Goal: Ask a question: Seek information or help from site administrators or community

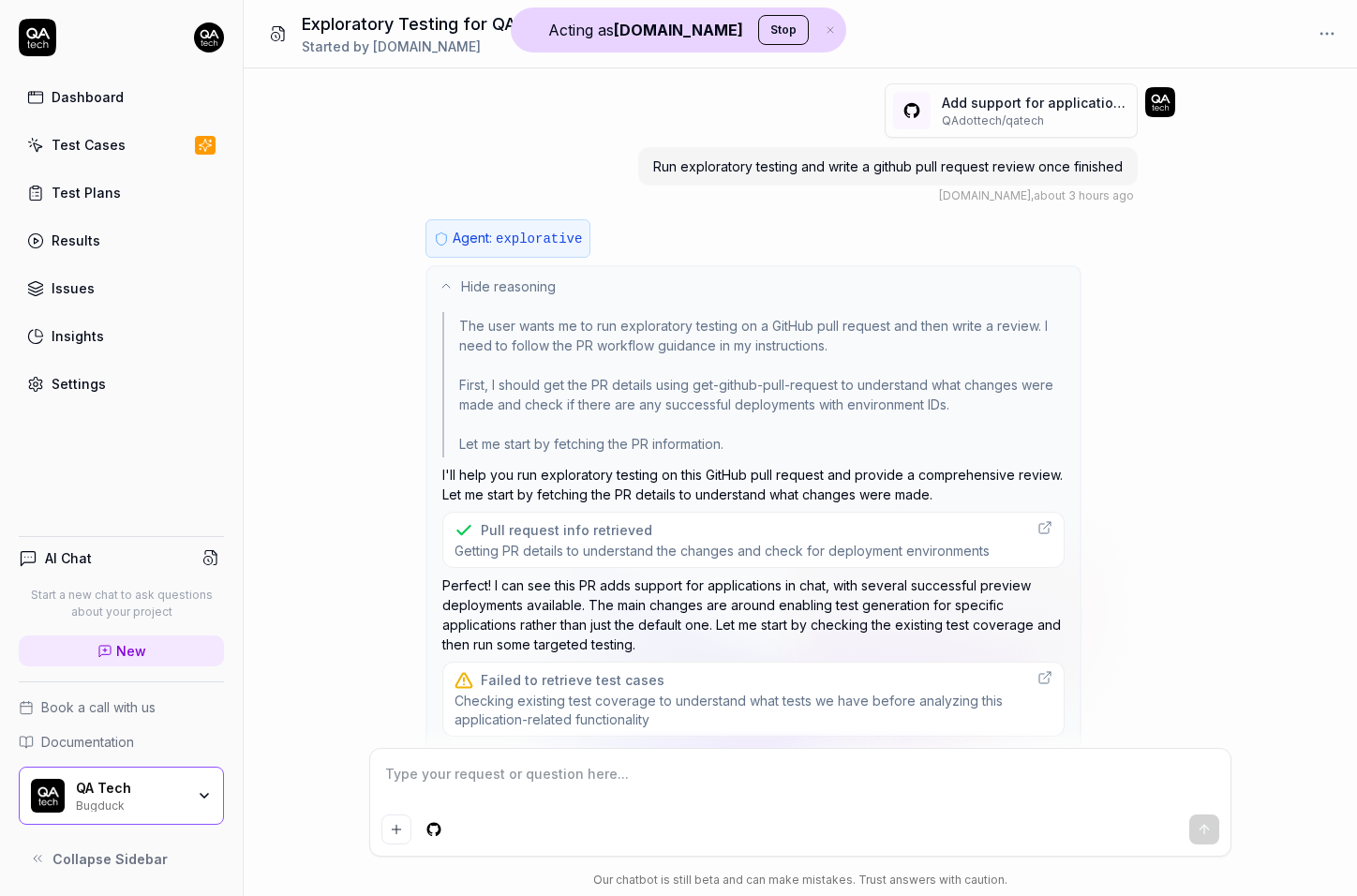
scroll to position [2040, 0]
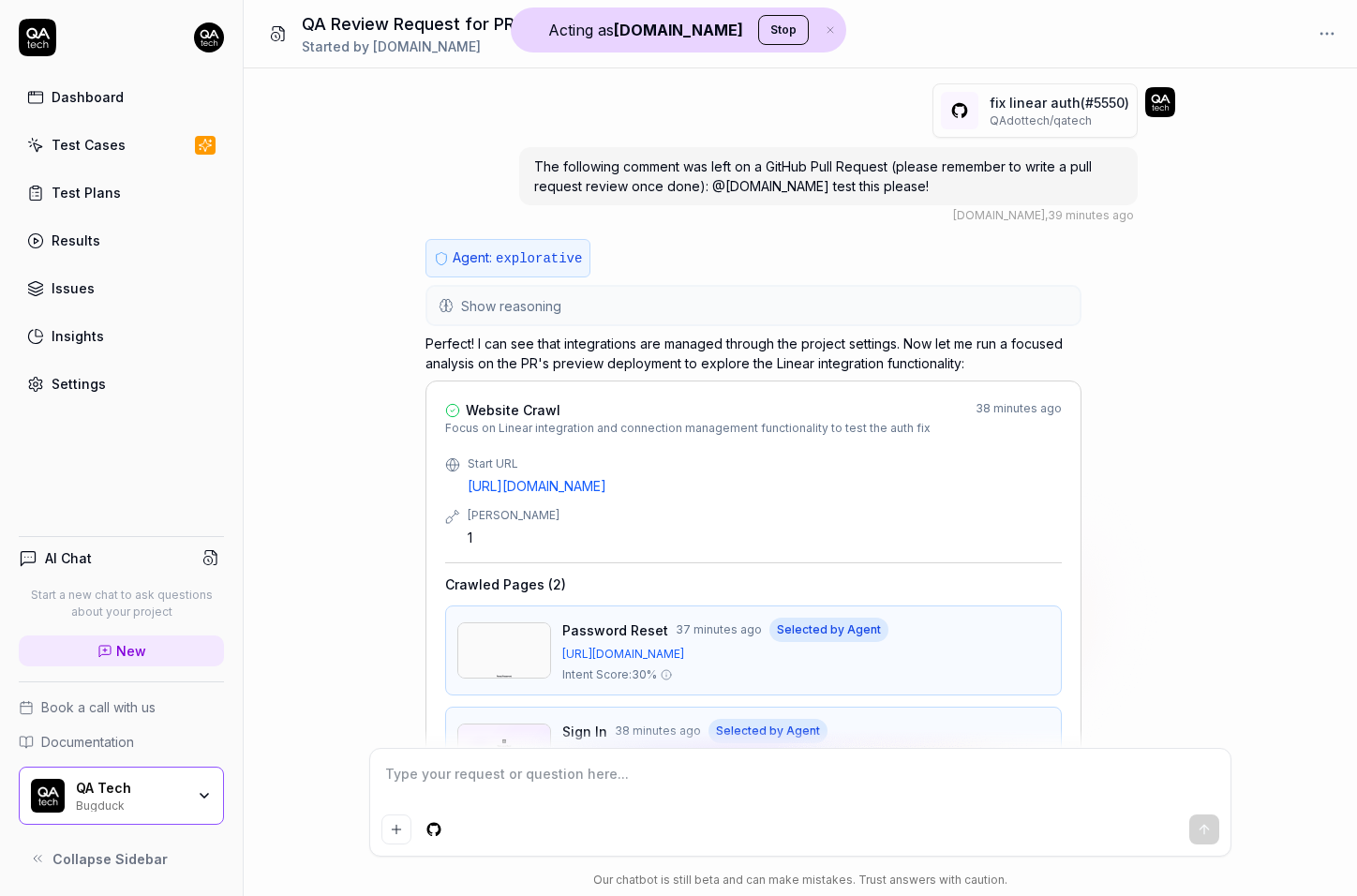
click at [562, 310] on button "Show reasoning" at bounding box center [753, 306] width 653 height 38
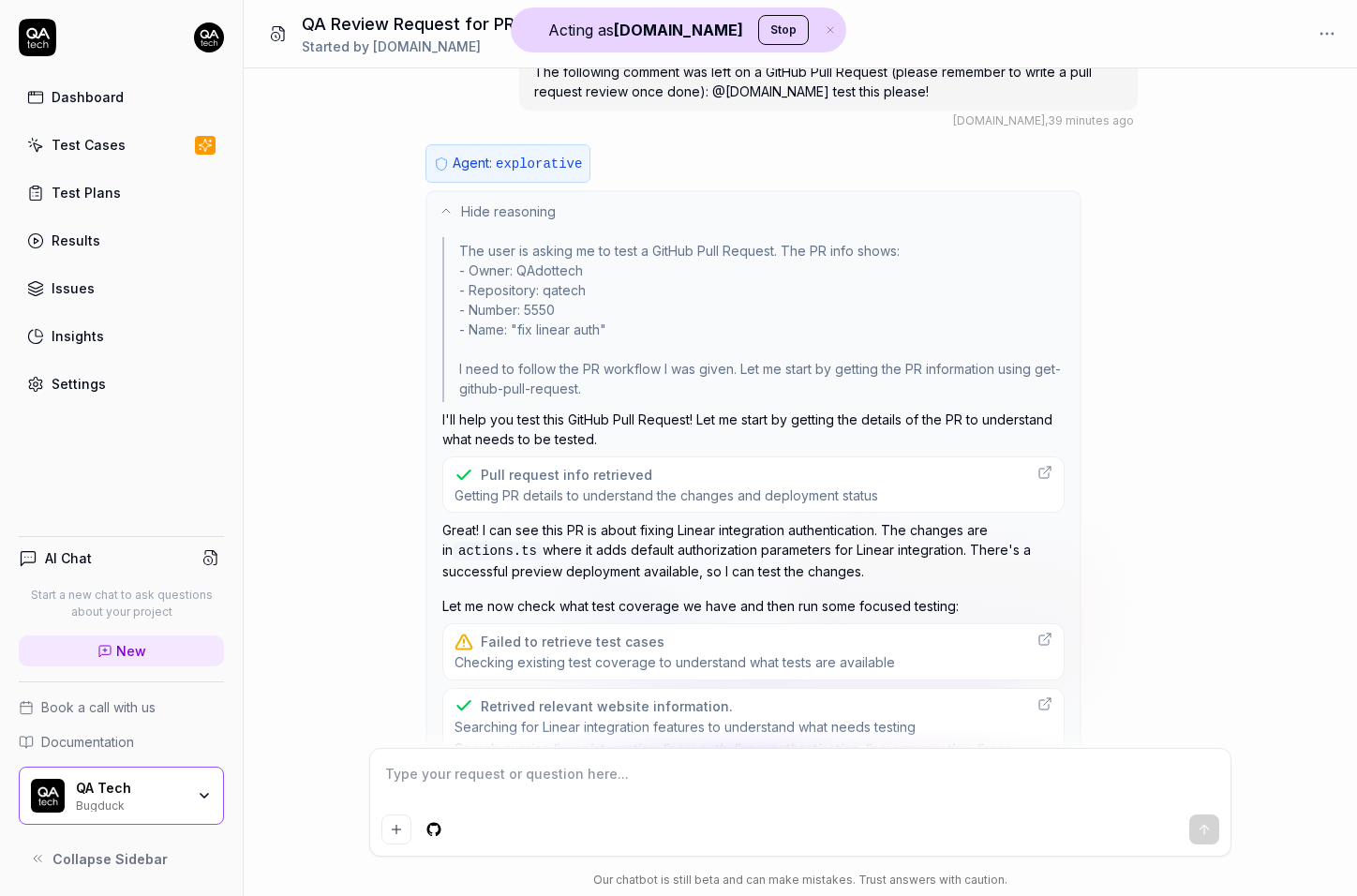
scroll to position [385, 0]
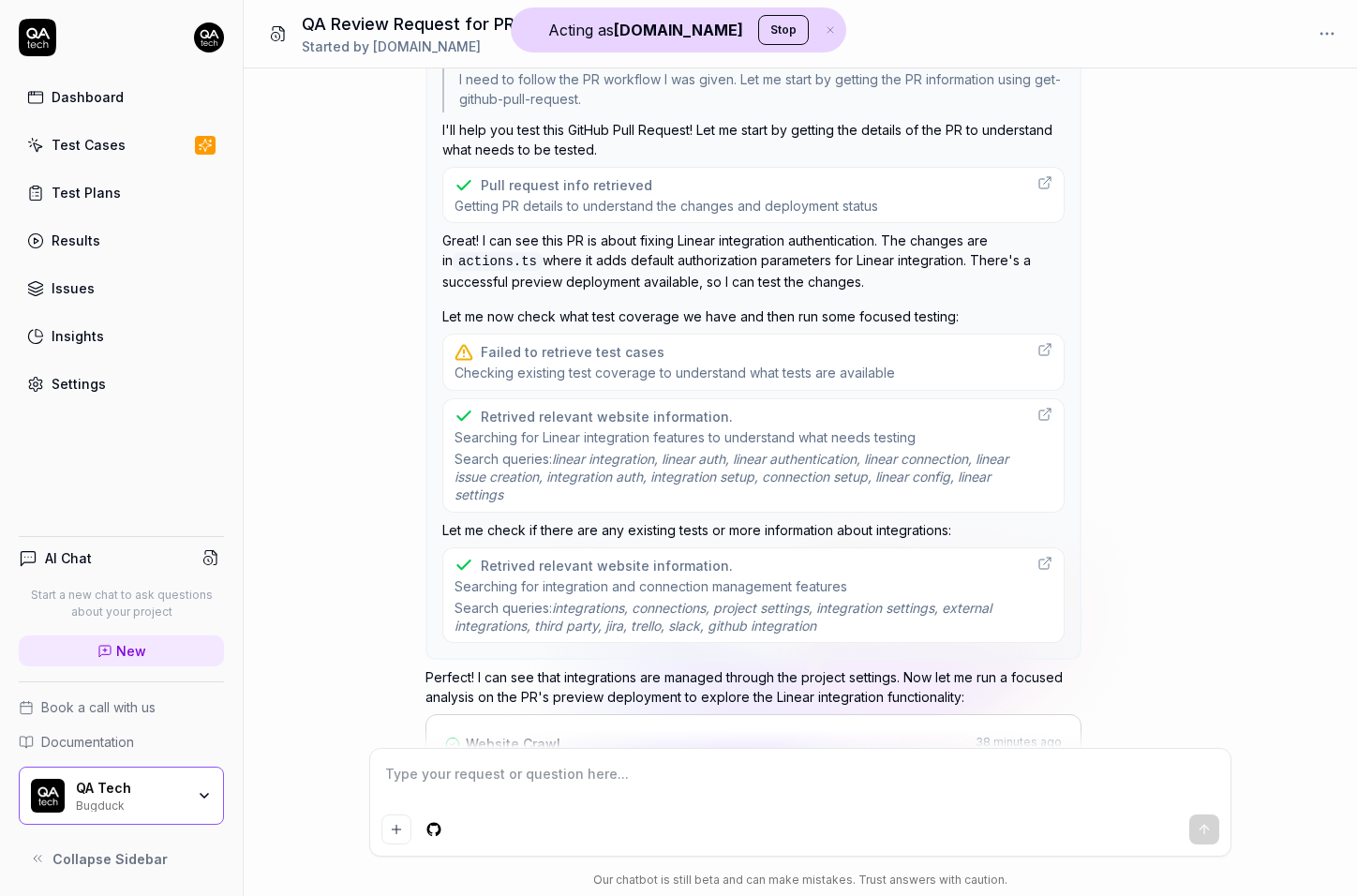
click at [586, 373] on span "Checking existing test coverage to understand what tests are available" at bounding box center [675, 373] width 441 height 18
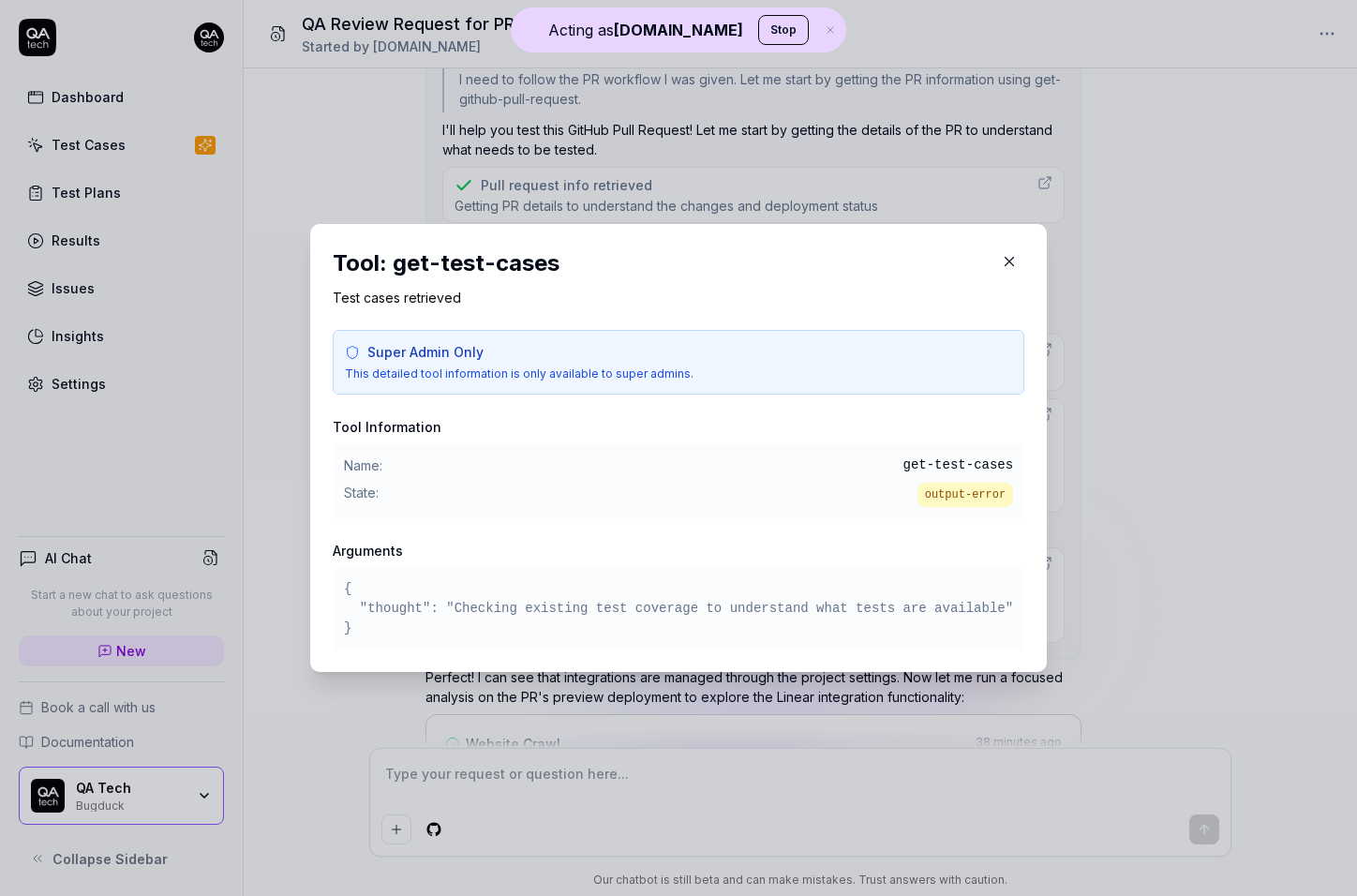
click at [518, 501] on div "State: output-error" at bounding box center [678, 494] width 670 height 24
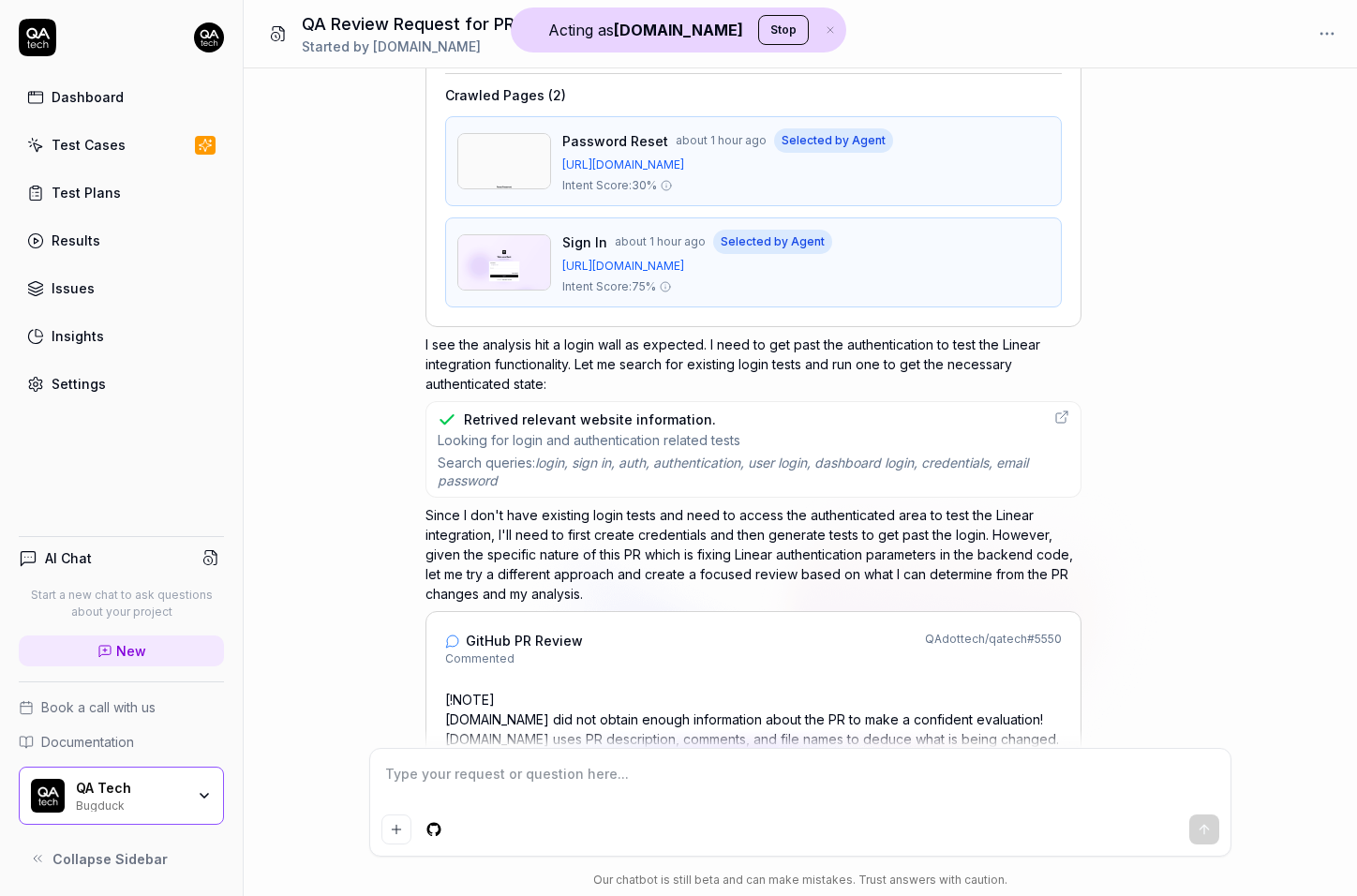
scroll to position [2104, 0]
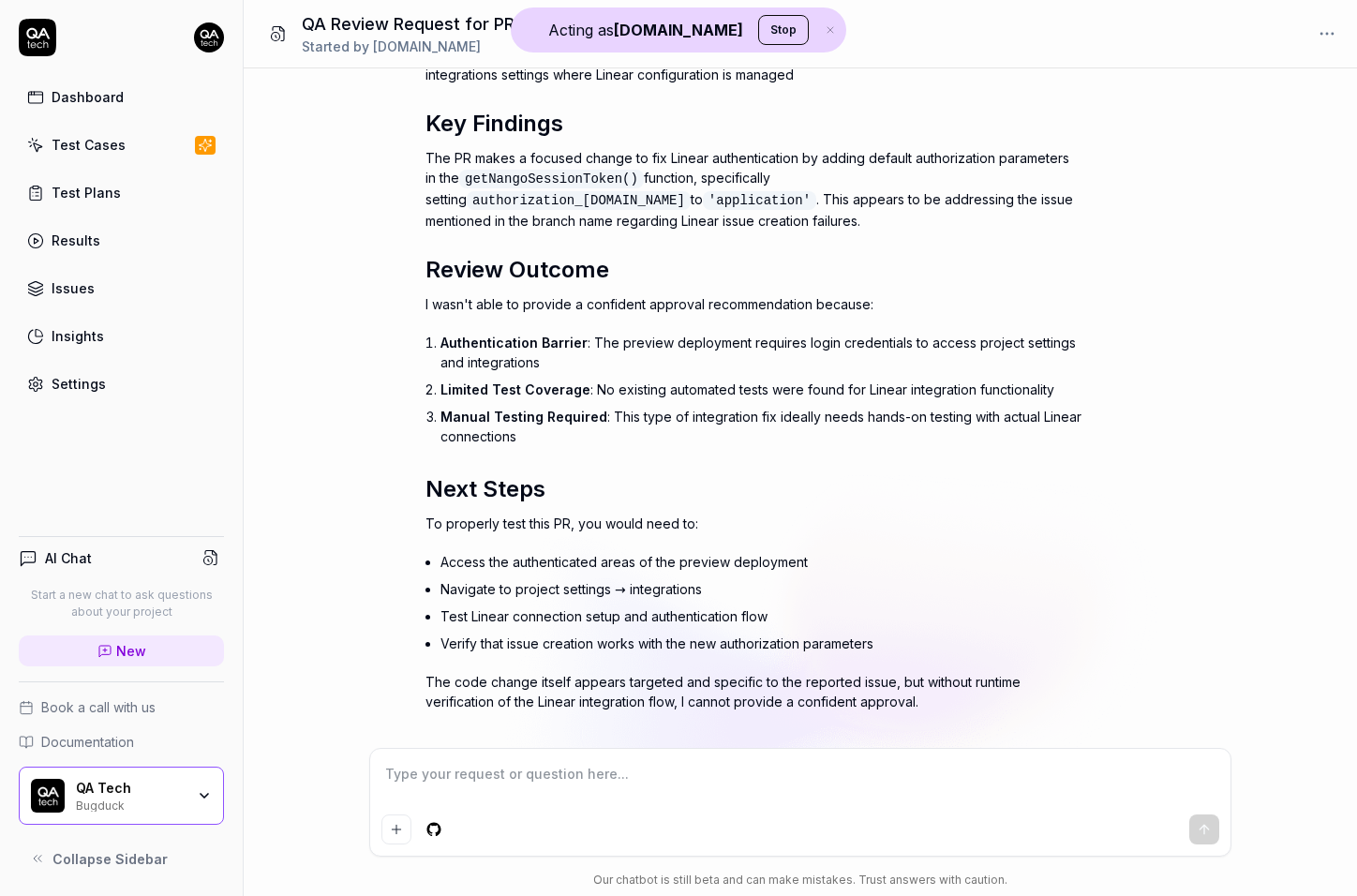
type textarea "*"
click at [426, 777] on textarea at bounding box center [800, 783] width 838 height 47
type textarea "g"
type textarea "*"
type textarea "ge"
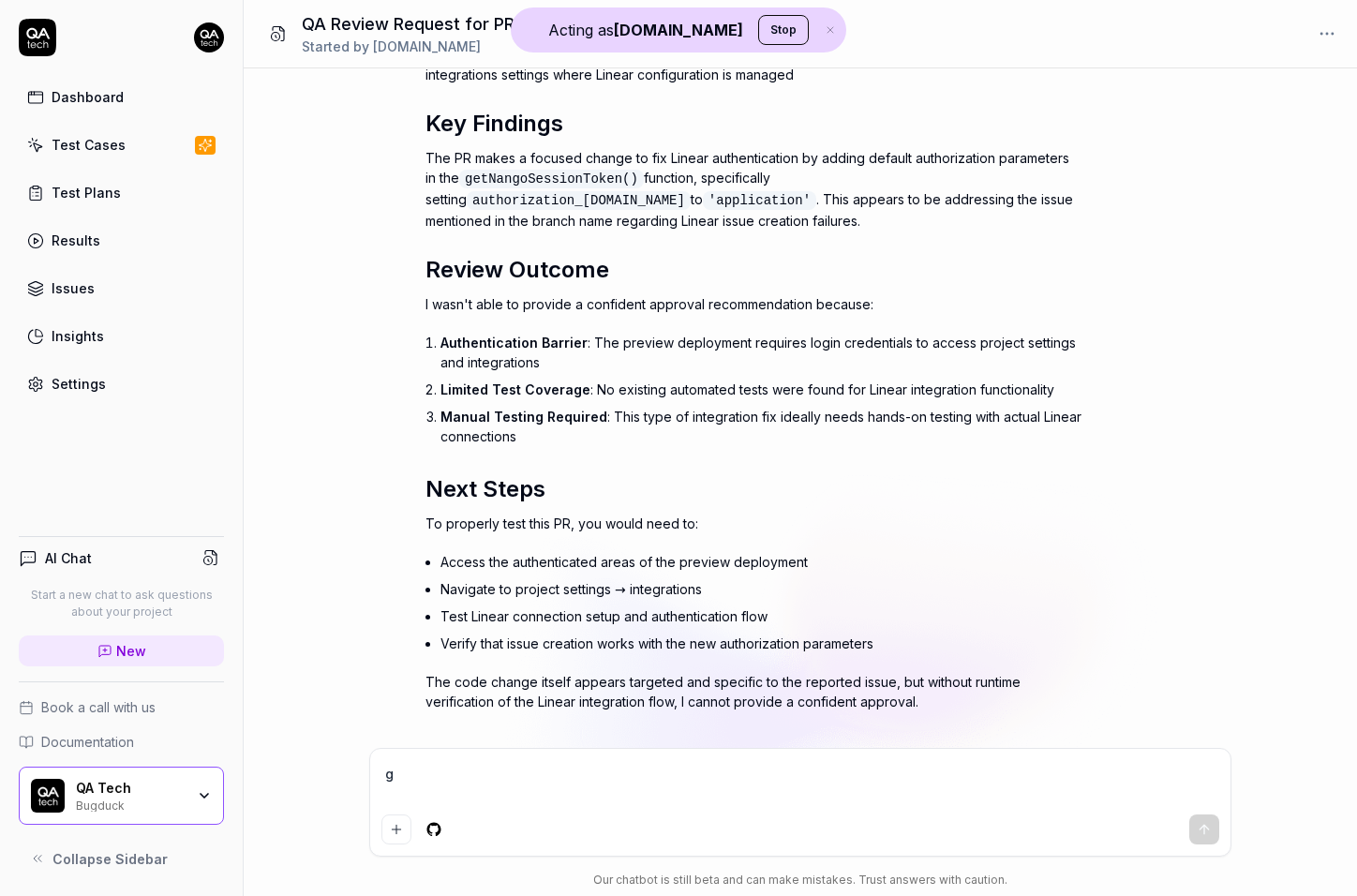
type textarea "*"
type textarea "get"
type textarea "*"
type textarea "get"
type textarea "*"
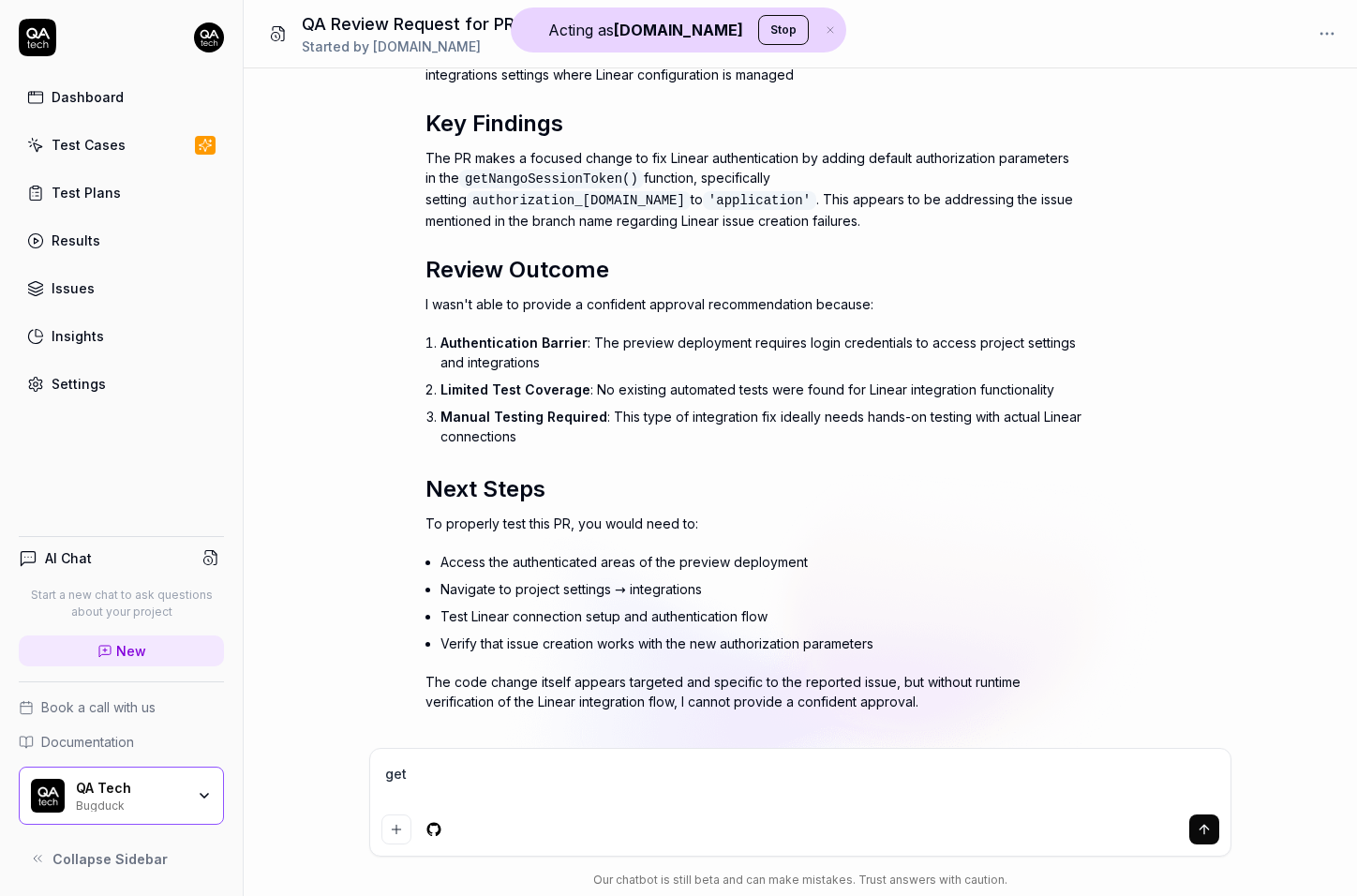
type textarea "get m"
type textarea "*"
type textarea "get my"
type textarea "*"
type textarea "get my"
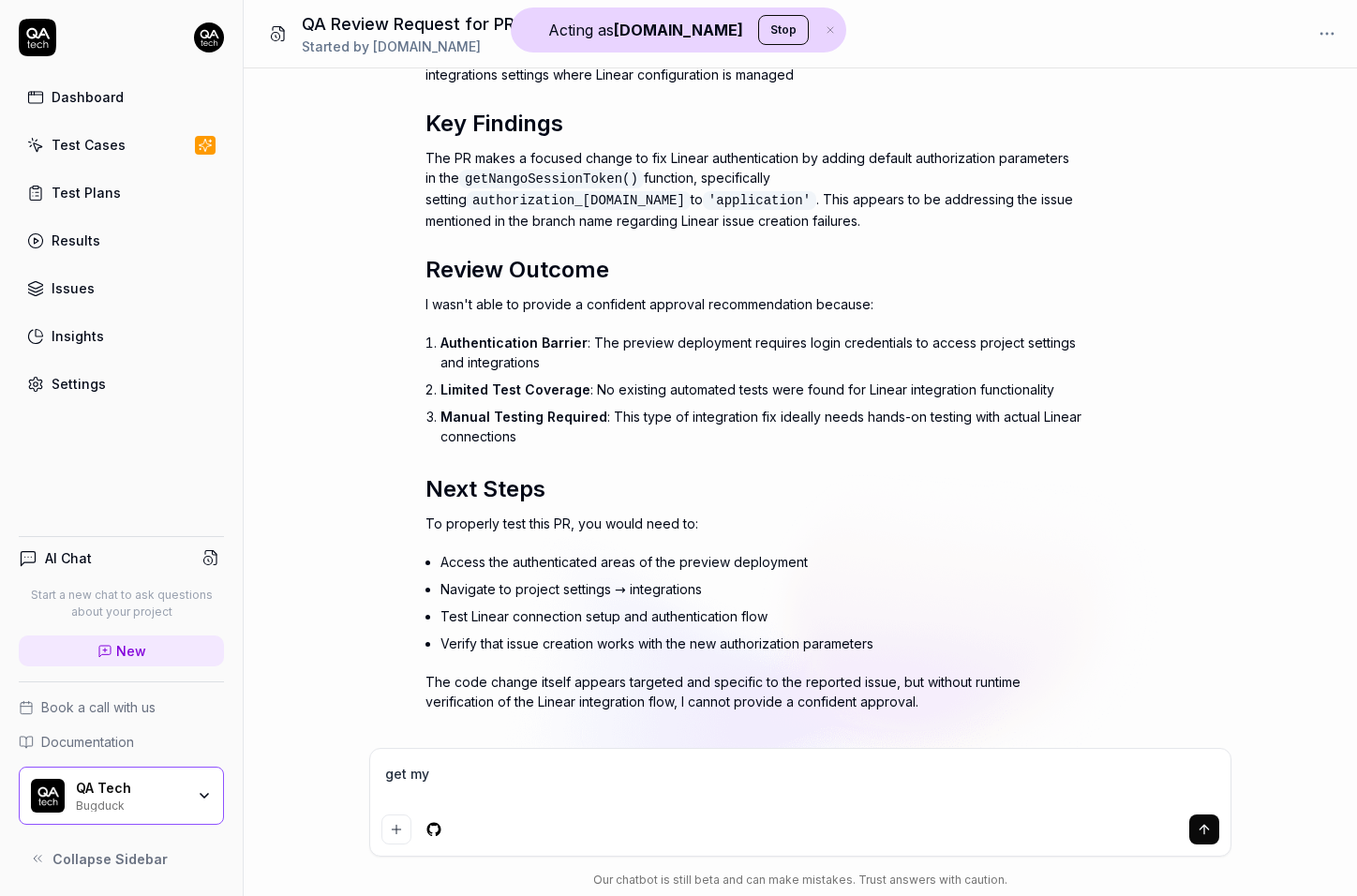
type textarea "*"
type textarea "get my y"
type textarea "*"
type textarea "get my ye"
type textarea "*"
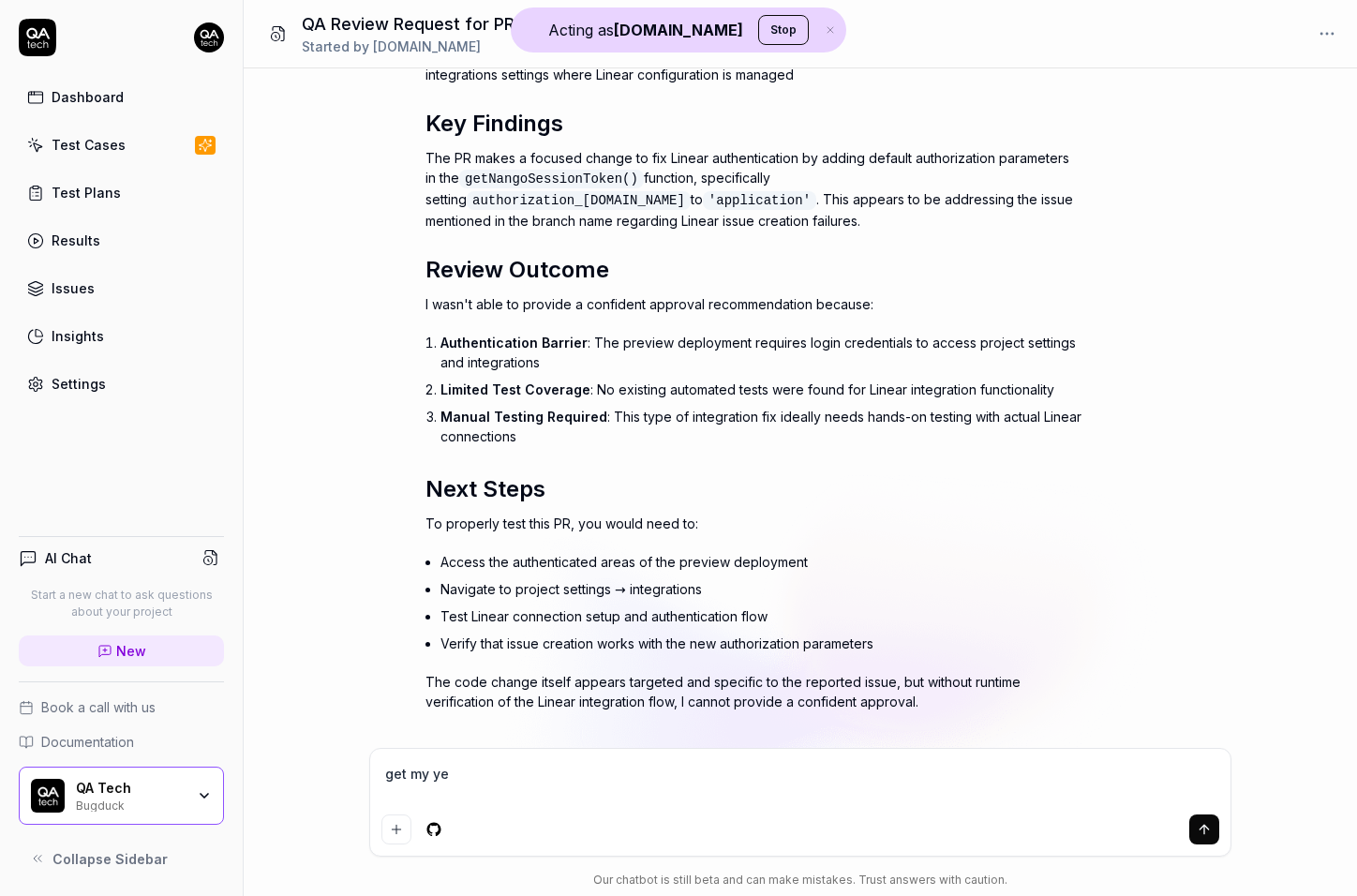
type textarea "get my yes"
type textarea "*"
type textarea "get my ye"
type textarea "*"
type textarea "get my y"
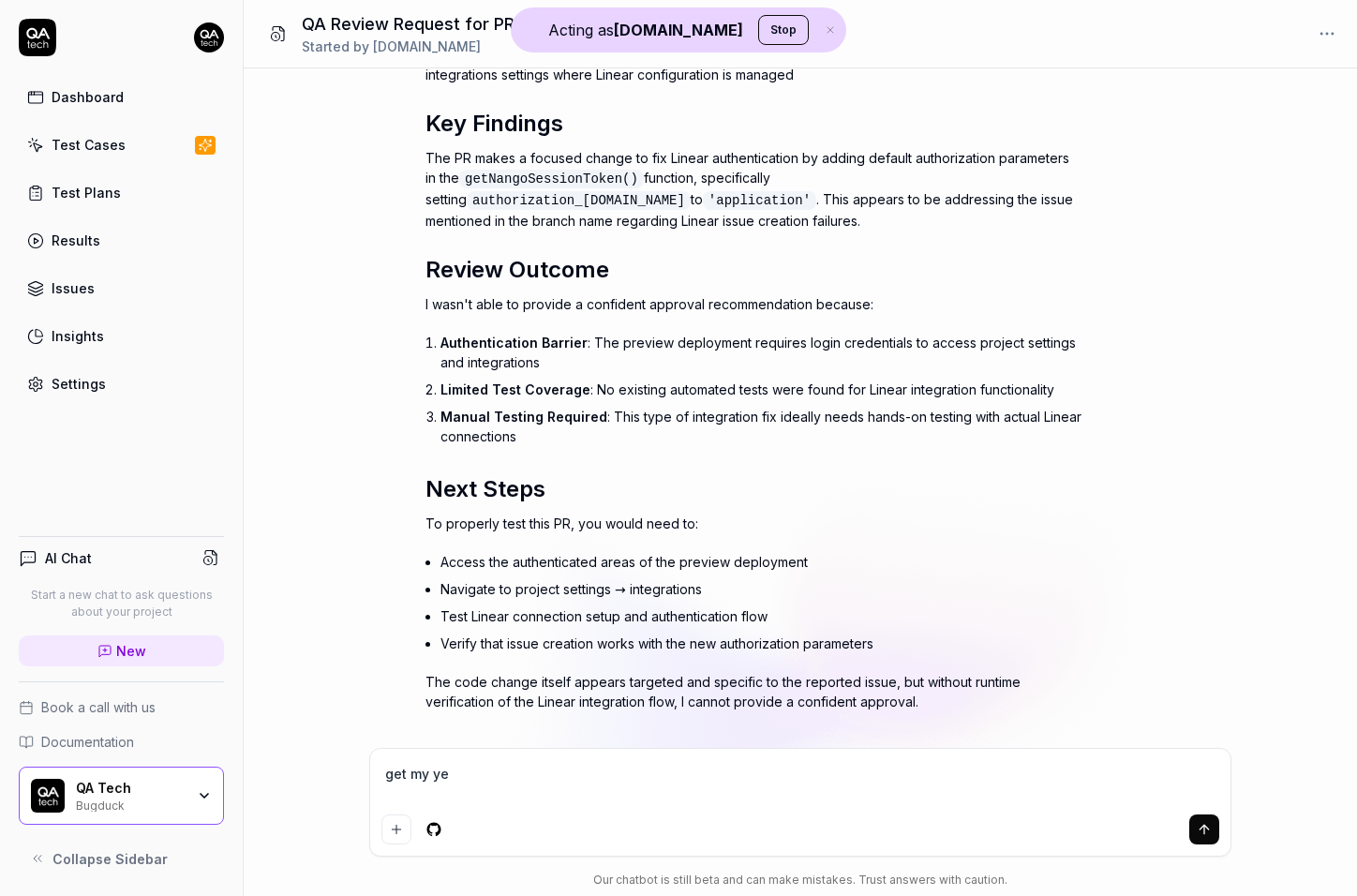
type textarea "*"
type textarea "get my"
type textarea "*"
type textarea "get my t"
type textarea "*"
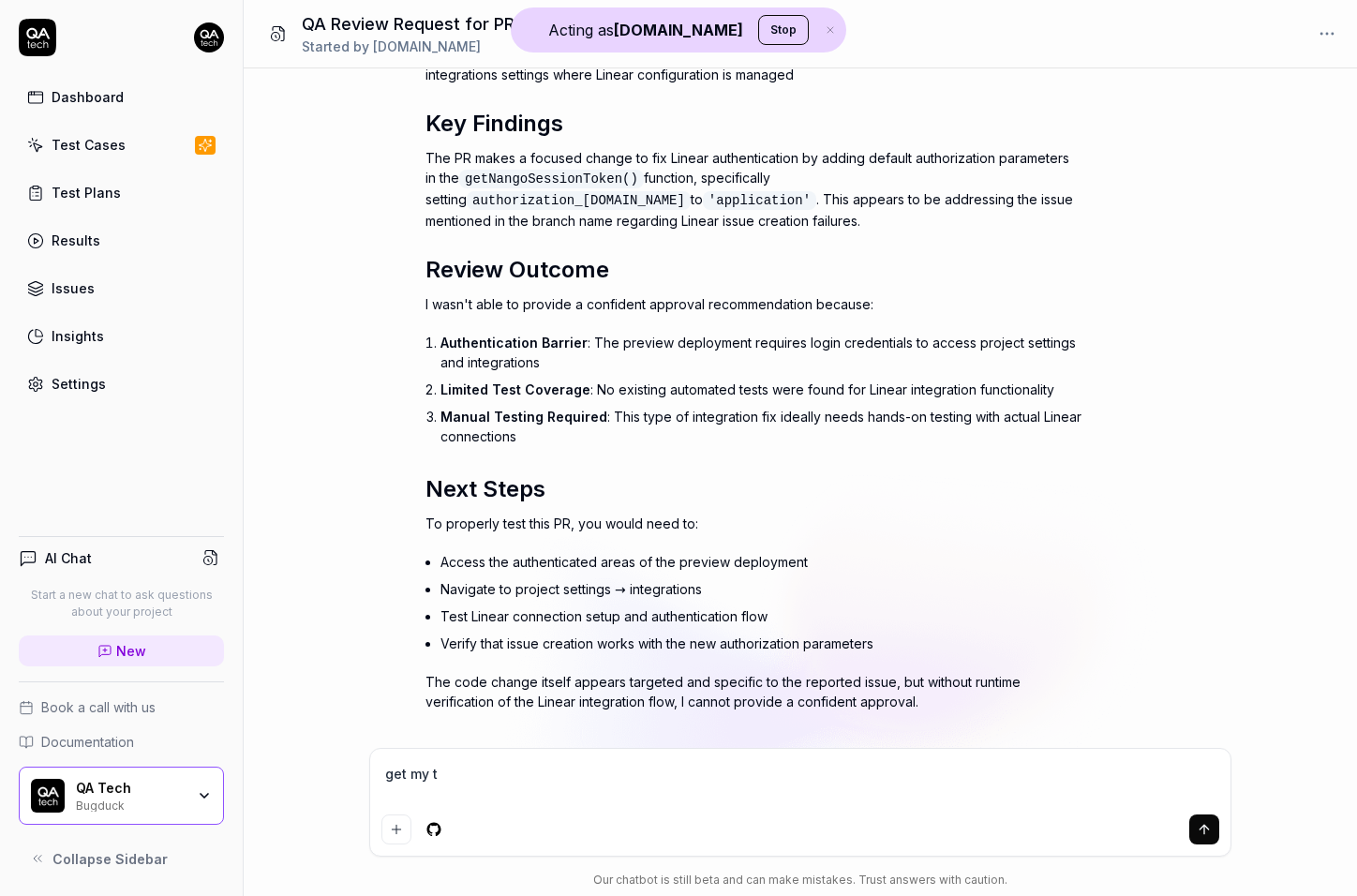
type textarea "get my te"
type textarea "*"
type textarea "get my tes"
type textarea "*"
type textarea "get my test"
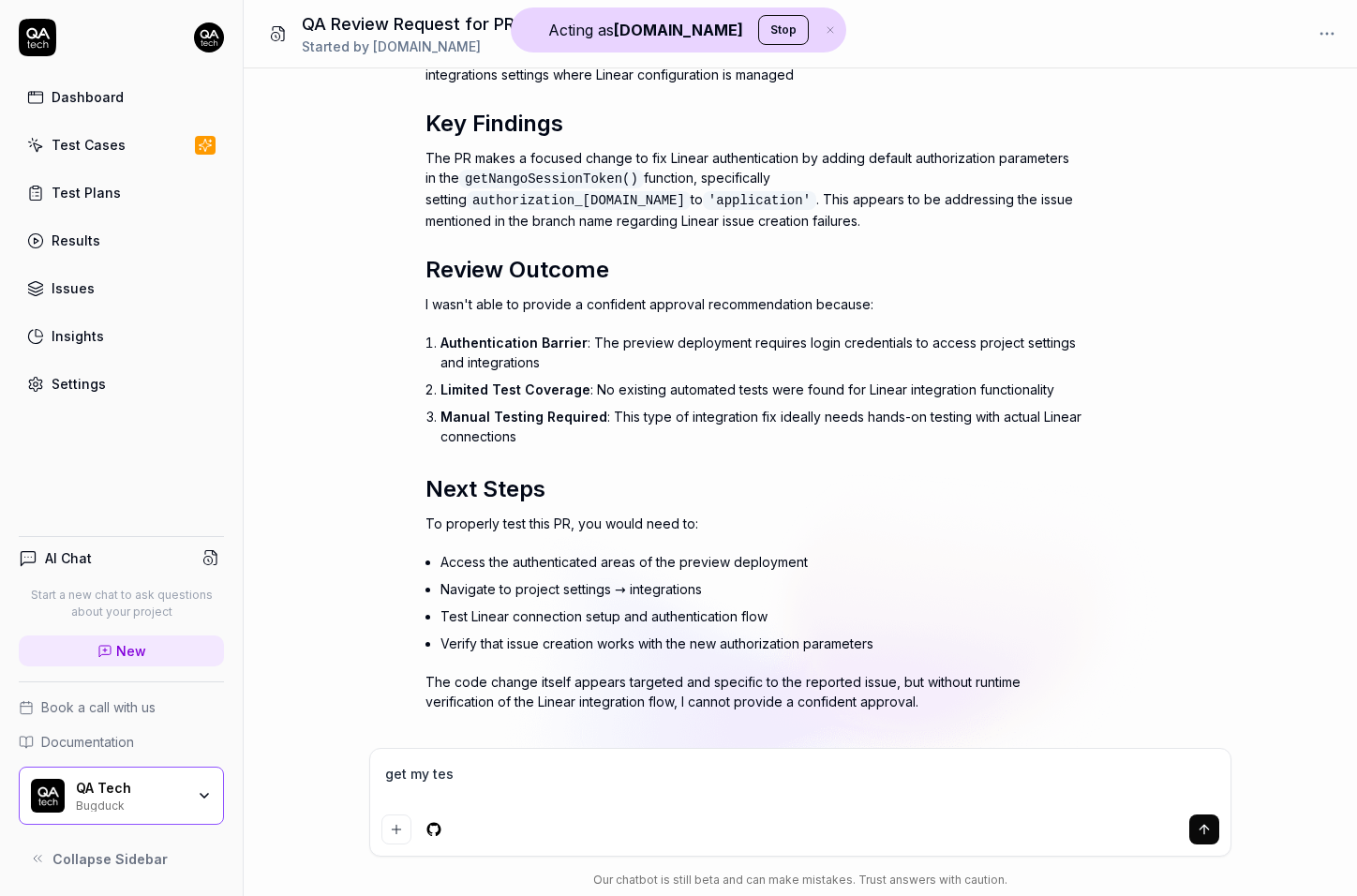
type textarea "*"
type textarea "get my test"
type textarea "*"
type textarea "get my test c"
type textarea "*"
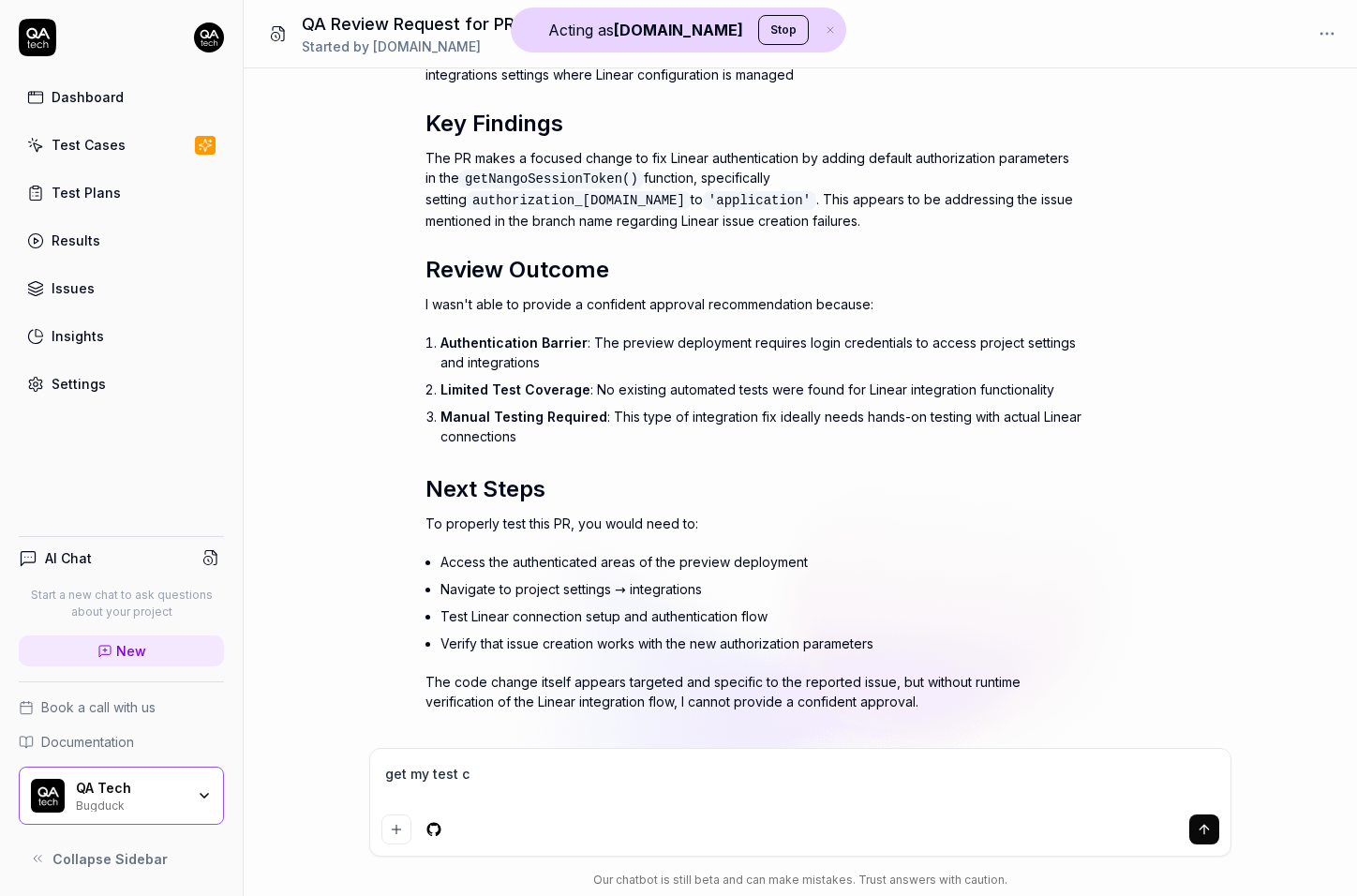
type textarea "get my test ca"
type textarea "*"
type textarea "get my test cas"
type textarea "*"
type textarea "get my test case"
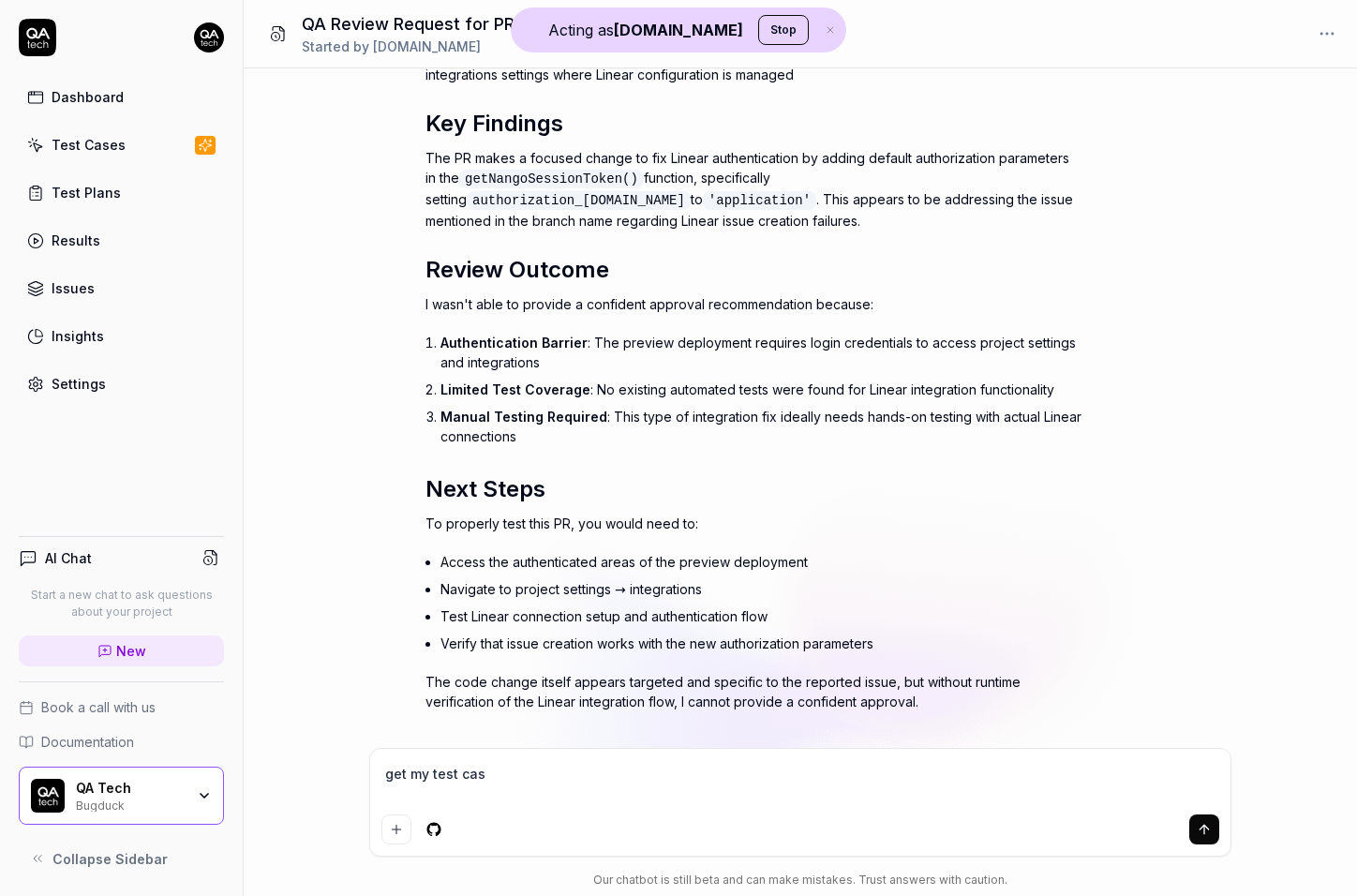
type textarea "*"
type textarea "get my test cases"
type textarea "*"
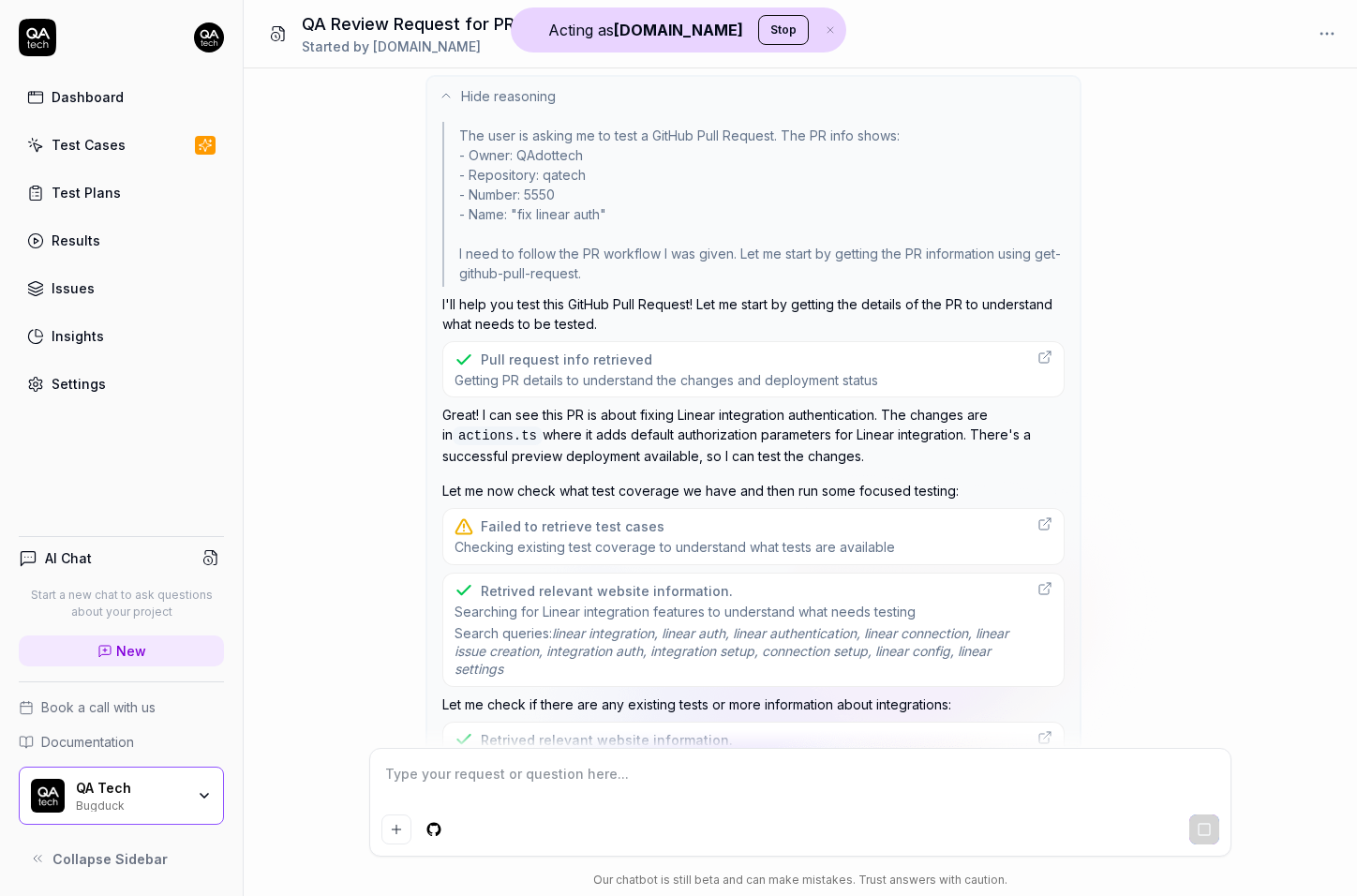
scroll to position [254, 0]
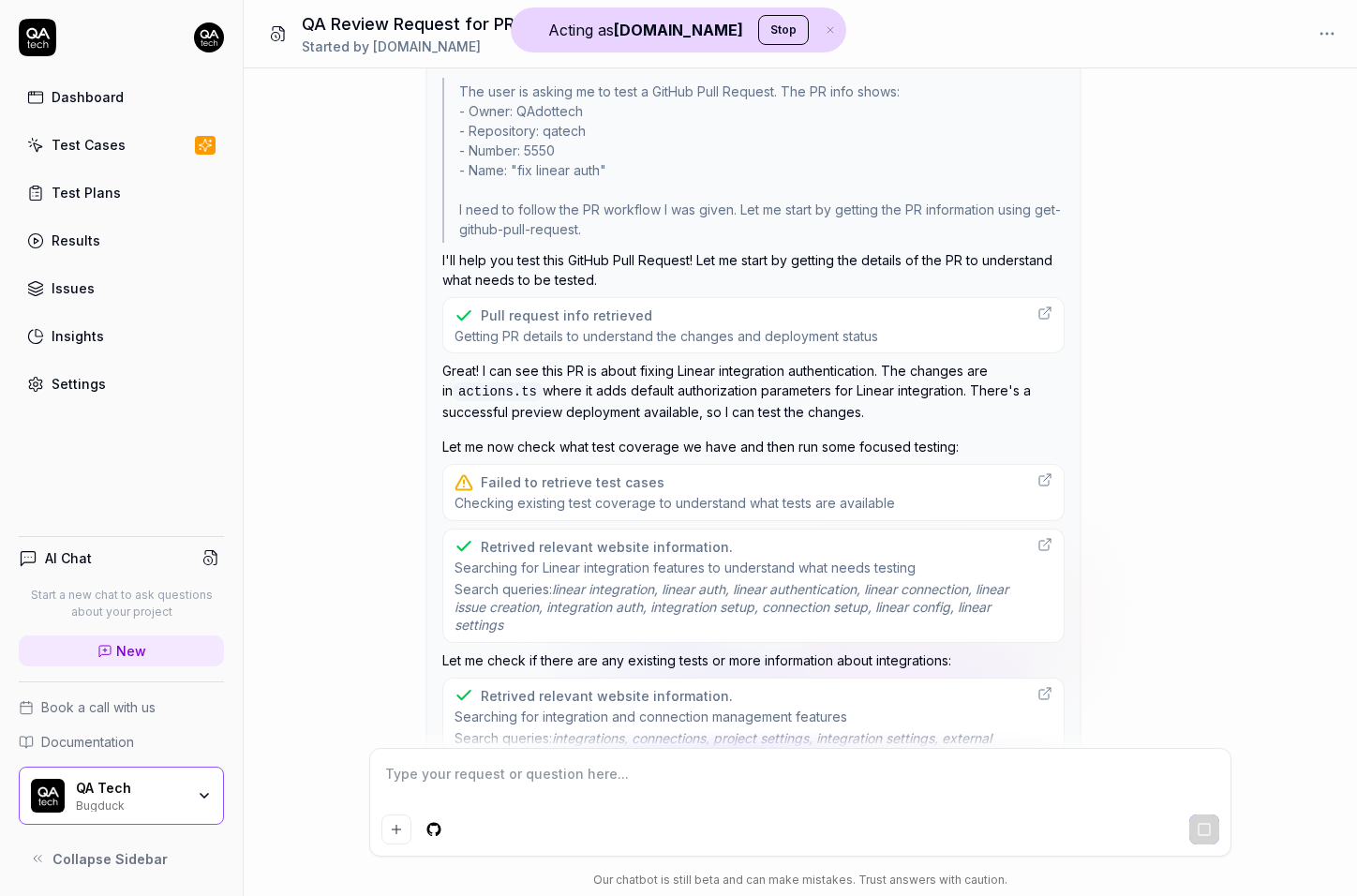
click at [623, 334] on span "Getting PR details to understand the changes and deployment status" at bounding box center [667, 336] width 424 height 18
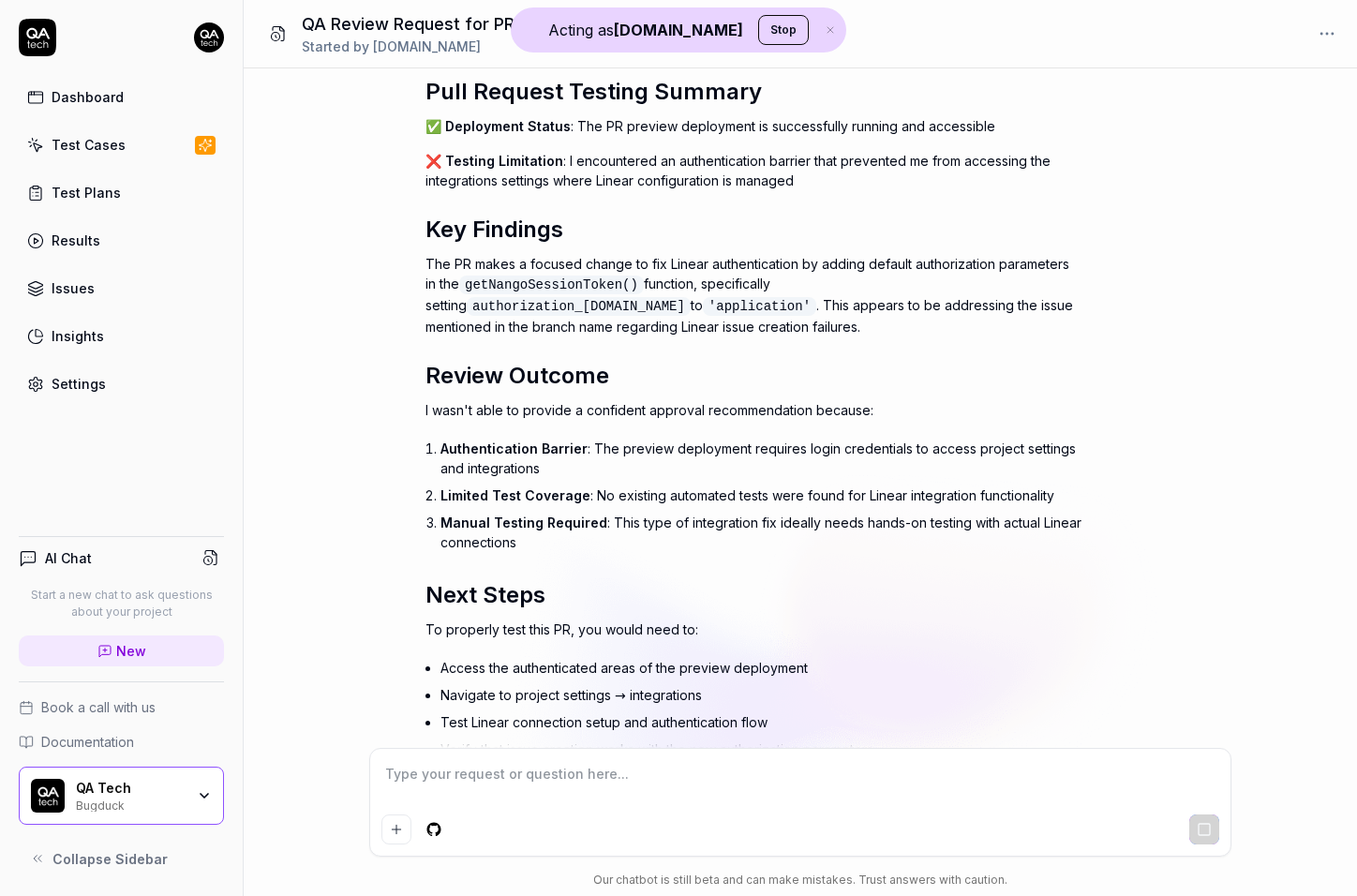
scroll to position [2344, 0]
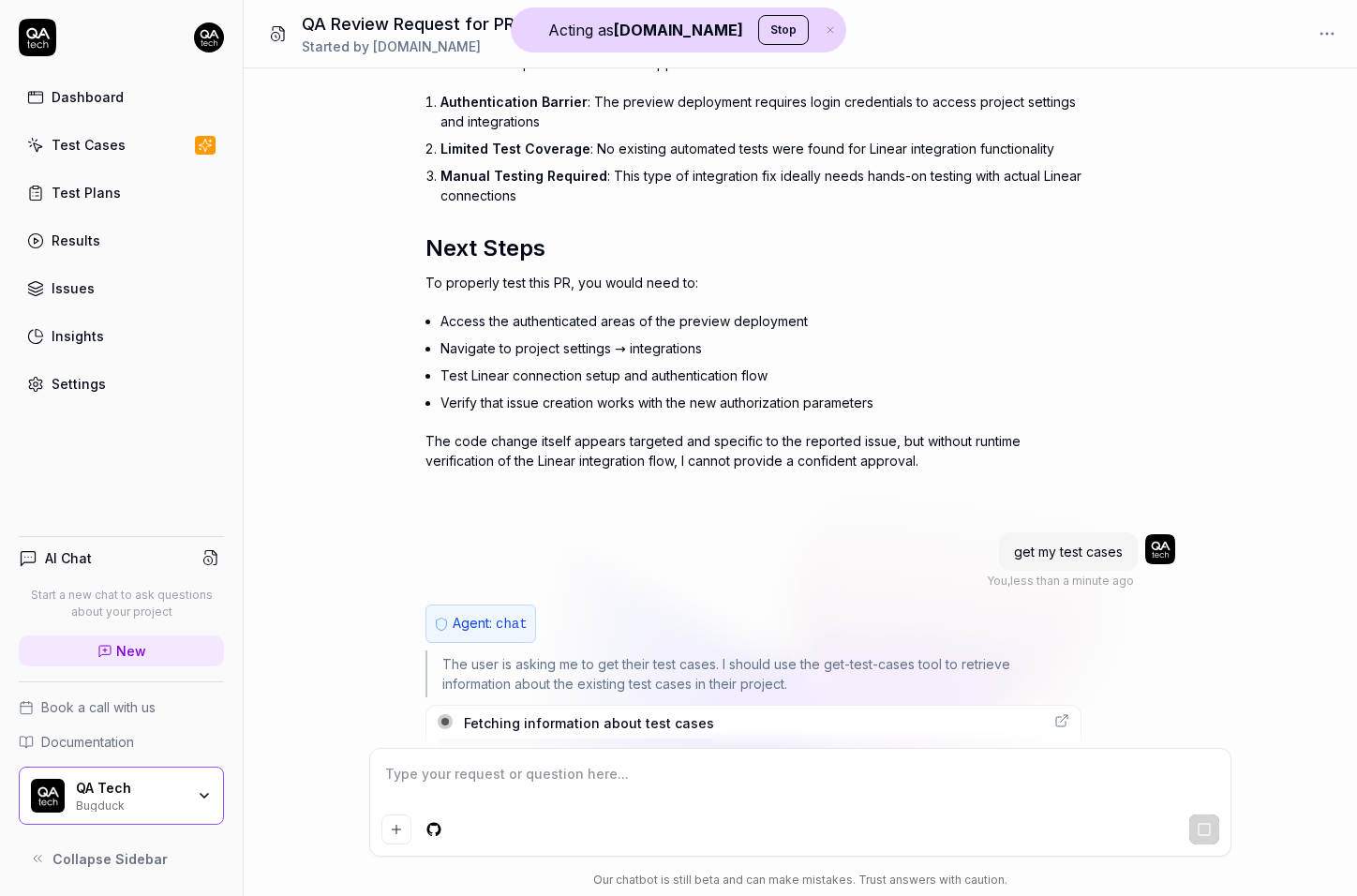
click at [719, 704] on div "Fetching information about test cases" at bounding box center [753, 730] width 657 height 53
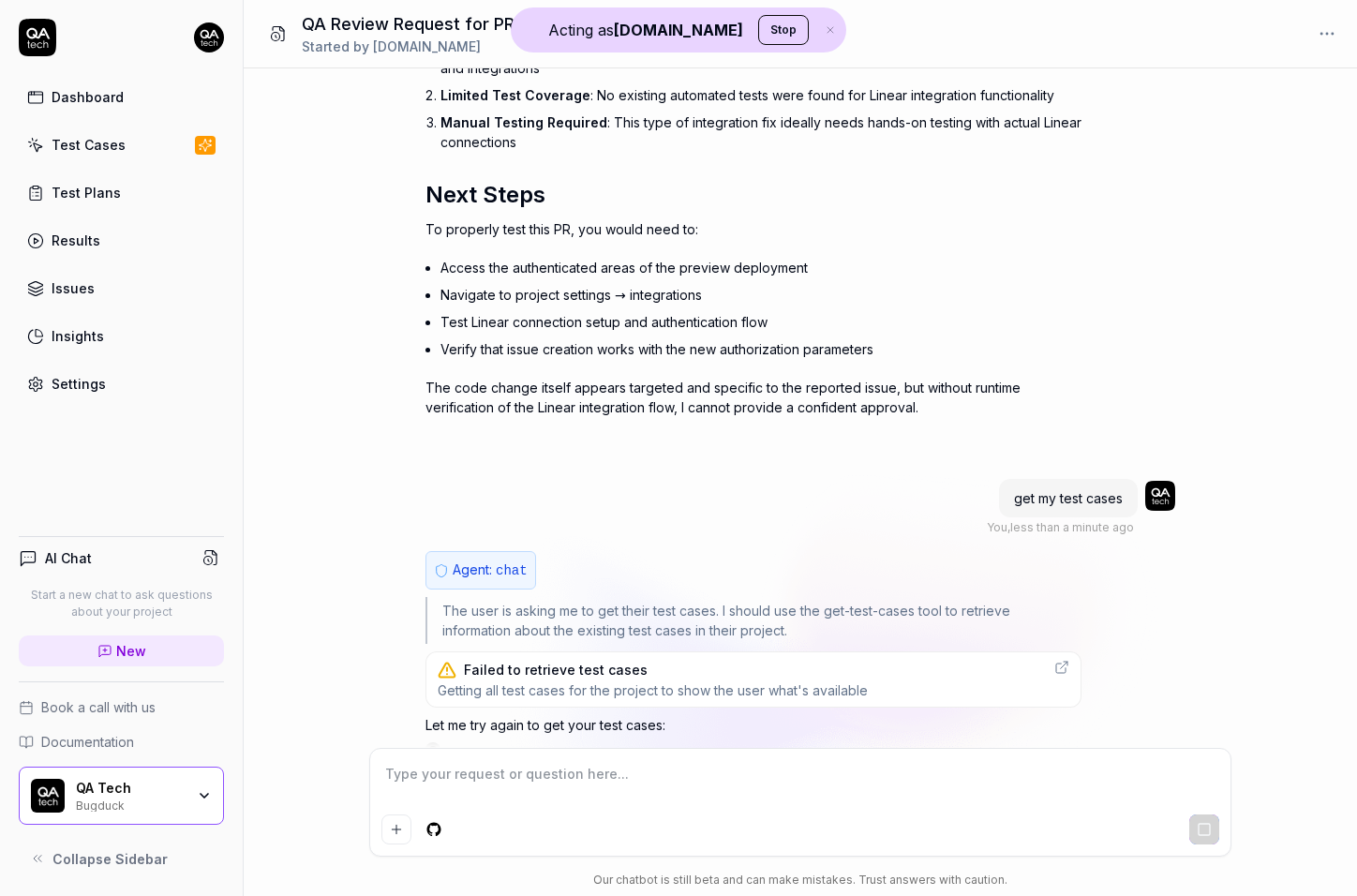
scroll to position [2436, 0]
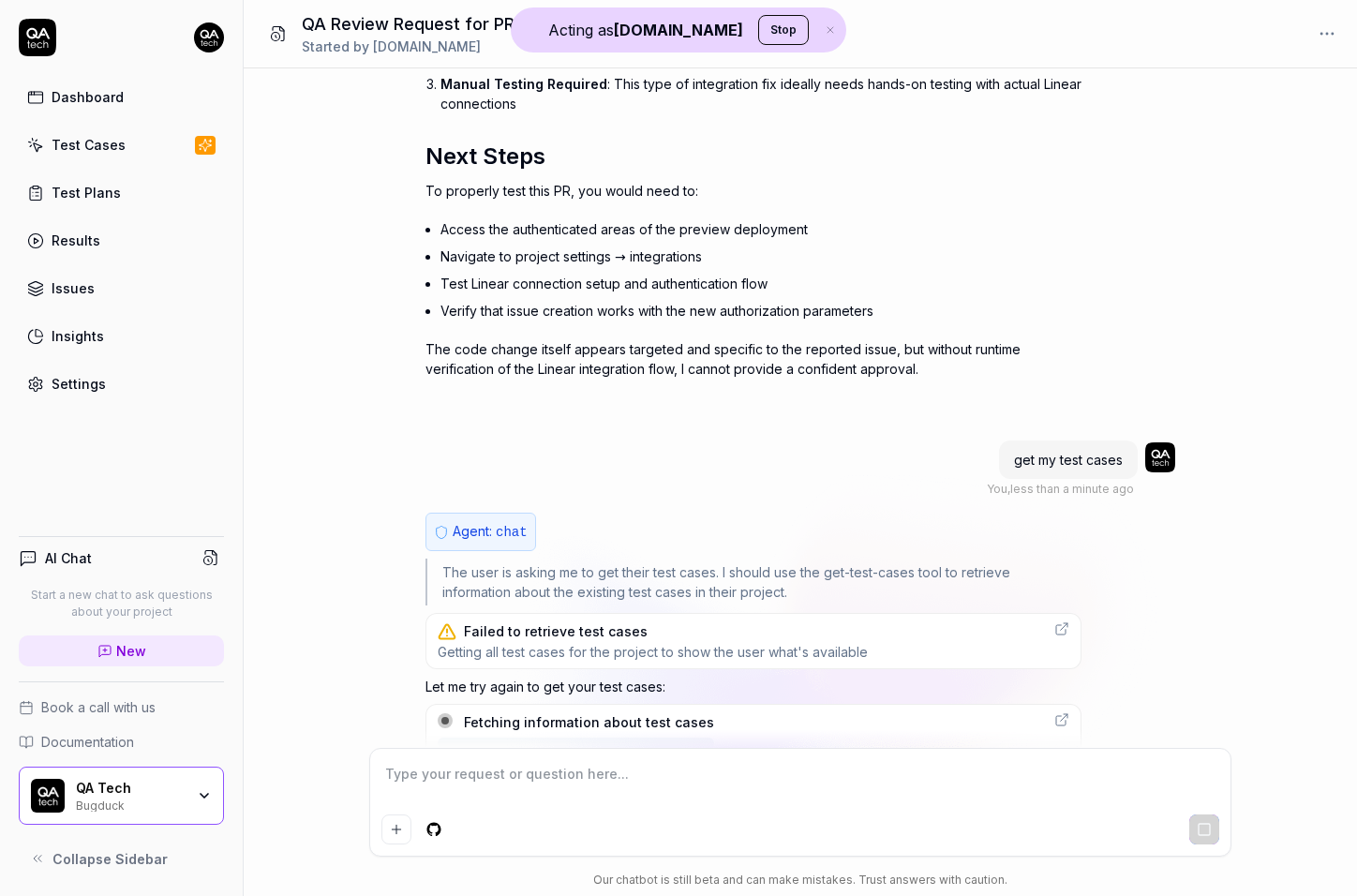
click at [134, 645] on span "New" at bounding box center [131, 651] width 30 height 20
type textarea "*"
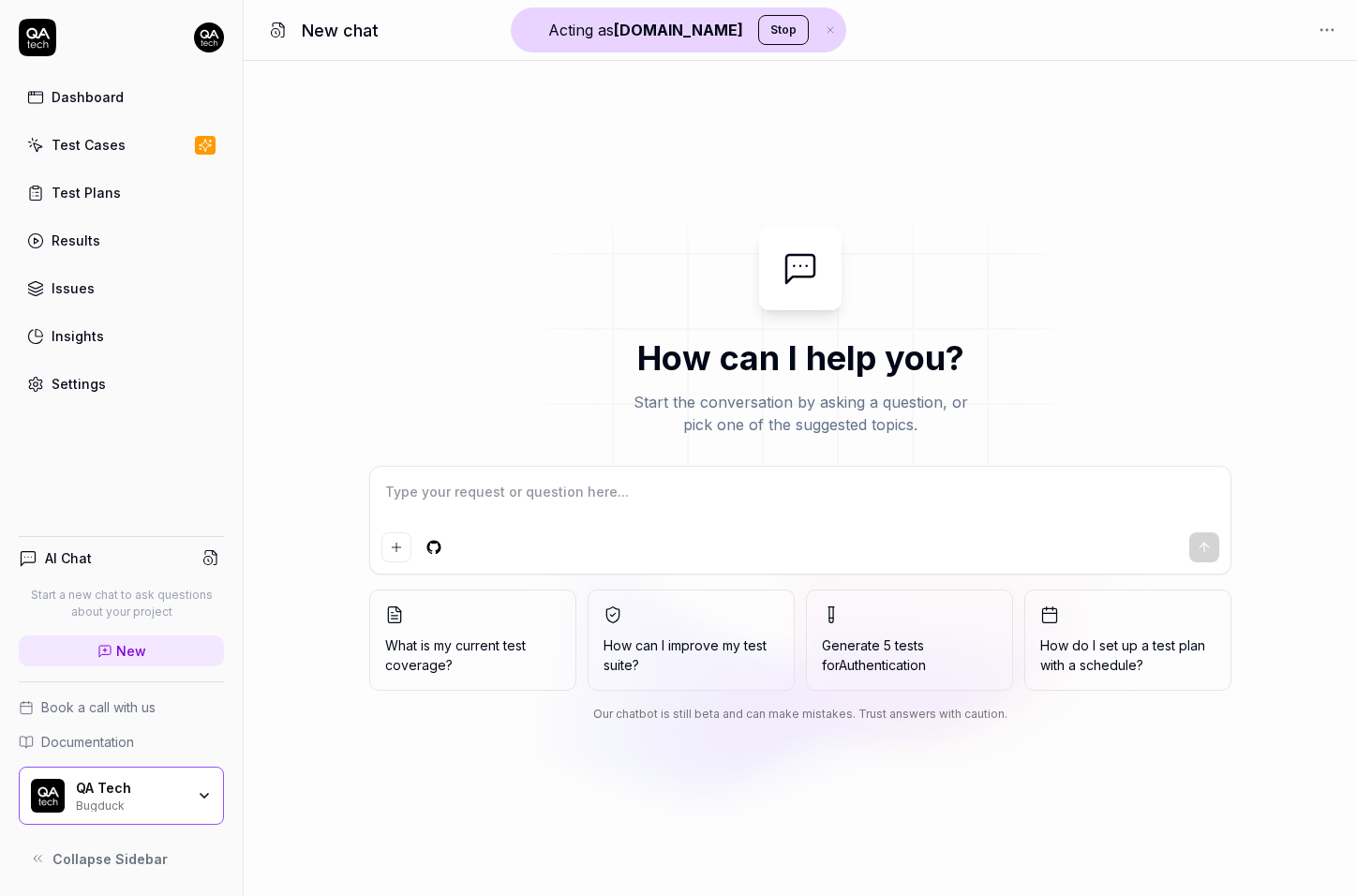
type textarea "g"
type textarea "*"
type textarea "ge"
type textarea "*"
type textarea "get"
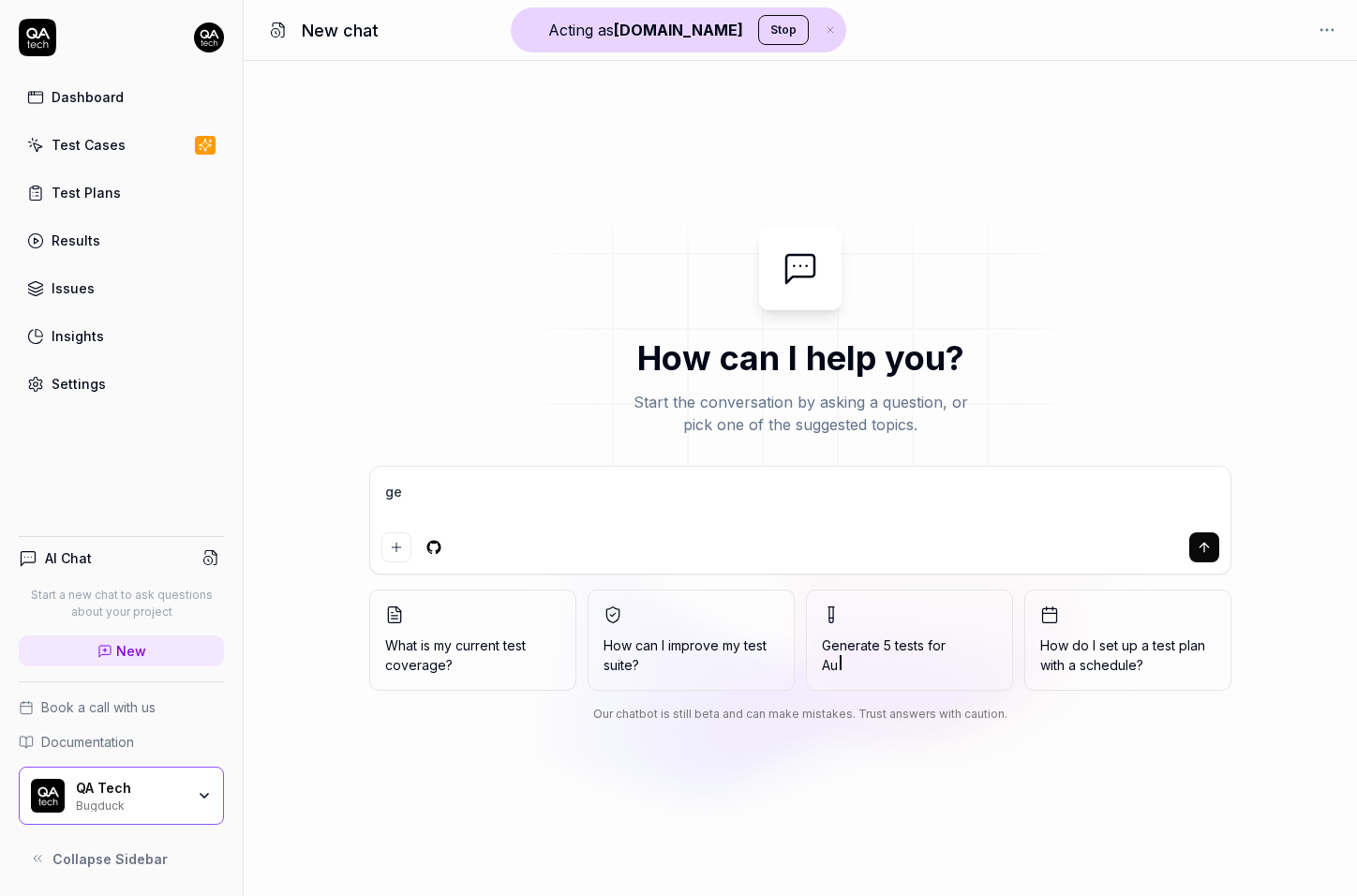
type textarea "*"
type textarea "get"
type textarea "*"
type textarea "get m"
type textarea "*"
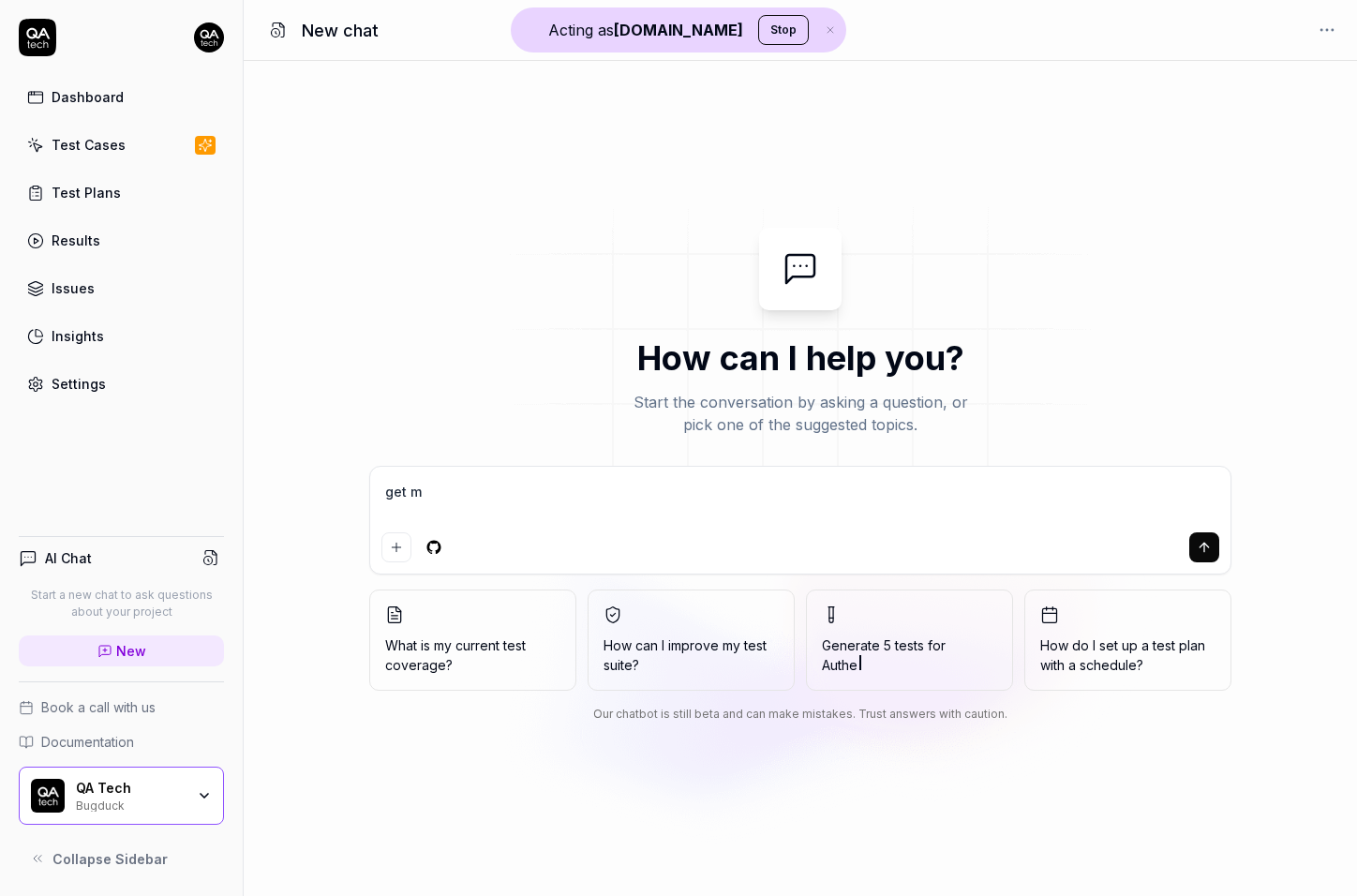
type textarea "get my"
type textarea "*"
type textarea "get my"
type textarea "*"
type textarea "get my t"
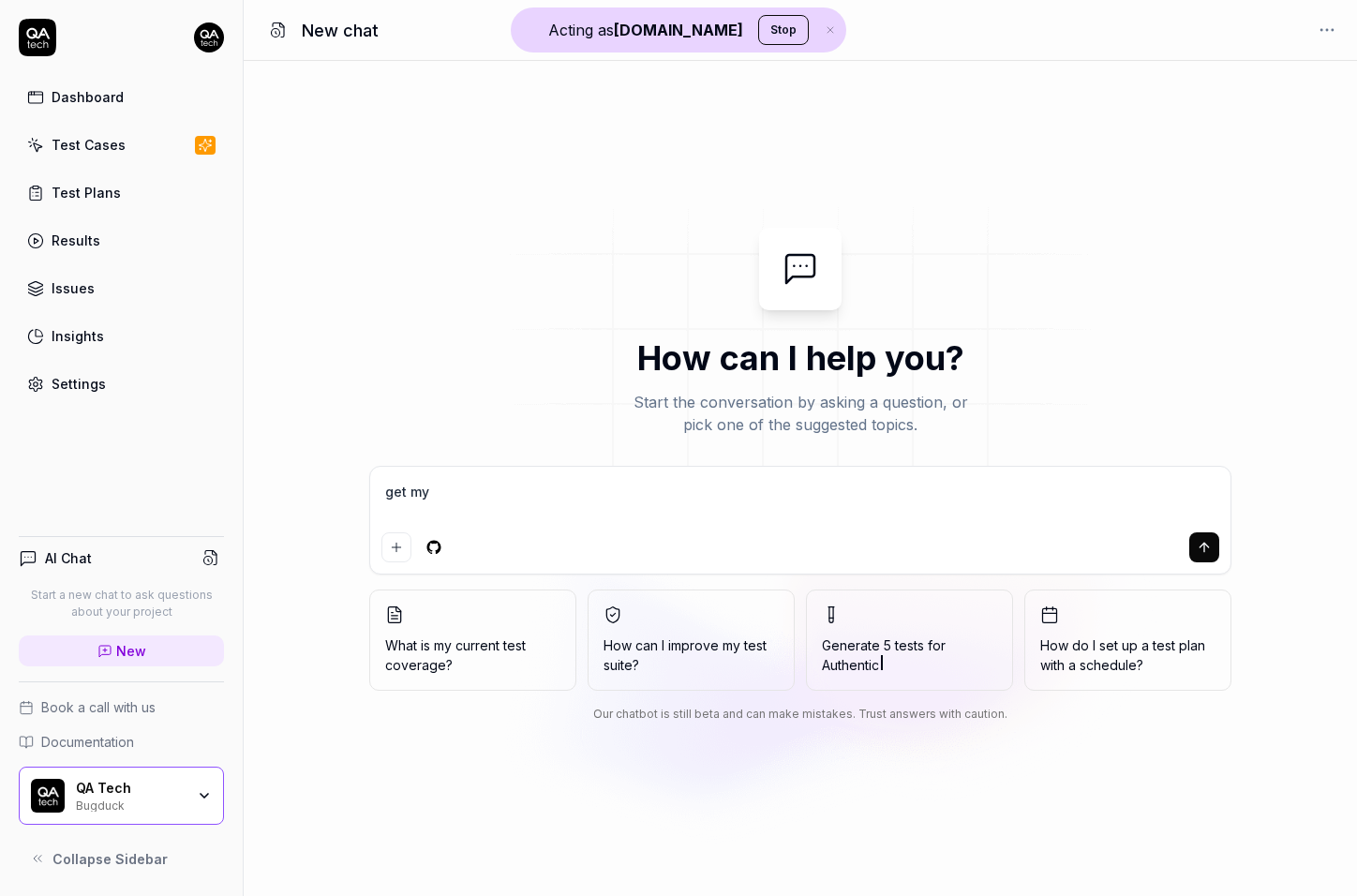
type textarea "*"
type textarea "get my te"
type textarea "*"
type textarea "get my tes"
type textarea "*"
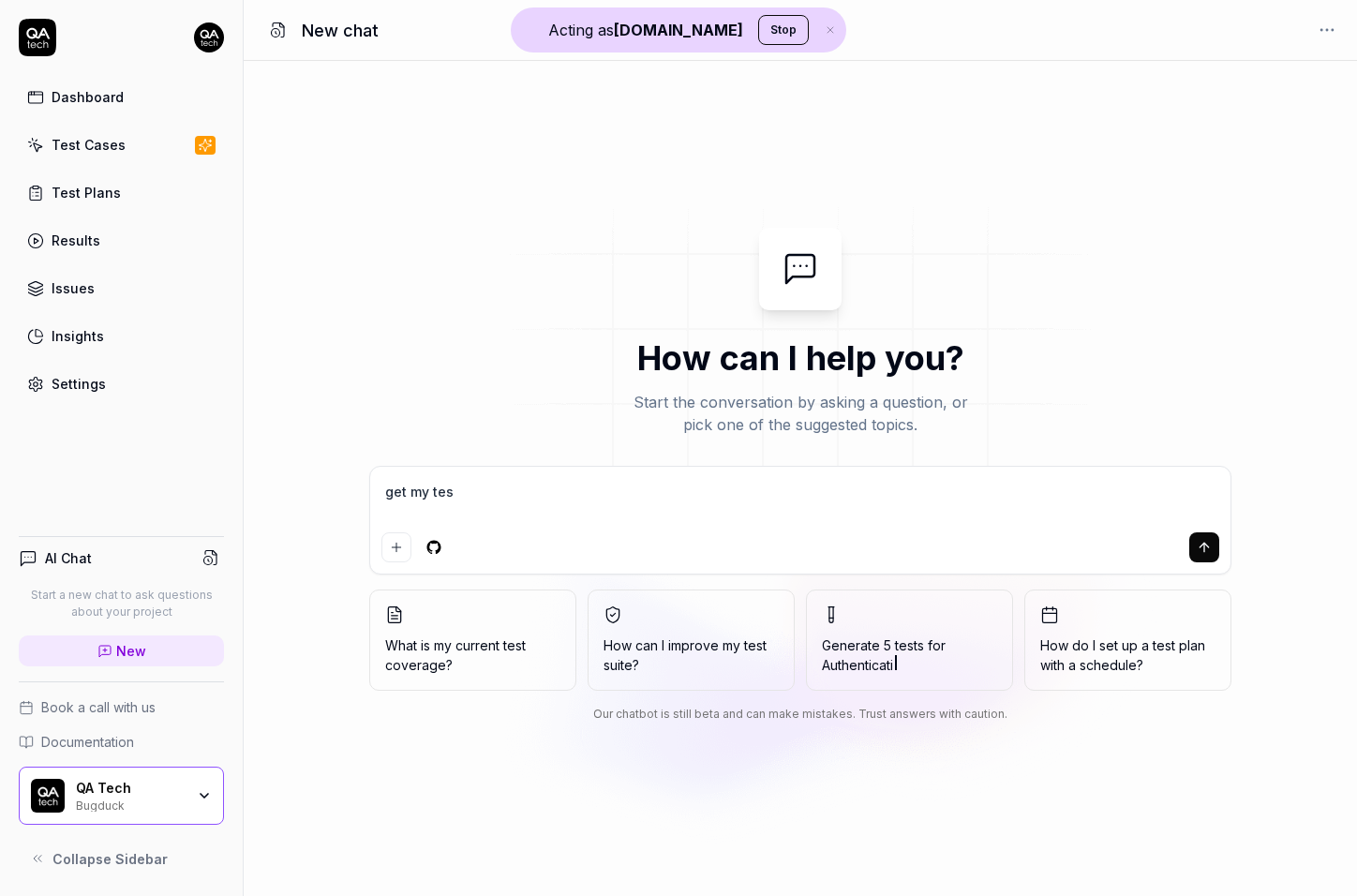
type textarea "get my test"
type textarea "*"
type textarea "get my test"
type textarea "*"
type textarea "get my test c"
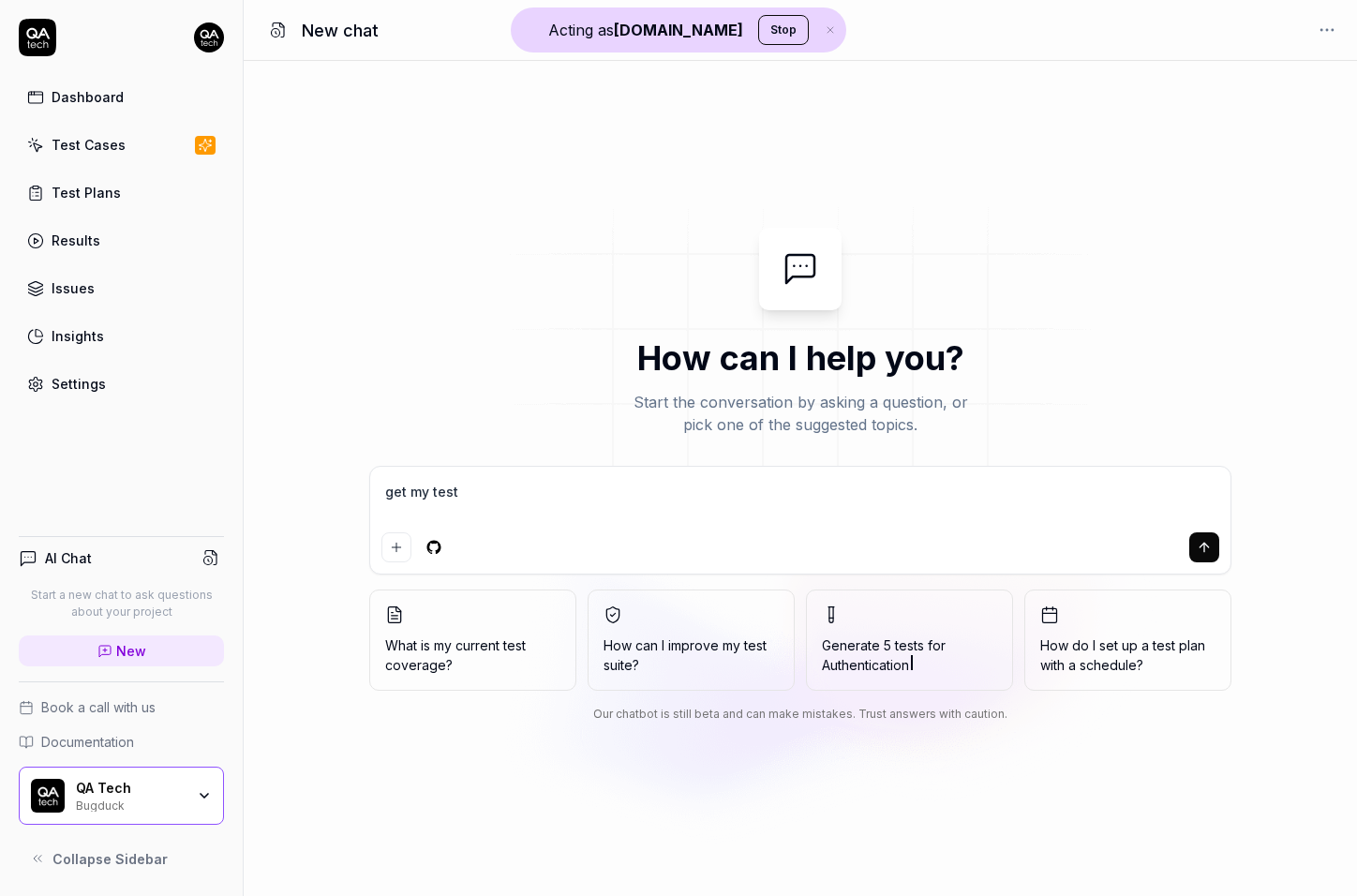
type textarea "*"
type textarea "get my test ca"
type textarea "*"
type textarea "get my test cas"
type textarea "*"
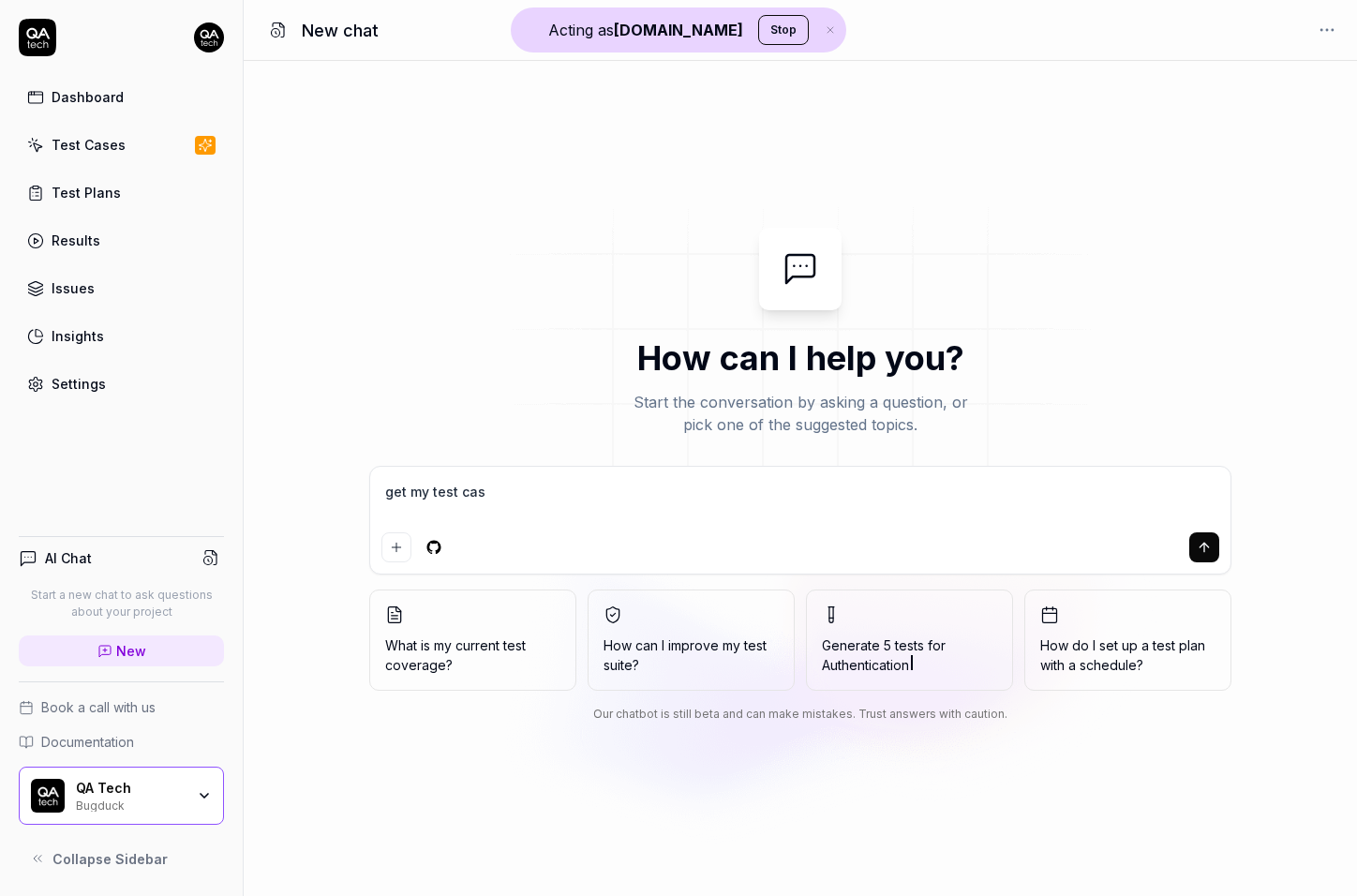
type textarea "get my test case"
type textarea "*"
type textarea "get my test cases"
type textarea "*"
type textarea "get my test cases"
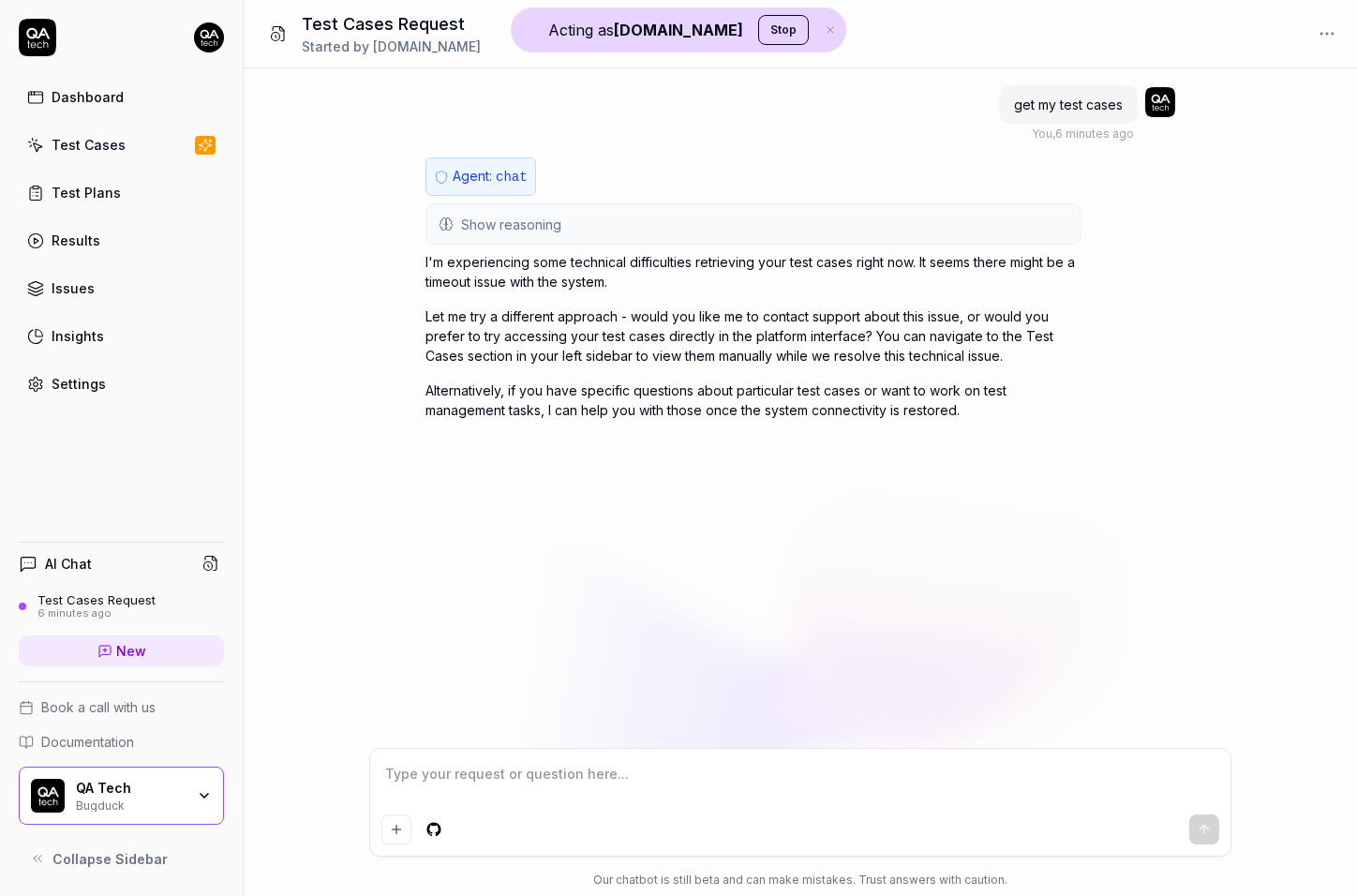
type textarea "*"
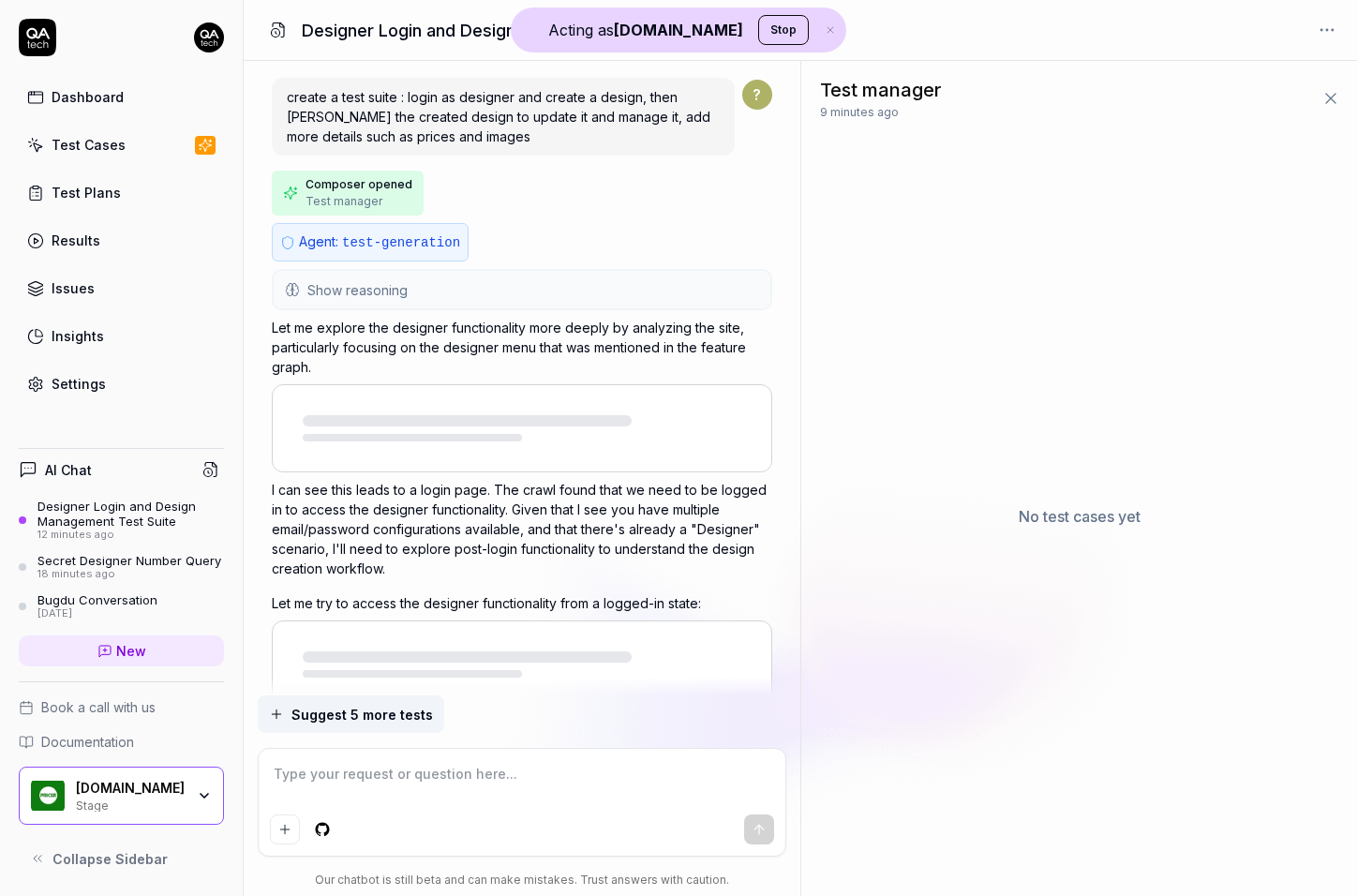
scroll to position [5546, 0]
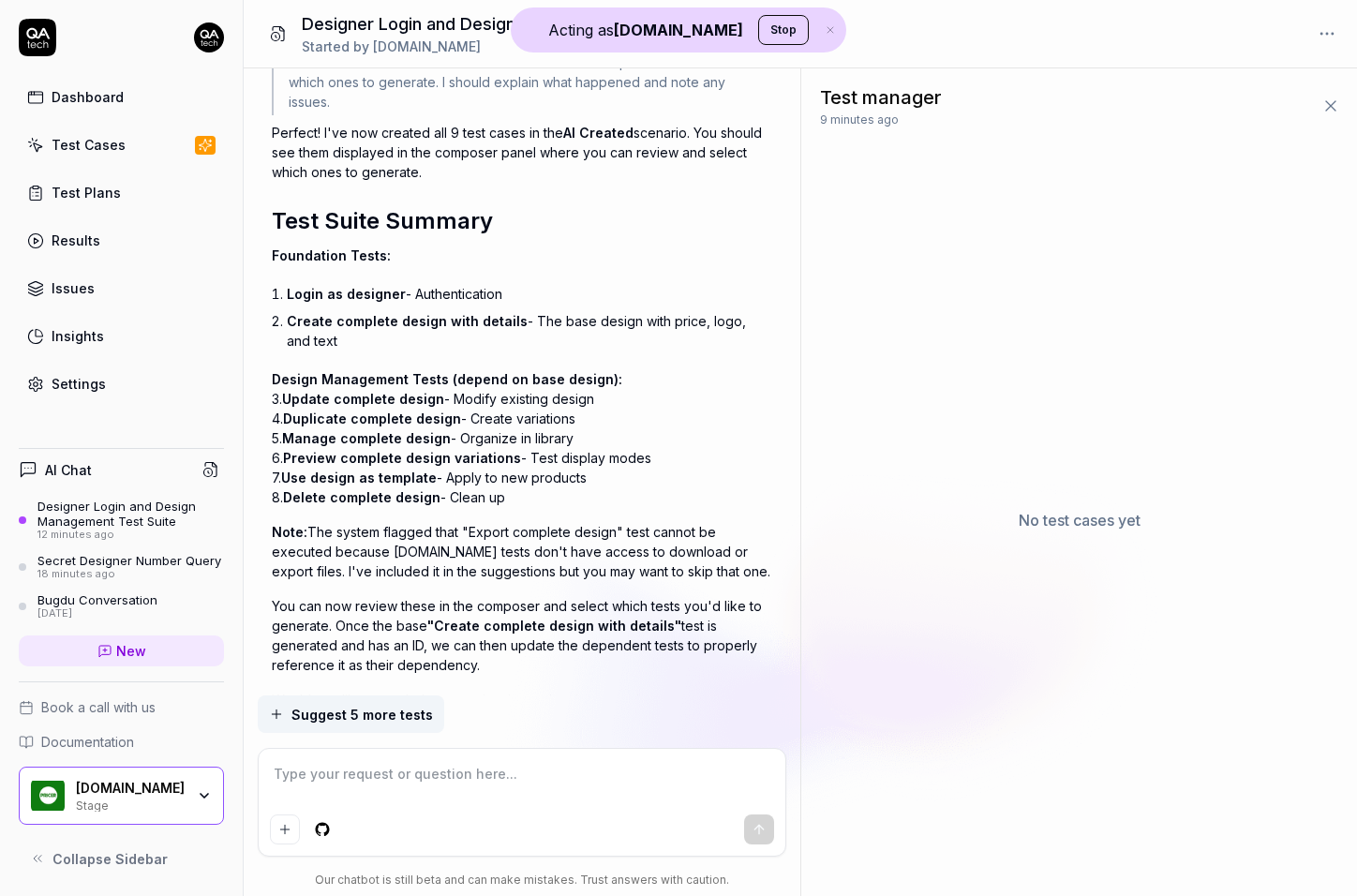
type textarea "*"
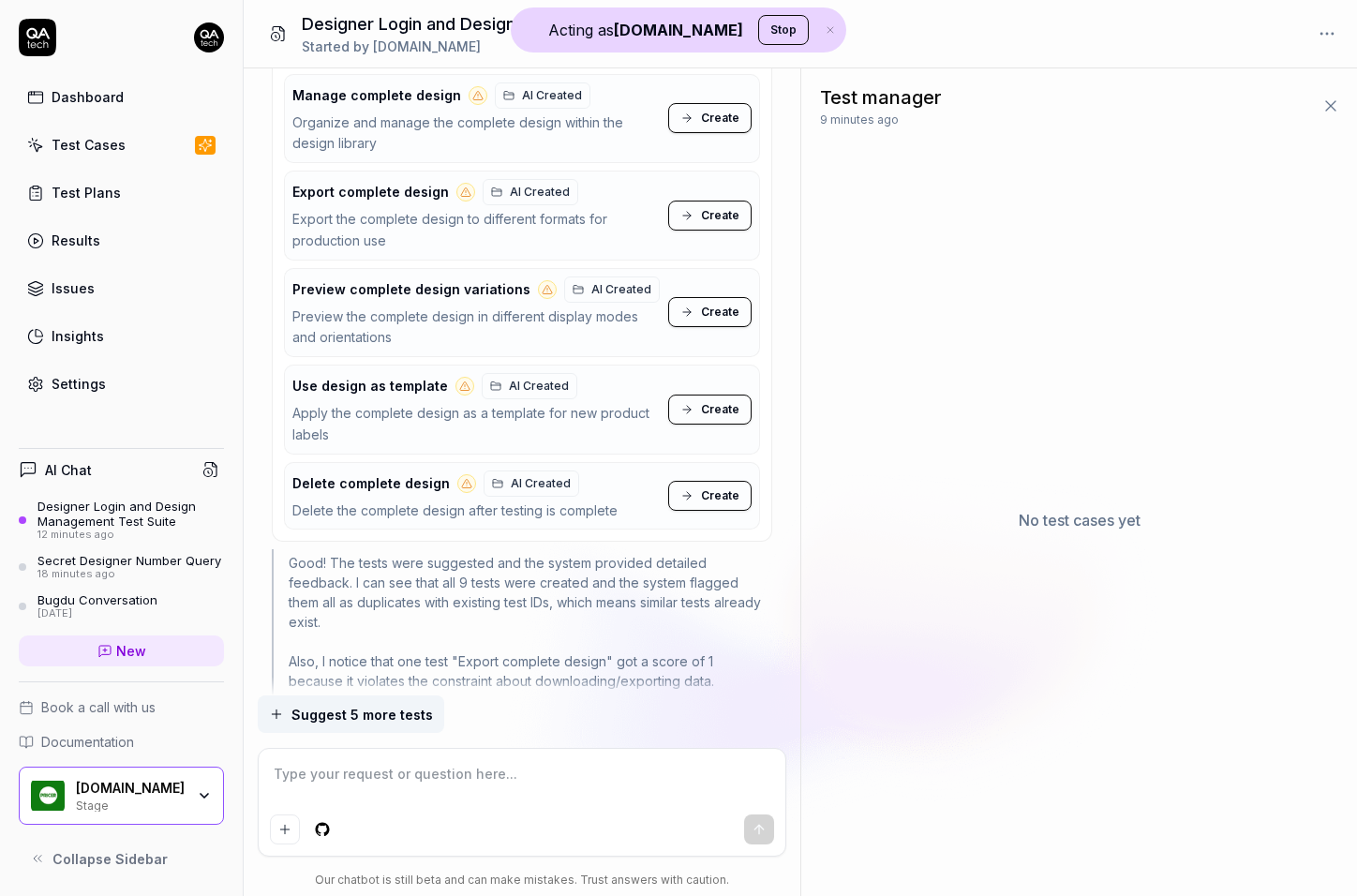
scroll to position [8569, 0]
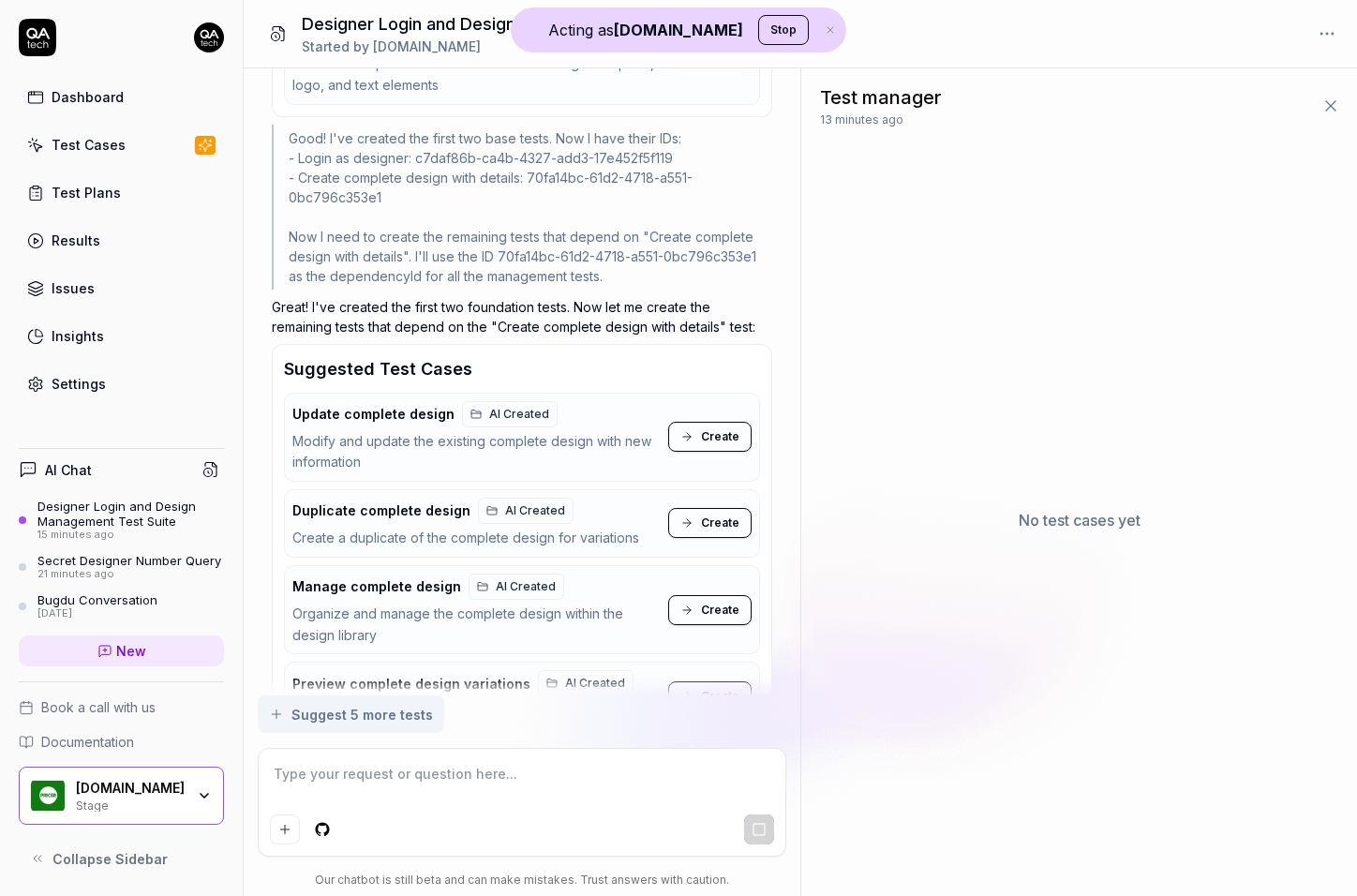
scroll to position [12193, 0]
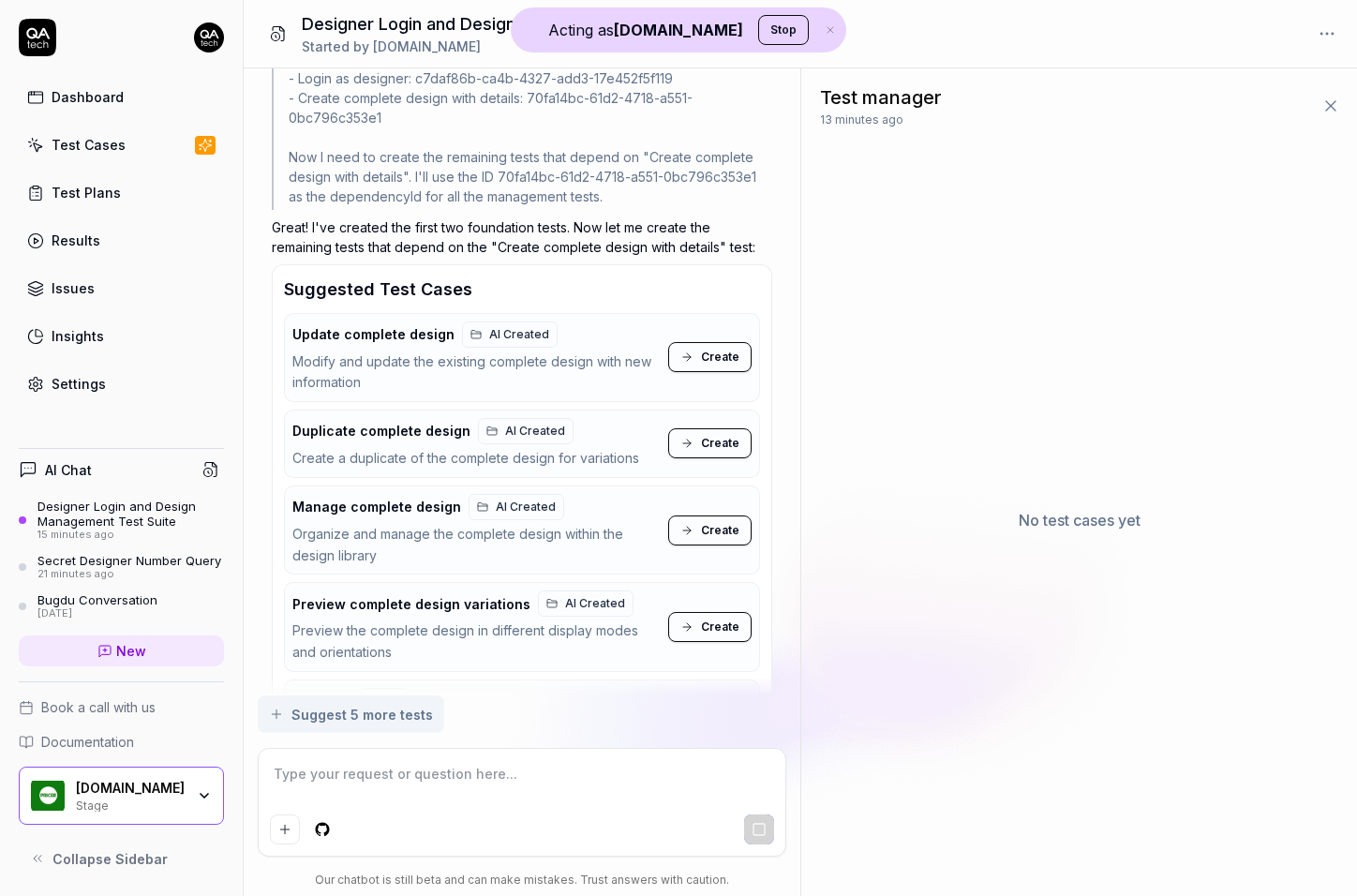
click at [165, 780] on div "Pricer.com" at bounding box center [130, 787] width 109 height 17
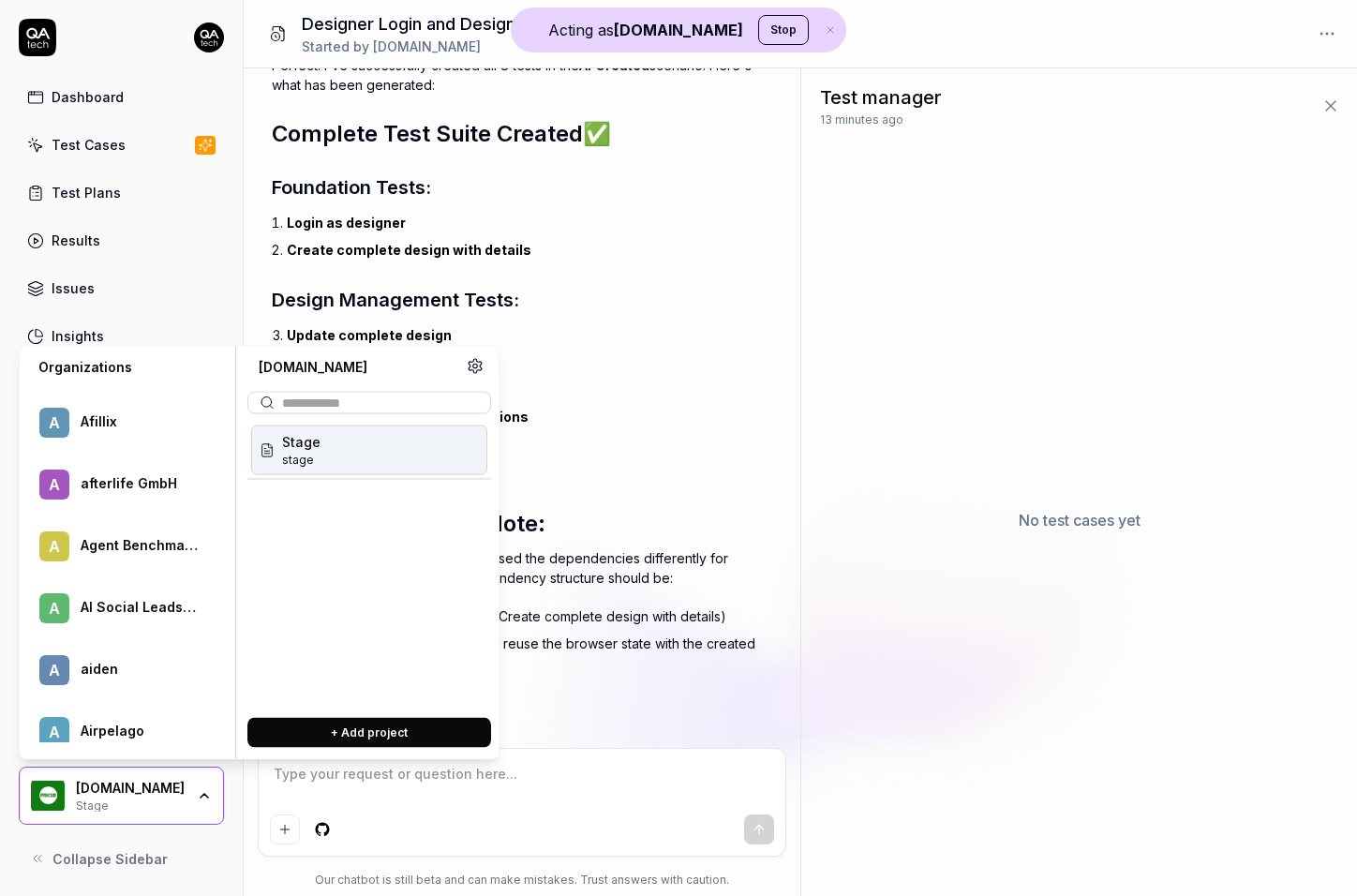
scroll to position [66311, 0]
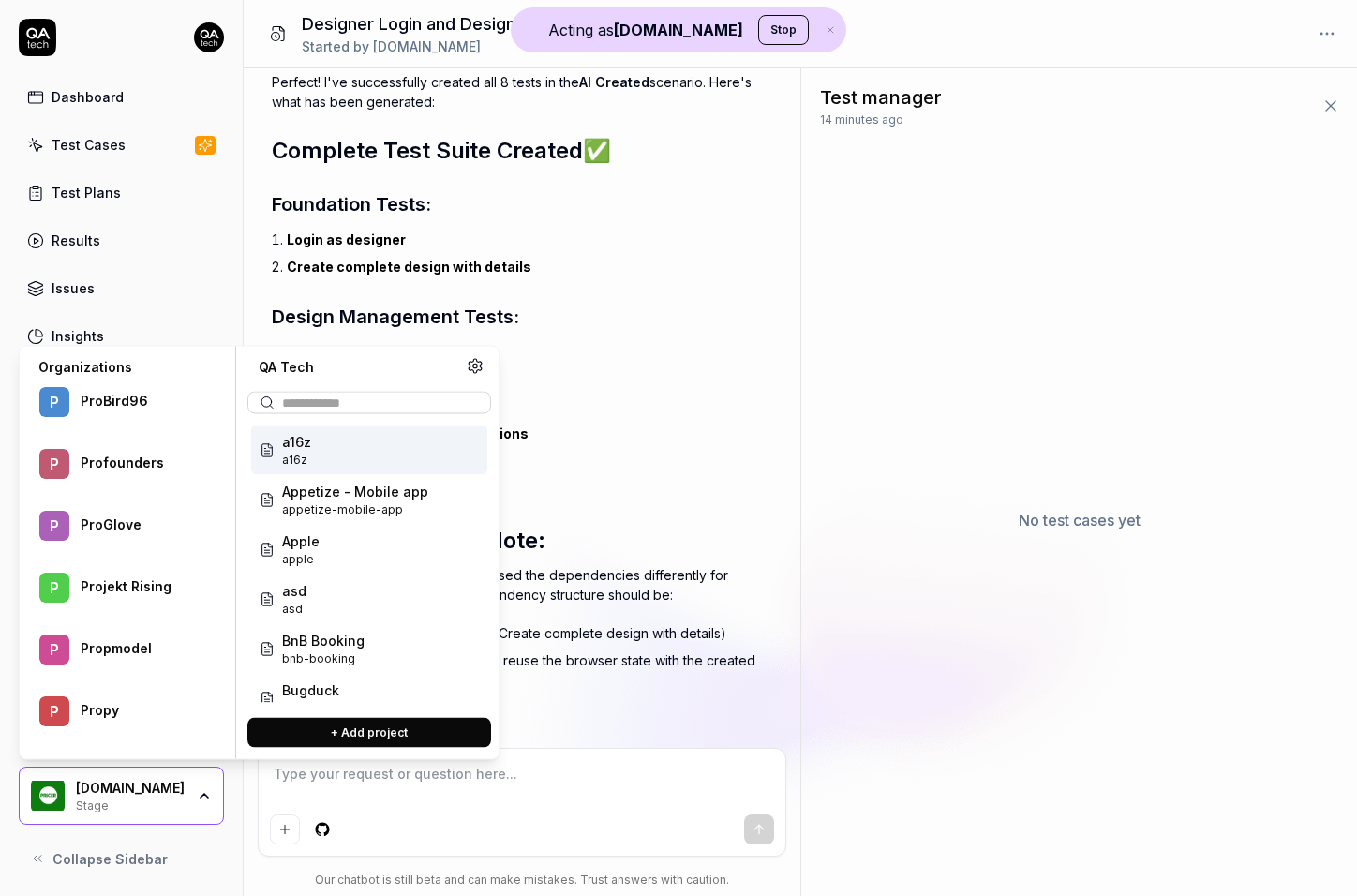
type textarea "*"
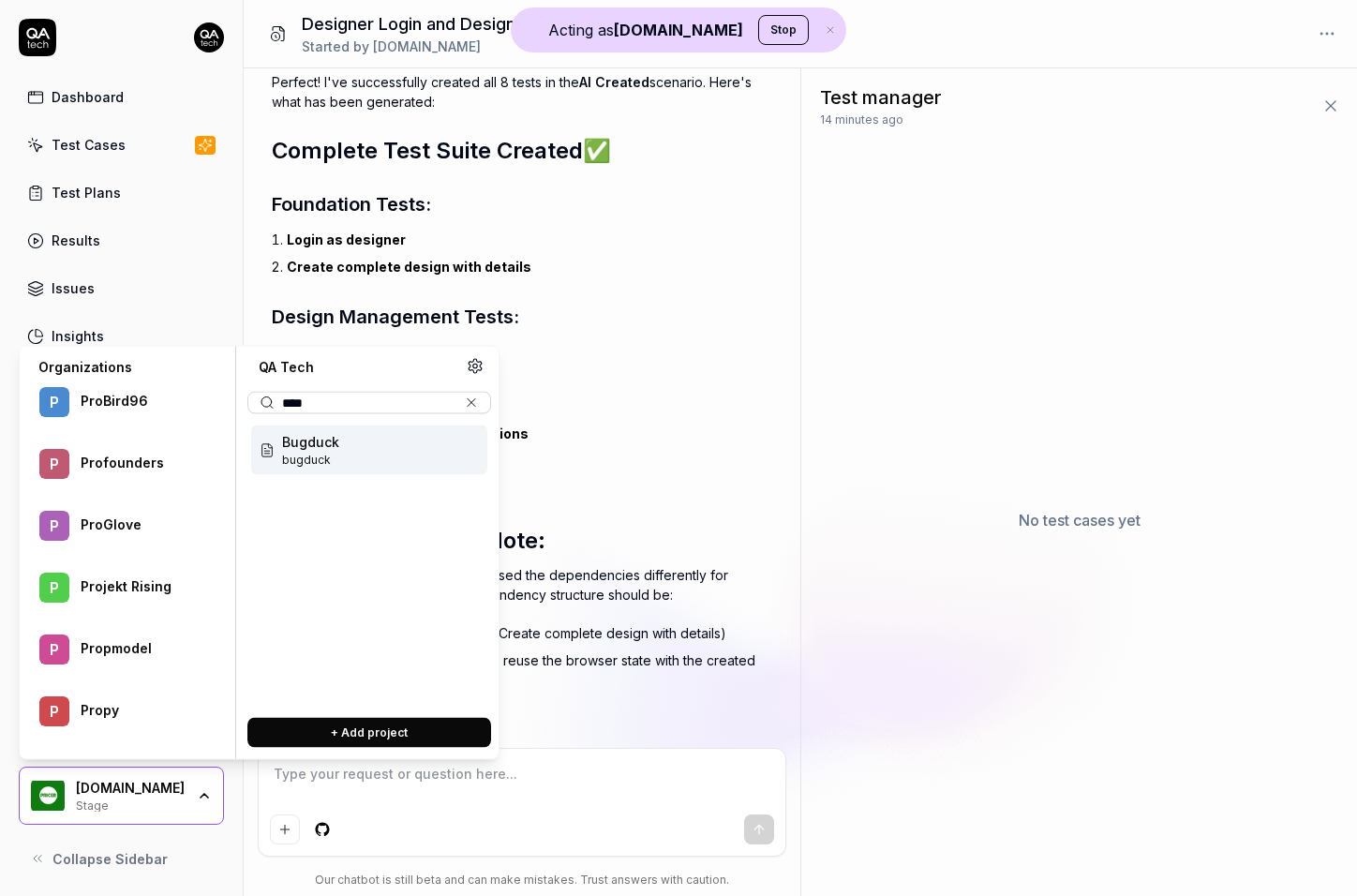
type input "*****"
type textarea "*"
type input "*******"
click at [384, 435] on div "Bugduck bugduck" at bounding box center [369, 450] width 236 height 50
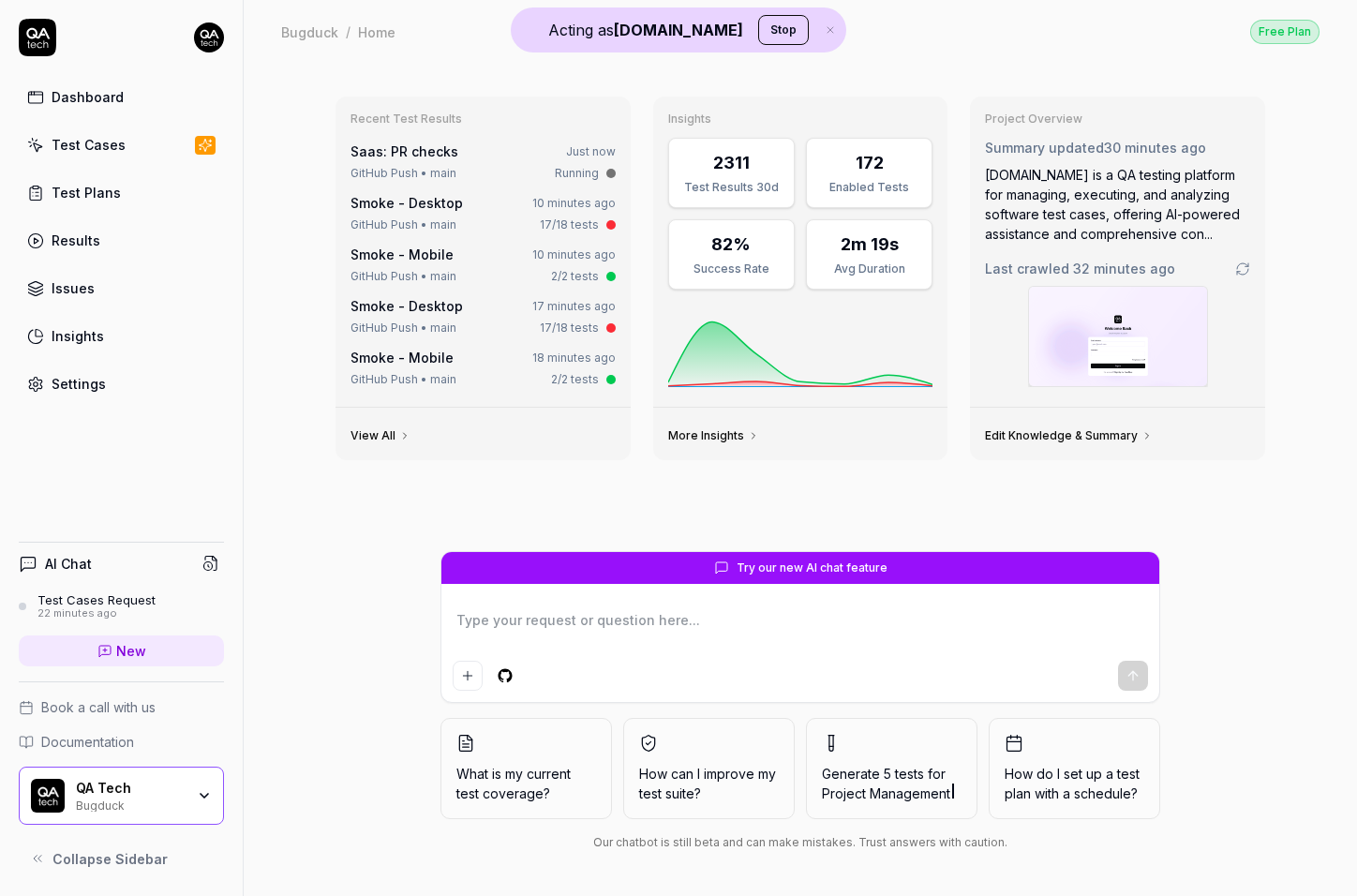
click at [131, 651] on span "New" at bounding box center [131, 651] width 30 height 20
type textarea "*"
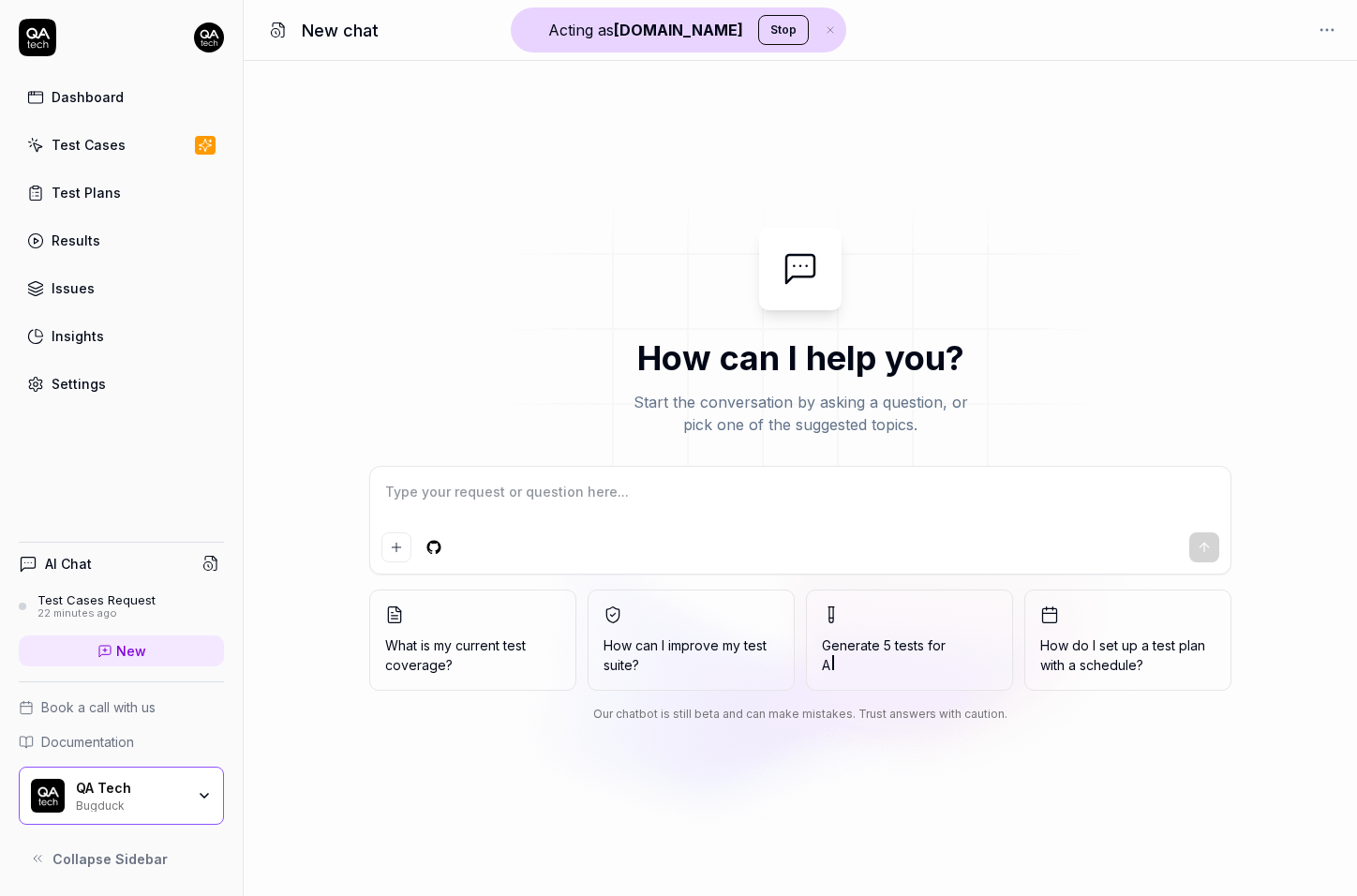
click at [576, 509] on textarea at bounding box center [800, 500] width 838 height 47
type textarea "*"
type textarea "P"
type textarea "*"
type textarea "Pl"
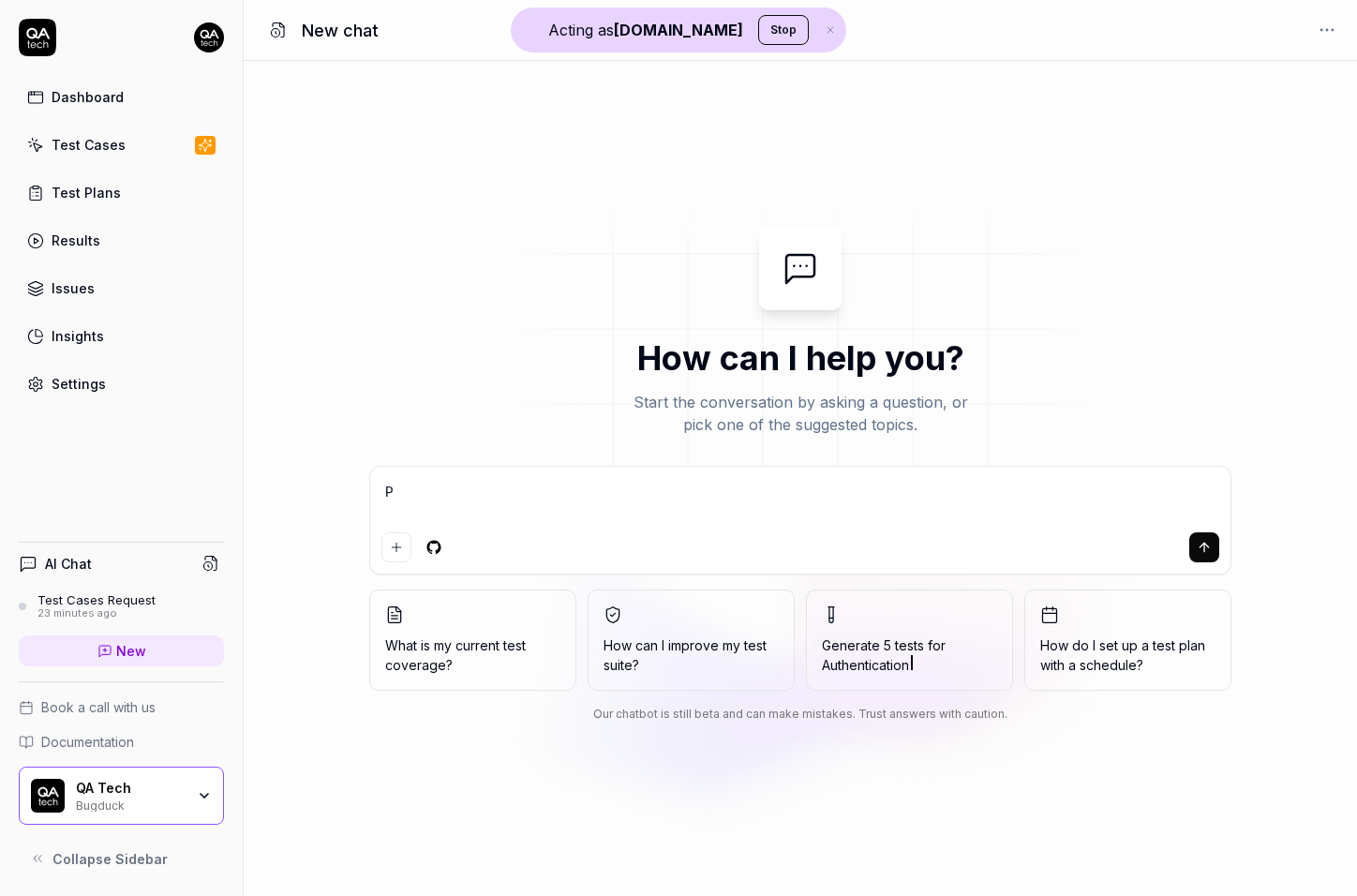
type textarea "*"
type textarea "Ple"
type textarea "*"
type textarea "Plea"
type textarea "*"
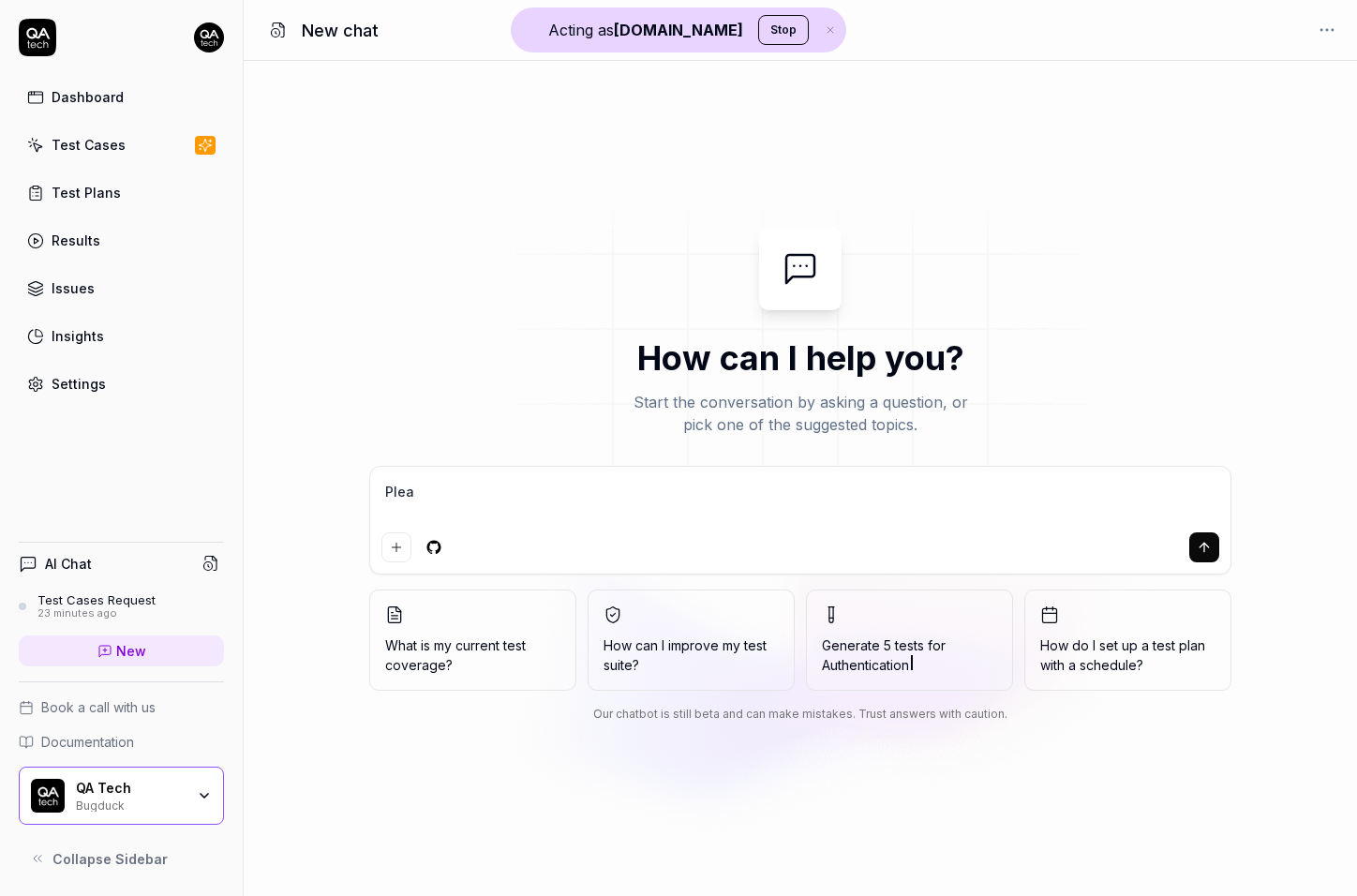
type textarea "Pleas"
type textarea "*"
type textarea "Please"
type textarea "*"
type textarea "Please"
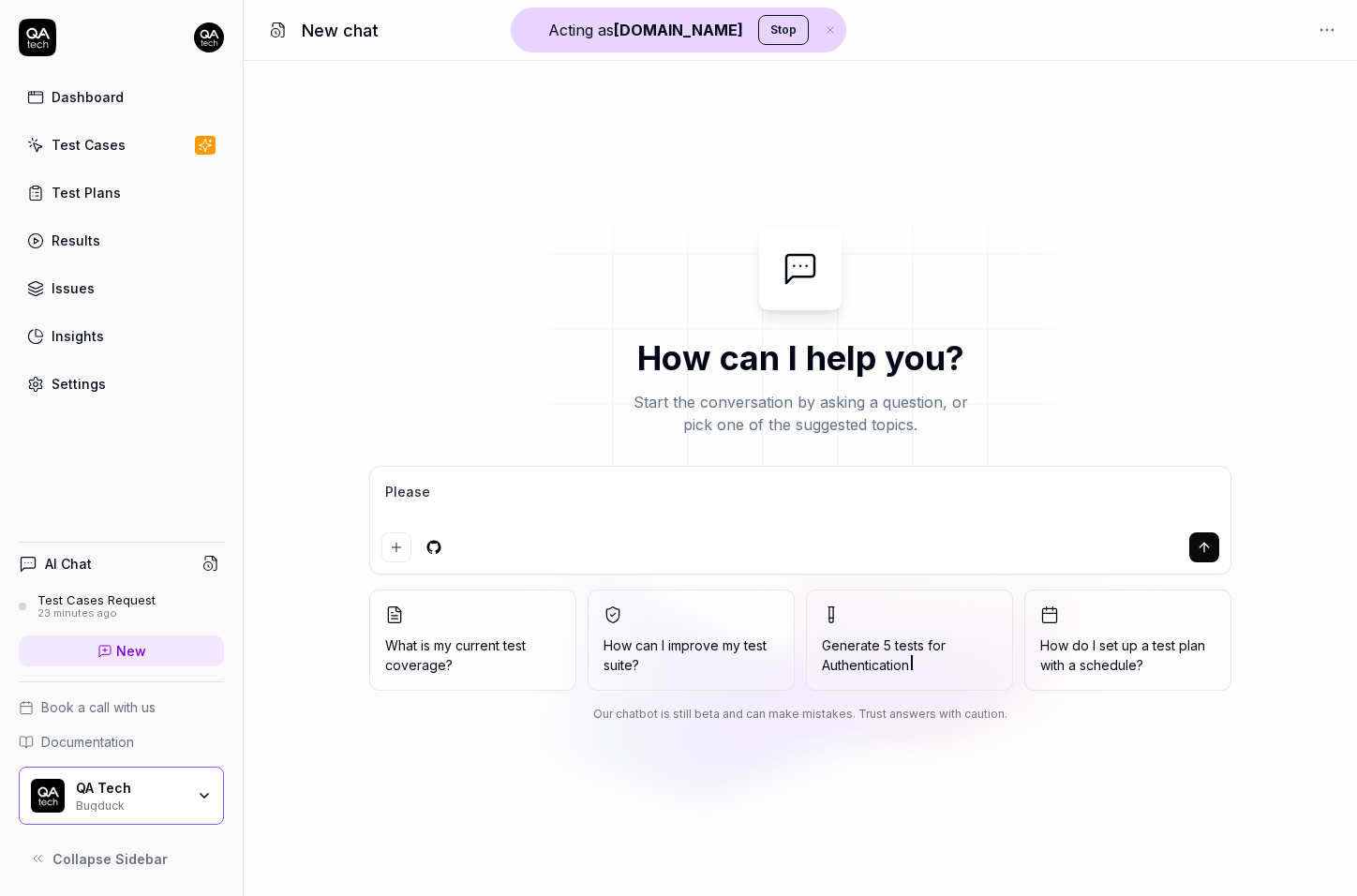
type textarea "*"
type textarea "Please g"
type textarea "*"
type textarea "Please ge"
type textarea "*"
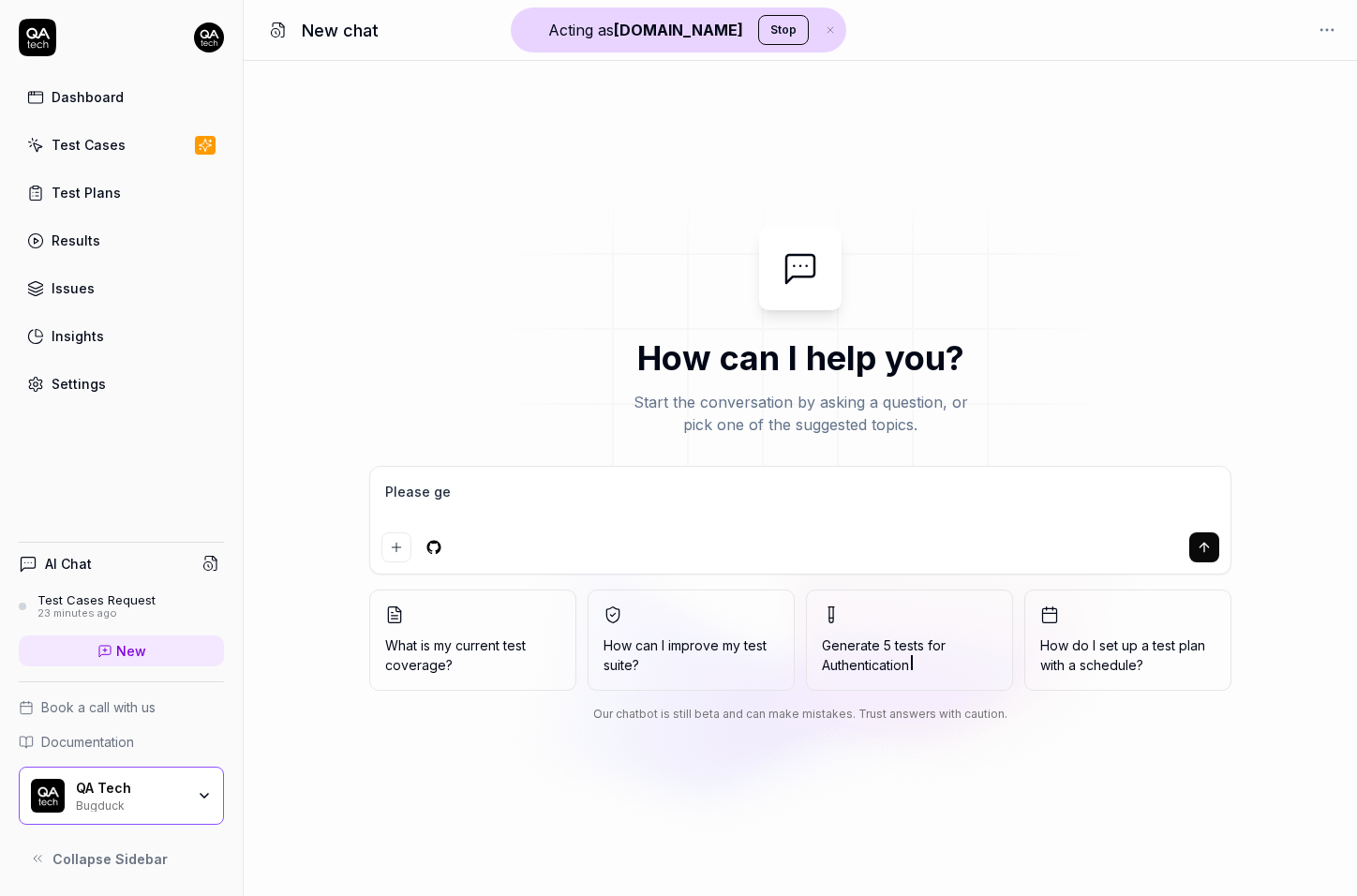
type textarea "Please get"
type textarea "*"
type textarea "Please get"
type textarea "*"
type textarea "Please get a"
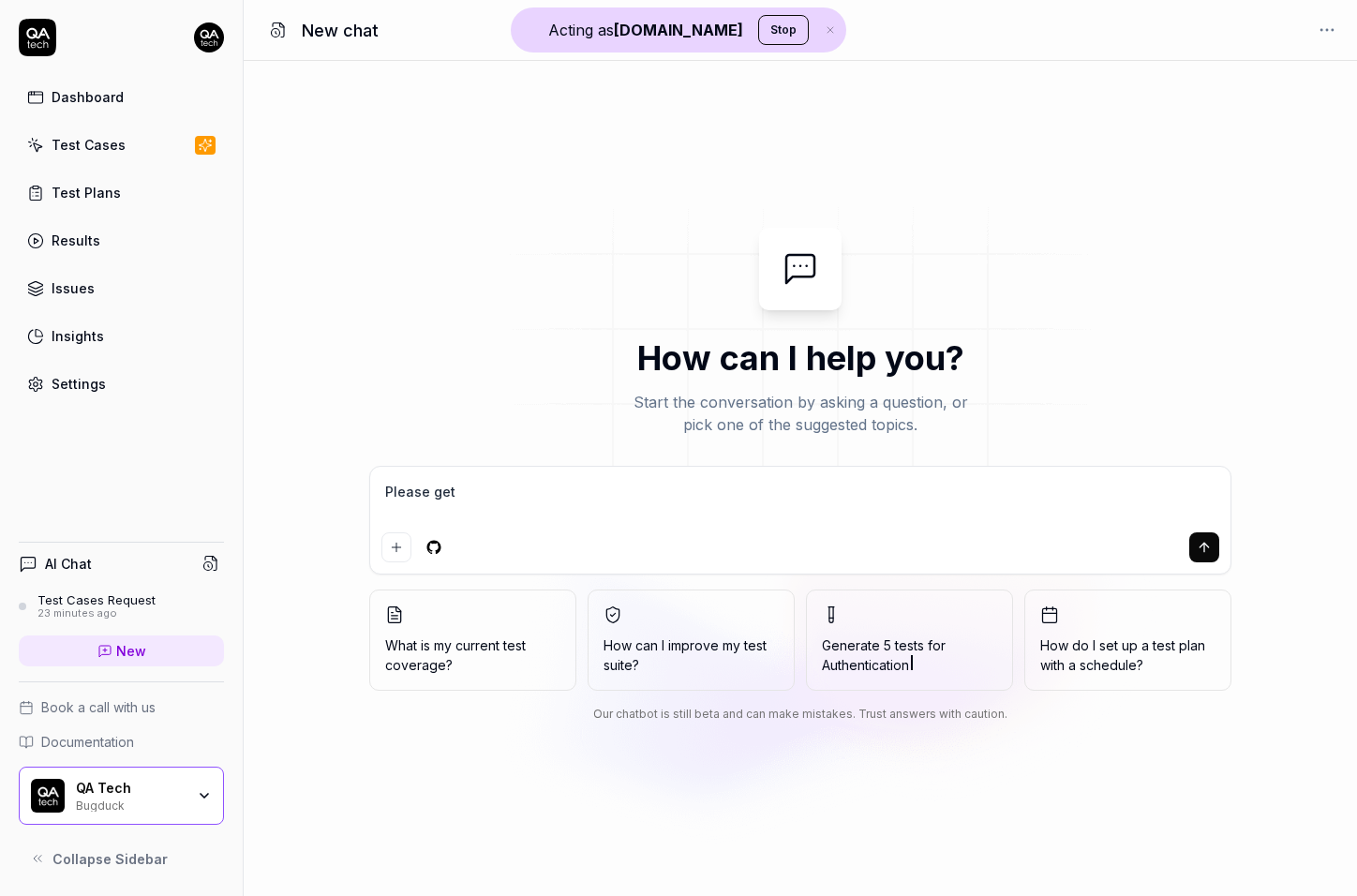
type textarea "*"
type textarea "Please get al"
type textarea "*"
type textarea "Please get all"
type textarea "*"
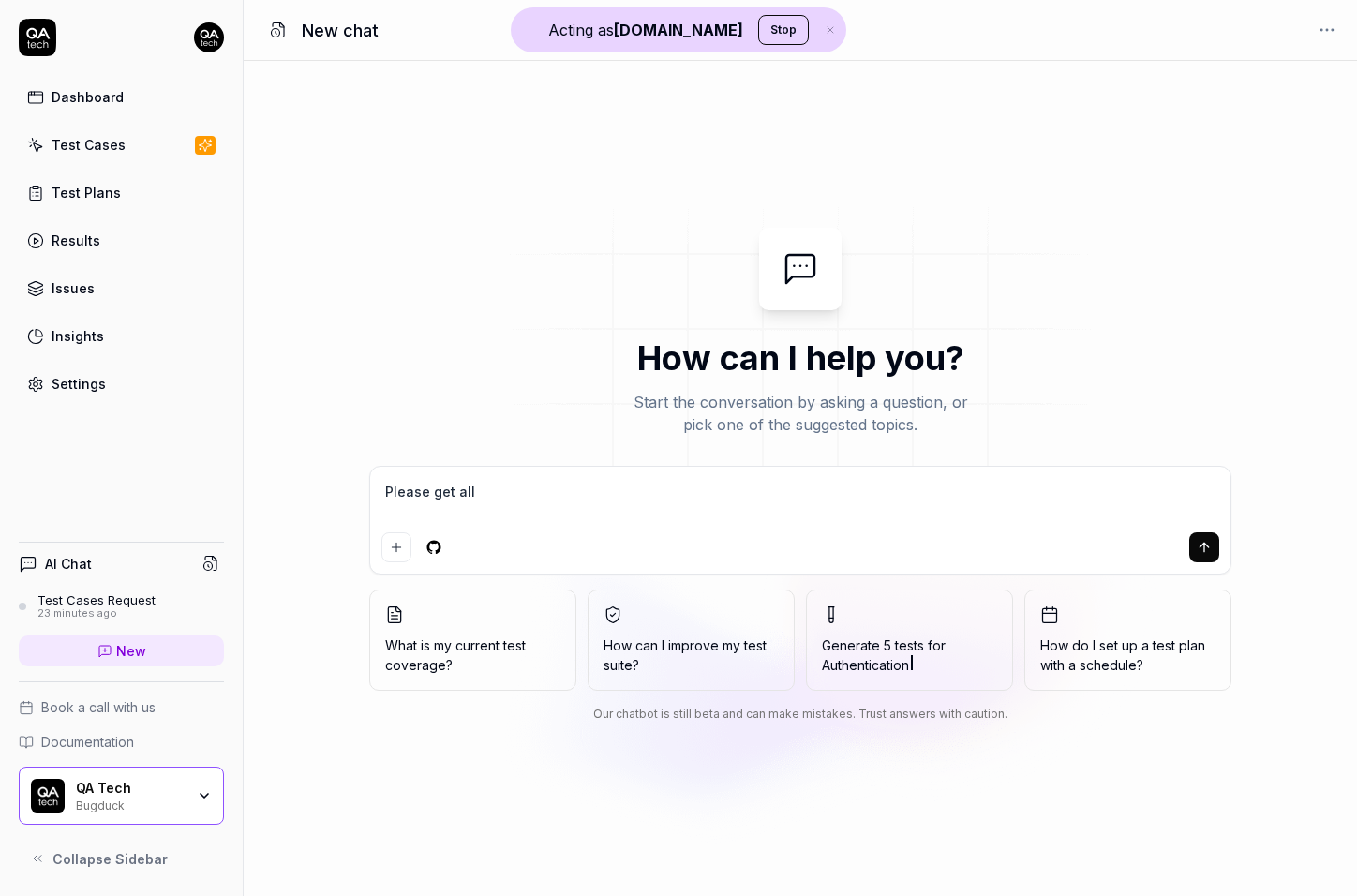
type textarea "Please get all"
type textarea "*"
type textarea "Please get all m"
type textarea "*"
type textarea "Please get all my"
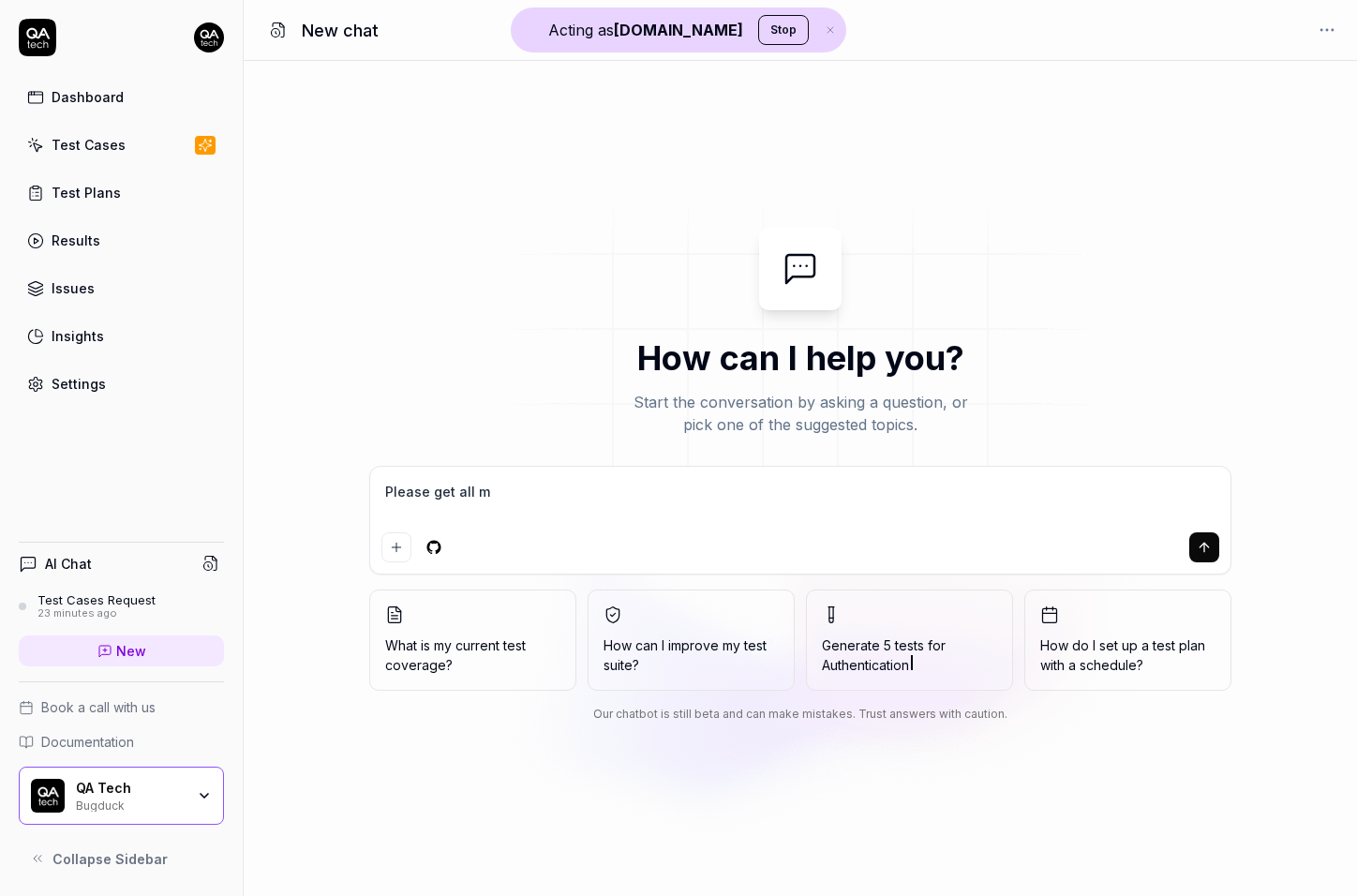
type textarea "*"
type textarea "Please get all my"
type textarea "*"
type textarea "Please get all my t"
type textarea "*"
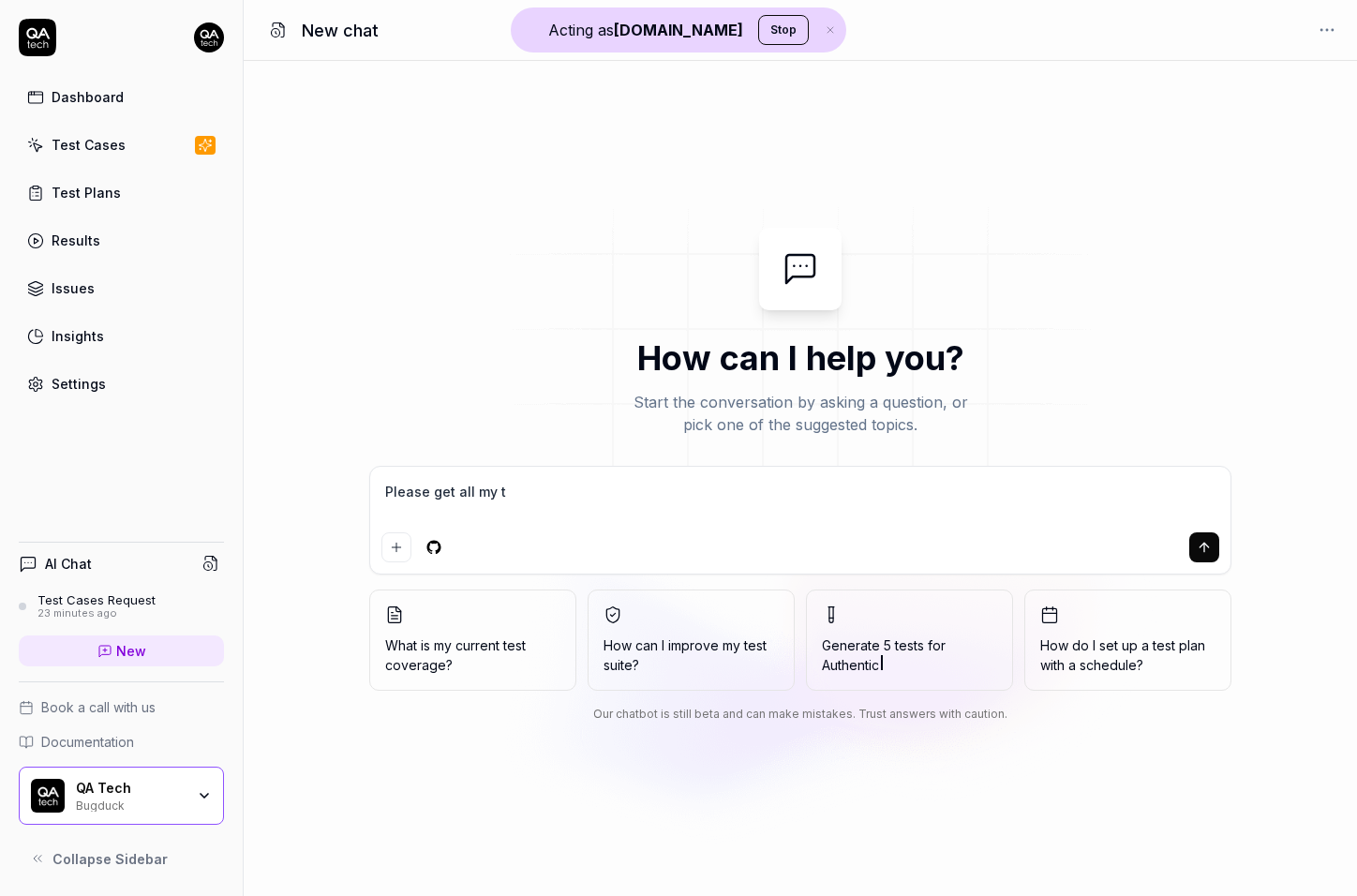
type textarea "Please get all my te"
type textarea "*"
type textarea "Please get all my tes"
type textarea "*"
type textarea "Please get all my test"
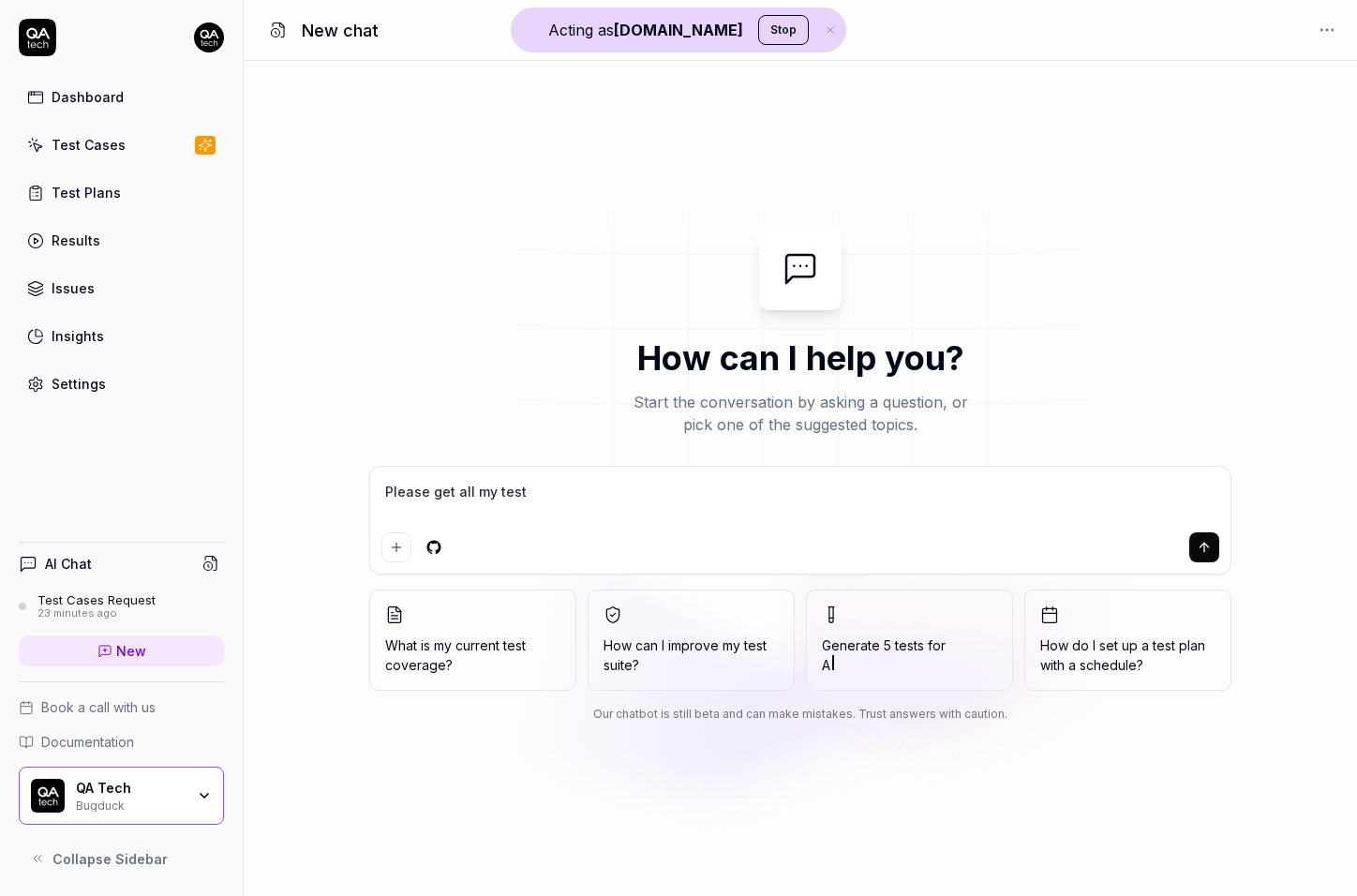
type textarea "*"
type textarea "Please get all my test"
type textarea "*"
type textarea "Please get all my test c"
type textarea "*"
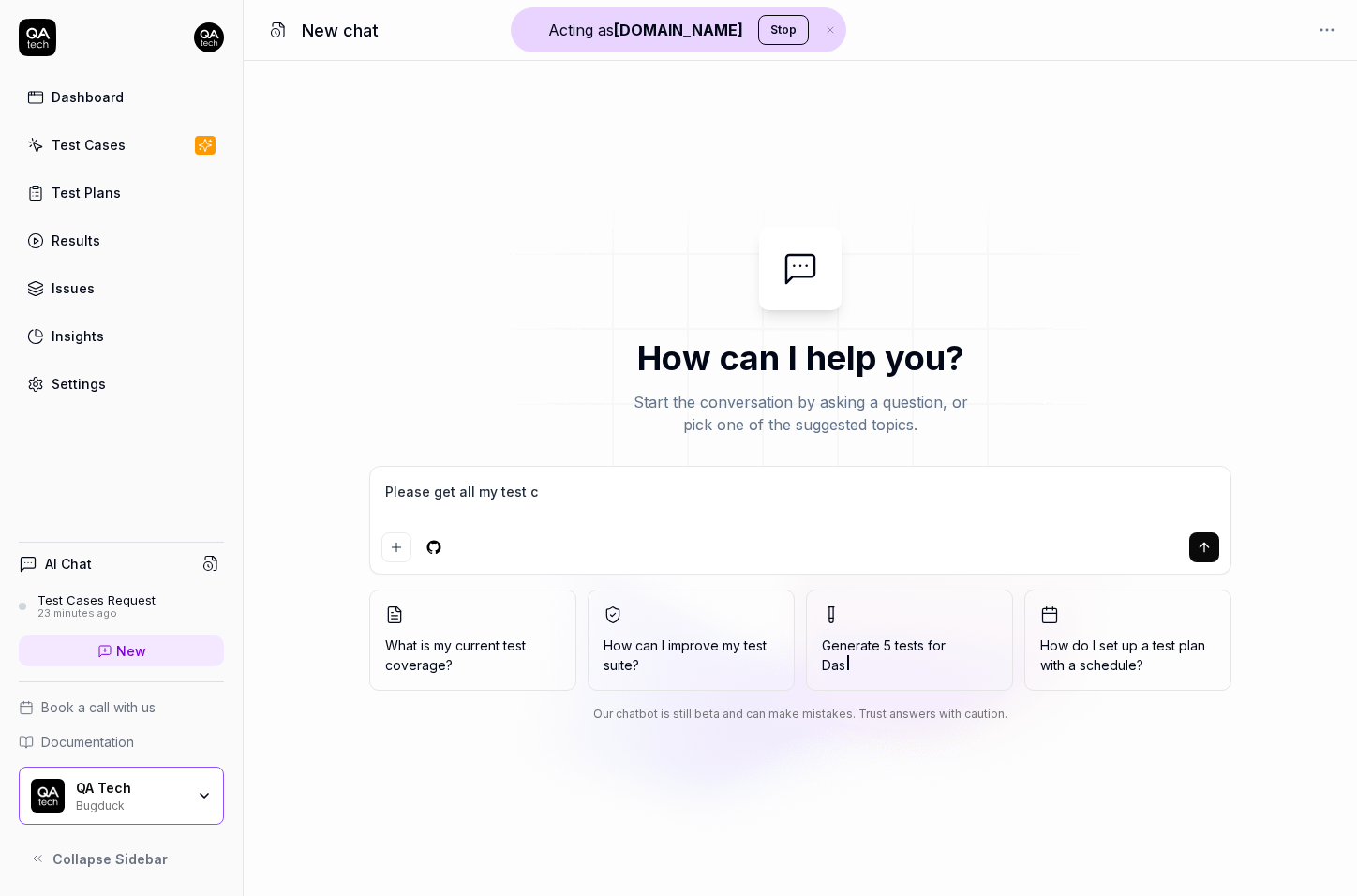
type textarea "Please get all my test ca"
type textarea "*"
type textarea "Please get all my test cas"
type textarea "*"
type textarea "Please get all my test case"
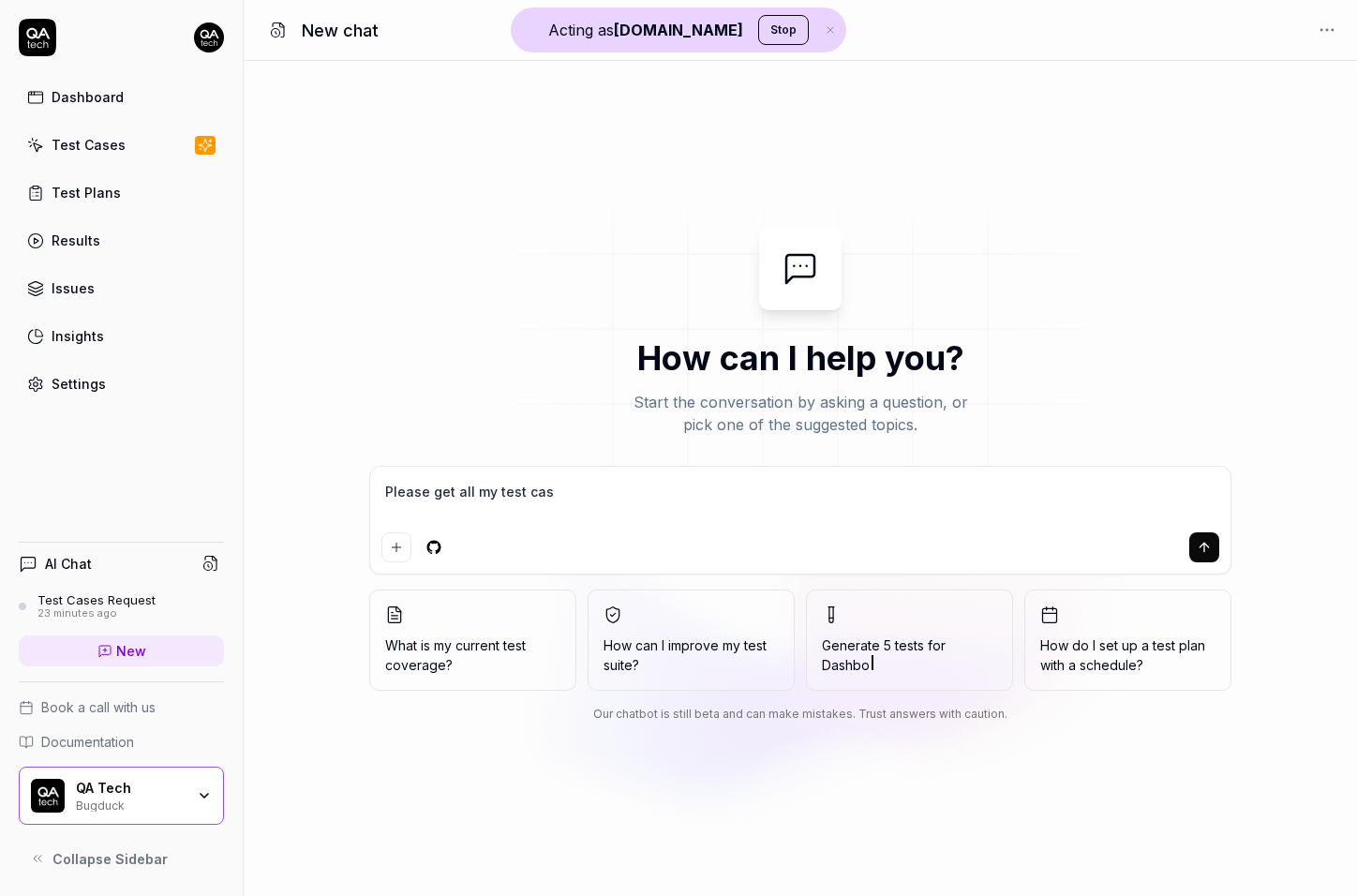
type textarea "*"
type textarea "Please get all my test cases"
type textarea "*"
type textarea "Please get all my test cases"
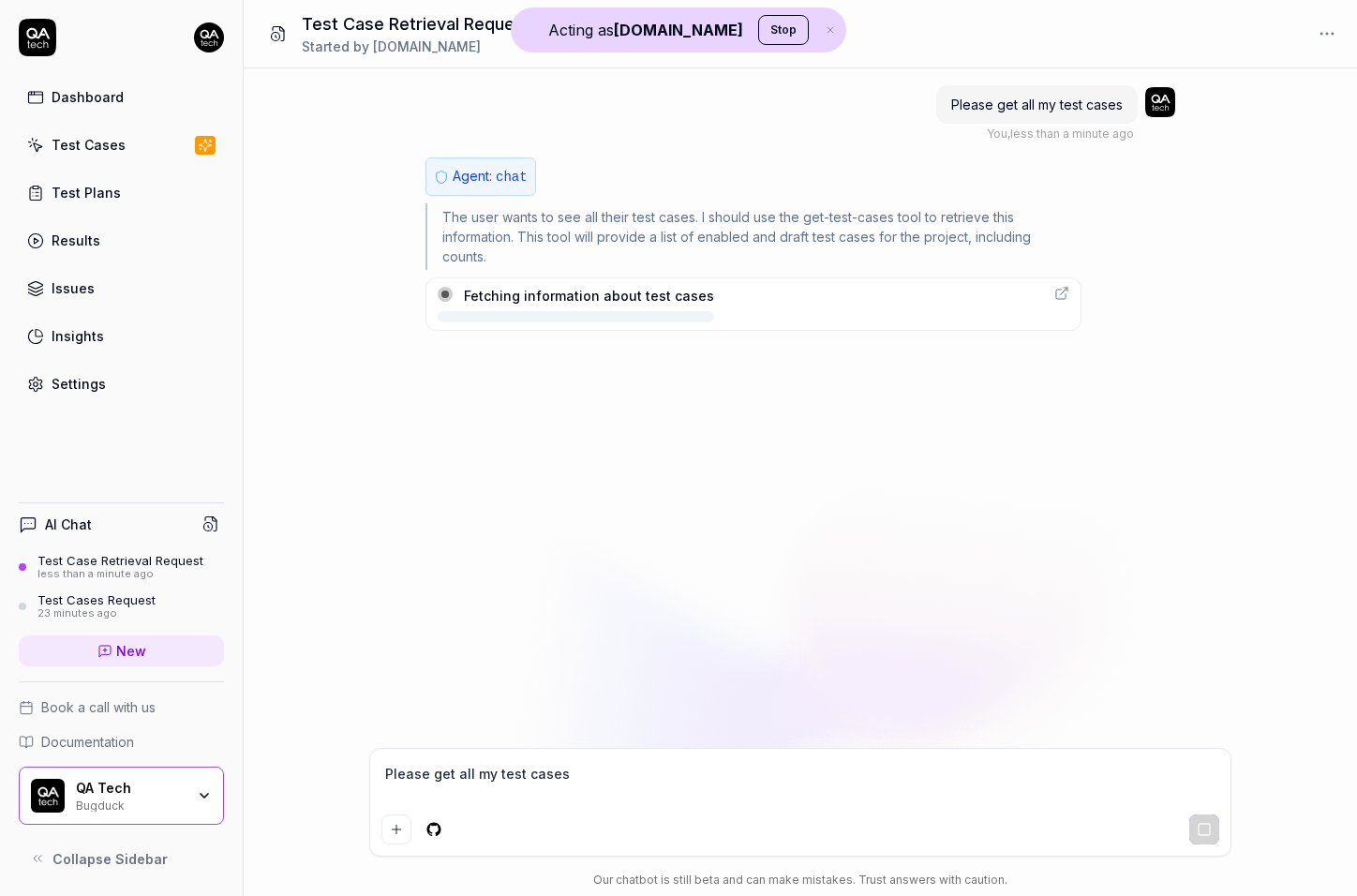
click at [599, 256] on div "The user wants to see all their test cases. I should use the get-test-cases too…" at bounding box center [753, 237] width 657 height 67
click at [604, 251] on div "The user wants to see all their test cases. I should use the get-test-cases too…" at bounding box center [753, 237] width 657 height 67
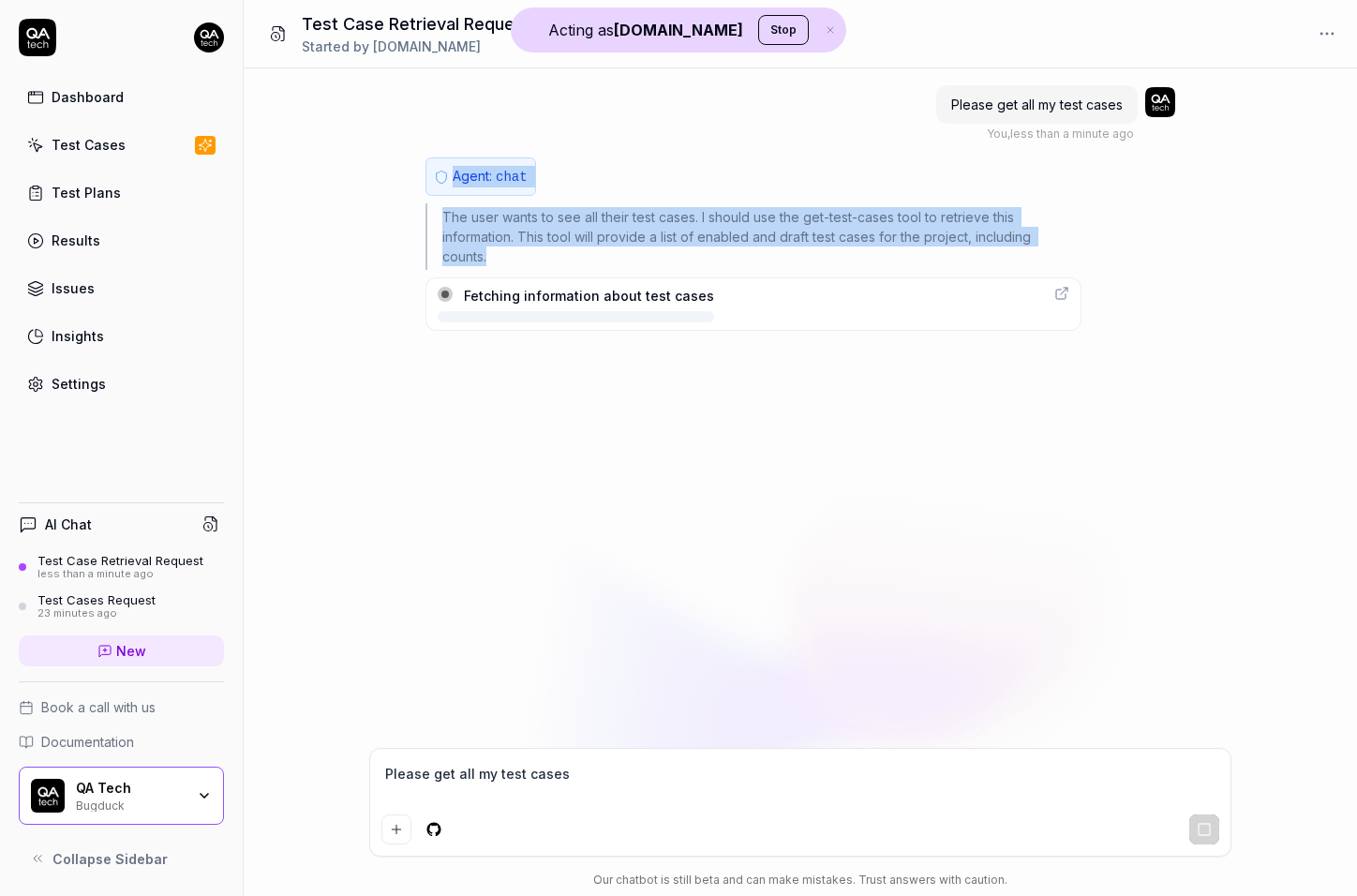
drag, startPoint x: 604, startPoint y: 251, endPoint x: 421, endPoint y: 174, distance: 198.5
click at [421, 174] on div "Please get all my test cases You , less than a minute ago Agent: chat The user …" at bounding box center [800, 408] width 1113 height 679
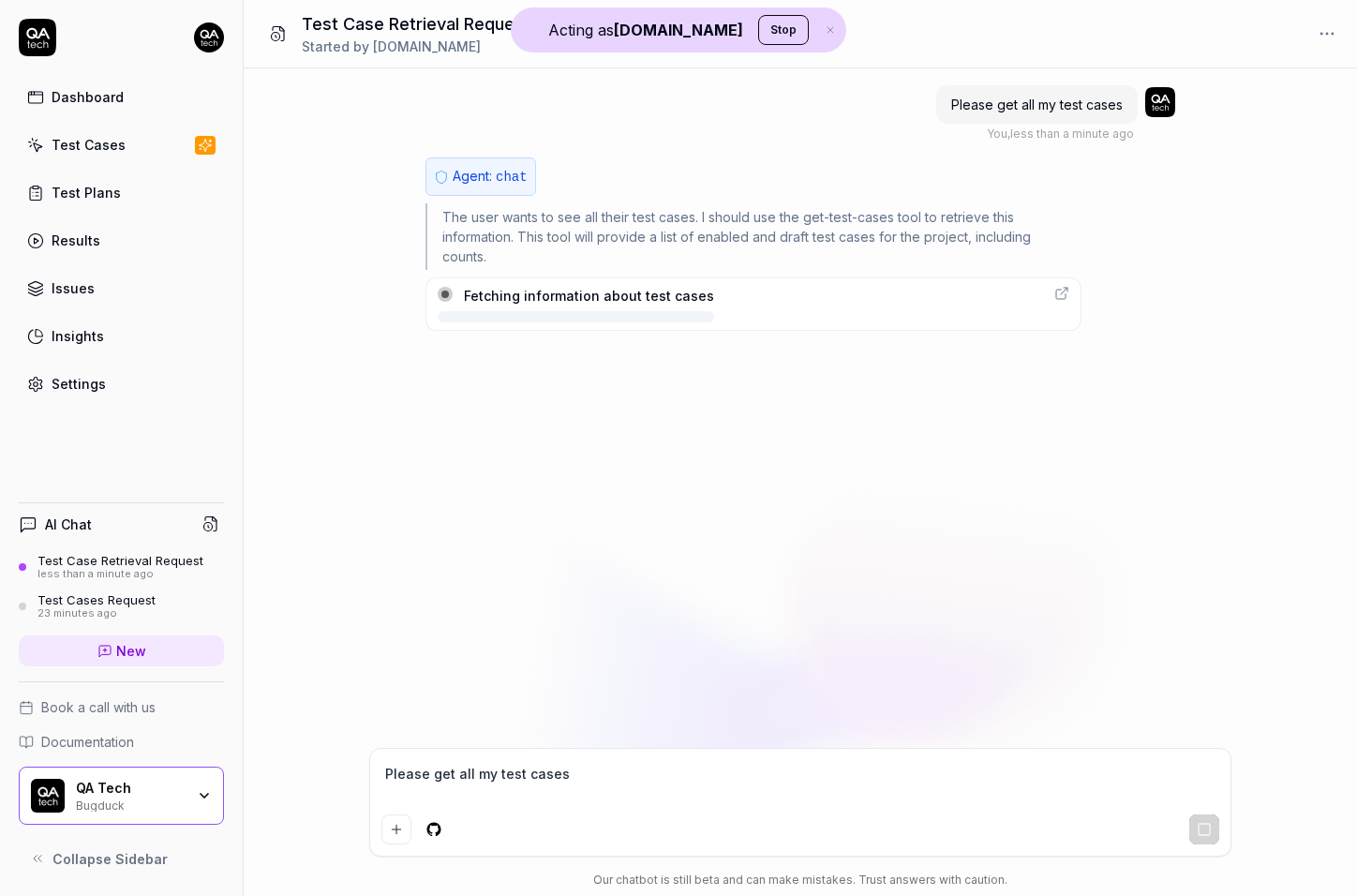
click at [421, 151] on div "Please get all my test cases You , less than a minute ago Agent: chat The user …" at bounding box center [800, 408] width 1113 height 679
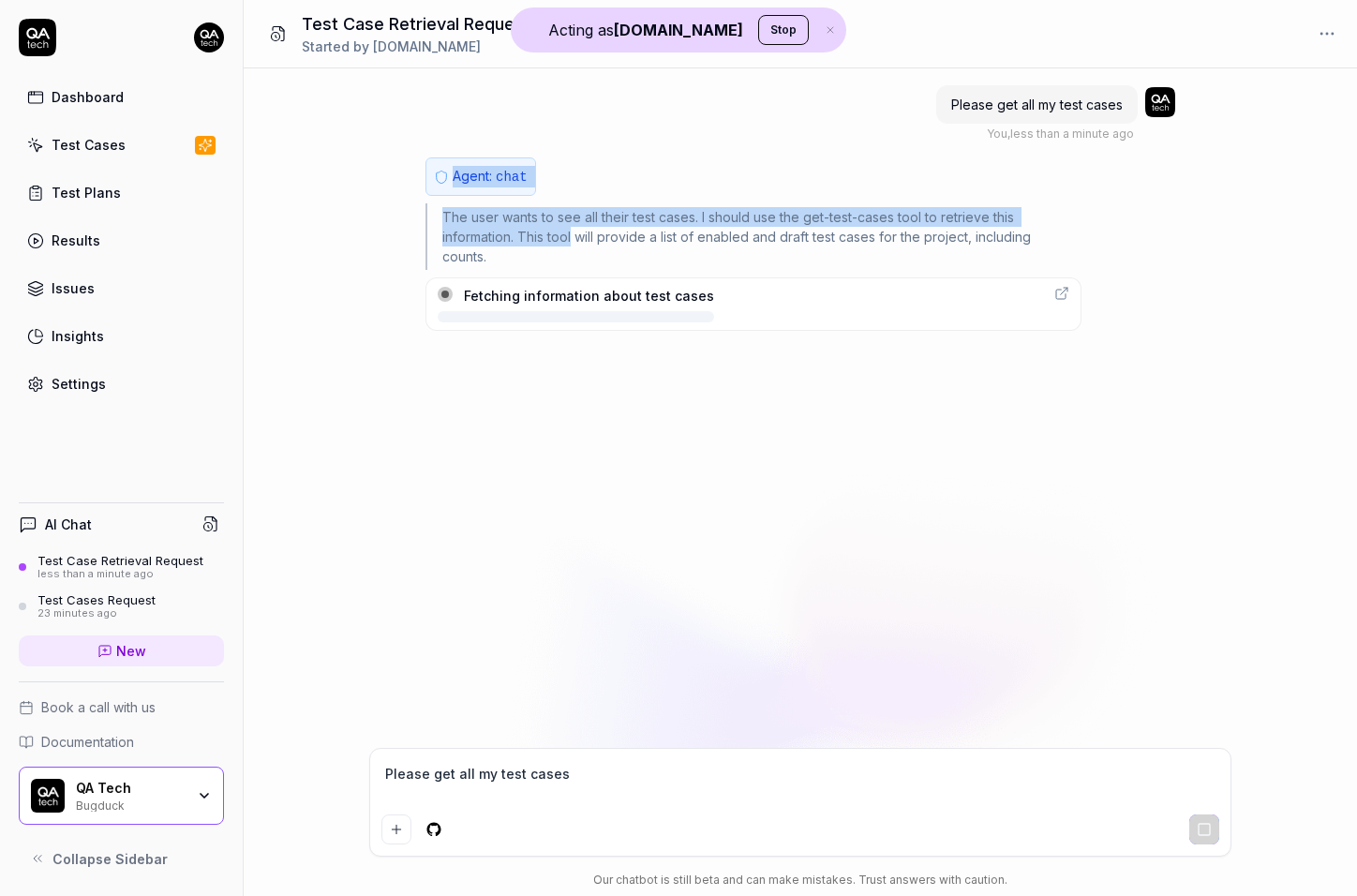
drag, startPoint x: 421, startPoint y: 151, endPoint x: 561, endPoint y: 239, distance: 165.4
click at [561, 238] on div "Please get all my test cases You , less than a minute ago Agent: chat The user …" at bounding box center [800, 408] width 1113 height 679
click at [561, 239] on div "The user wants to see all their test cases. I should use the get-test-cases too…" at bounding box center [753, 237] width 657 height 67
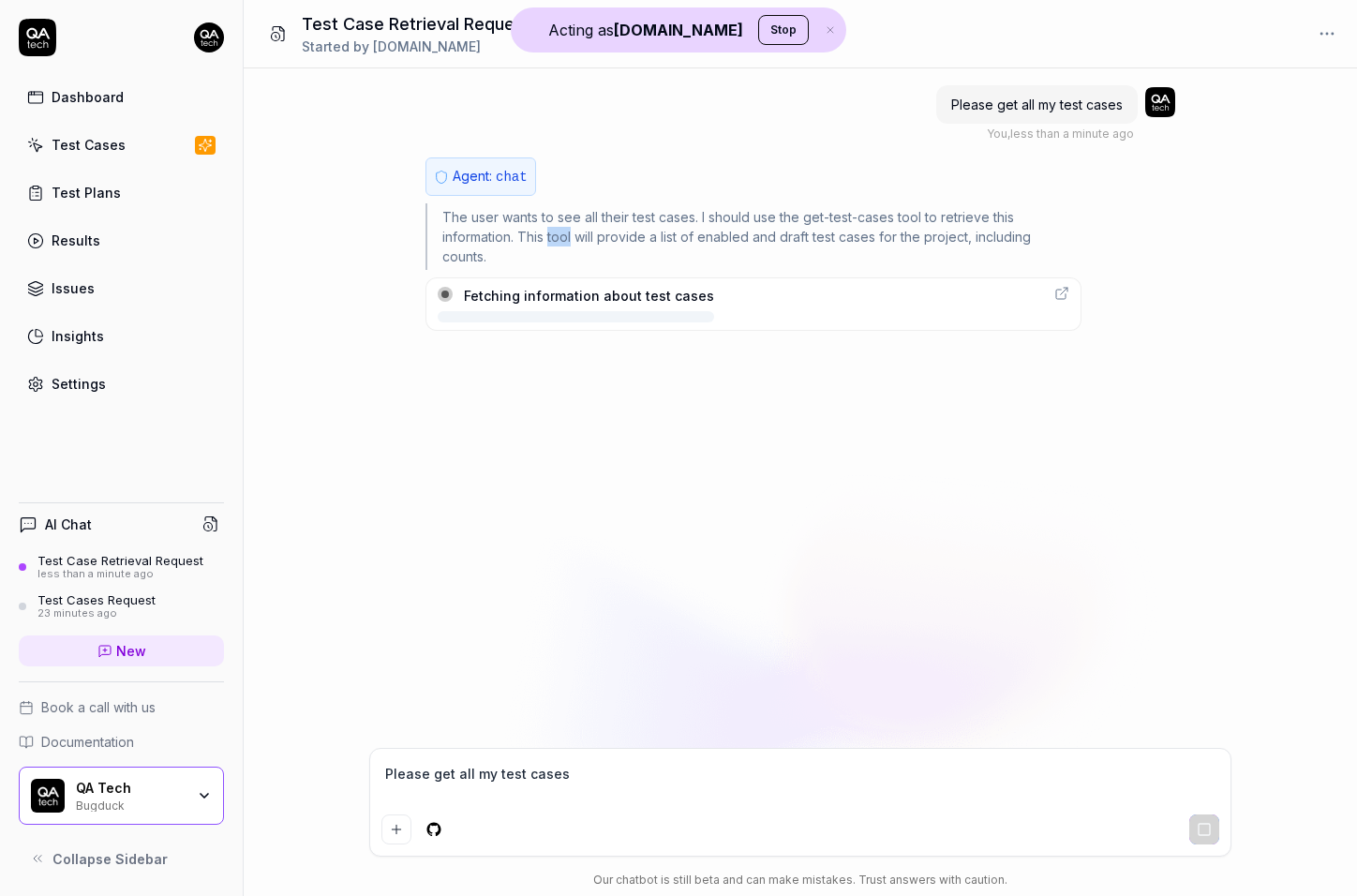
click at [561, 239] on div "The user wants to see all their test cases. I should use the get-test-cases too…" at bounding box center [753, 237] width 657 height 67
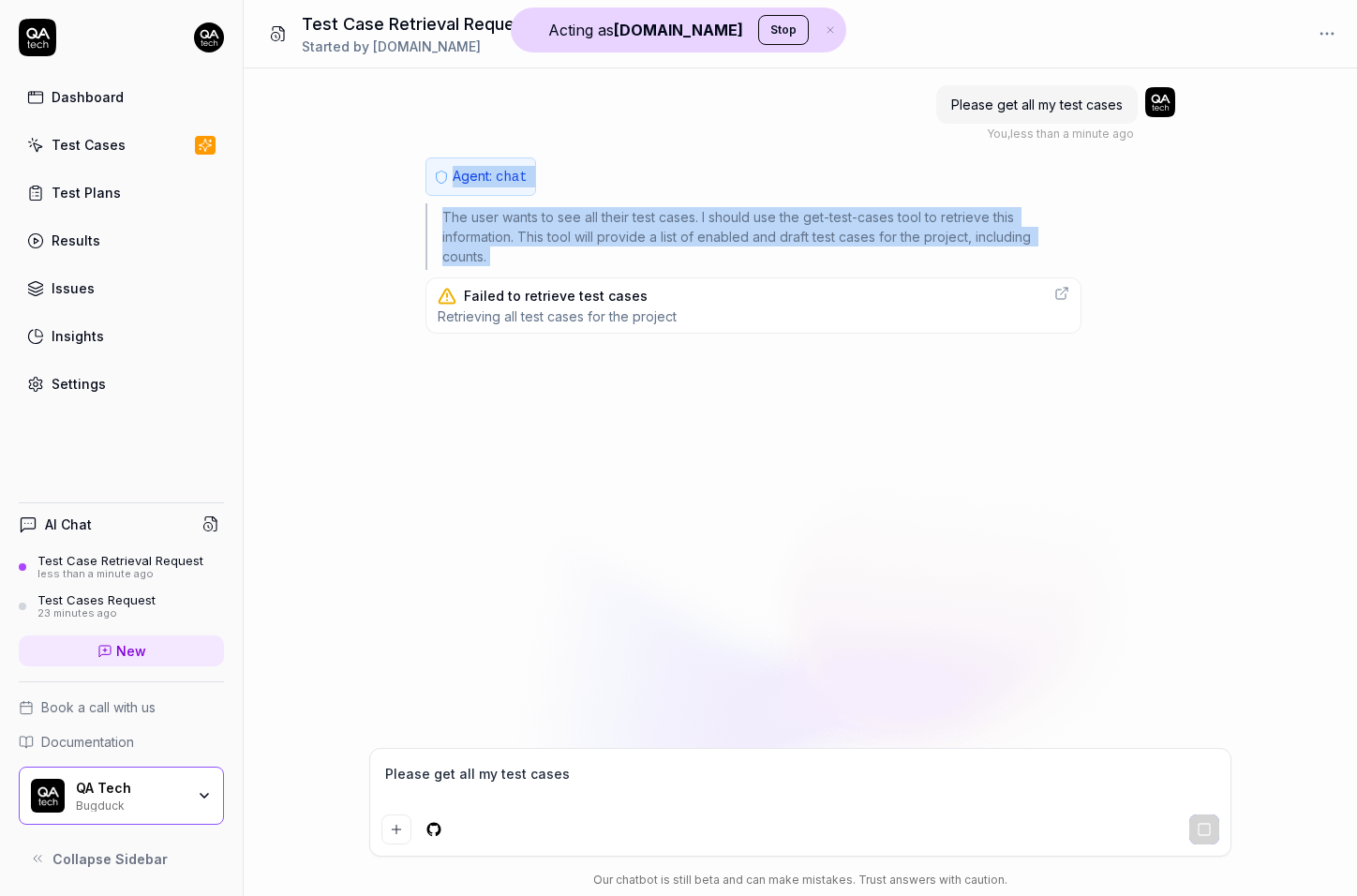
drag, startPoint x: 561, startPoint y: 239, endPoint x: 481, endPoint y: 166, distance: 108.3
click at [481, 166] on div "Agent: chat The user wants to see all their test cases. I should use the get-te…" at bounding box center [753, 246] width 657 height 176
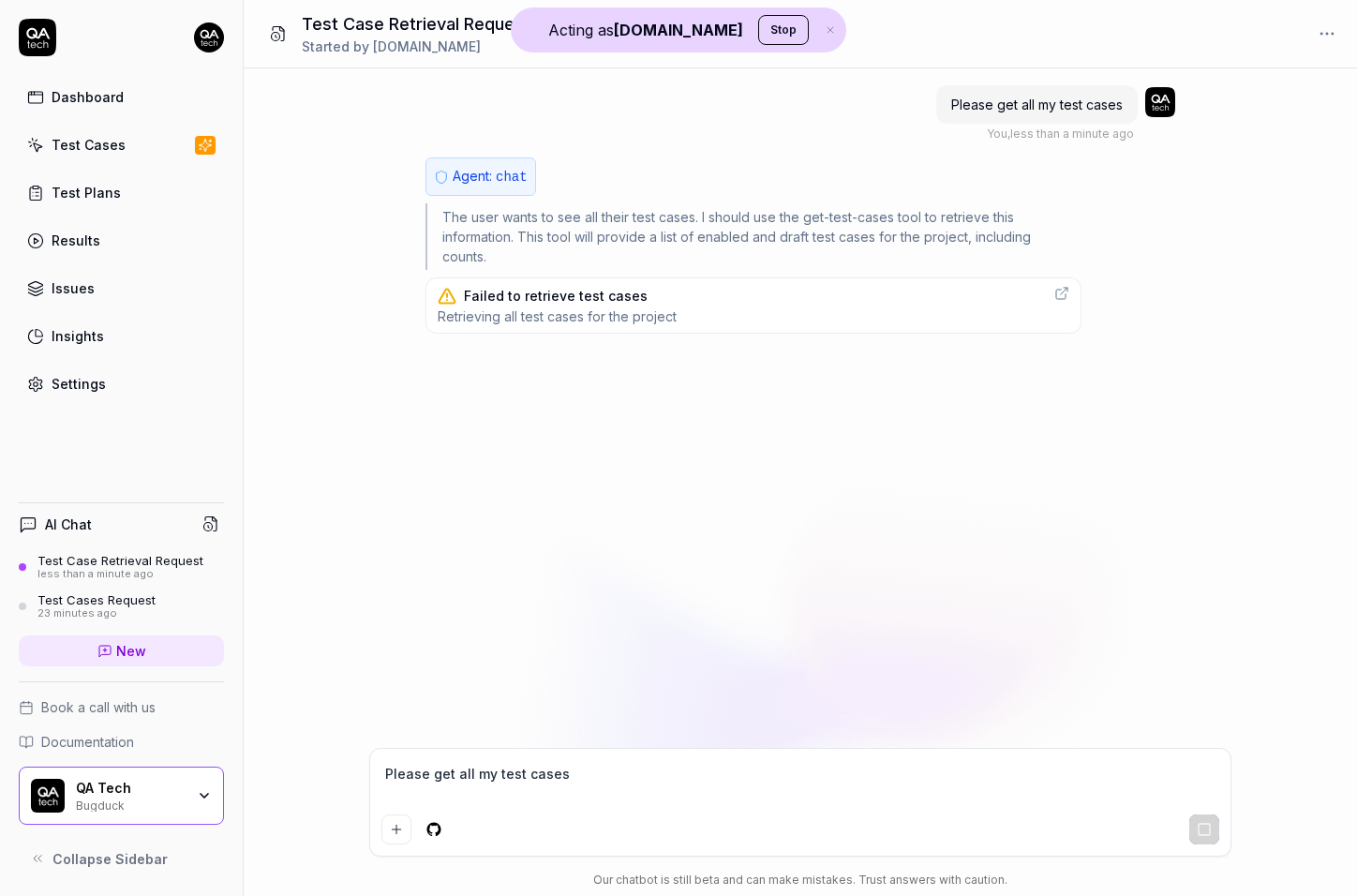
click at [543, 302] on div "Failed to retrieve test cases" at bounding box center [556, 296] width 184 height 20
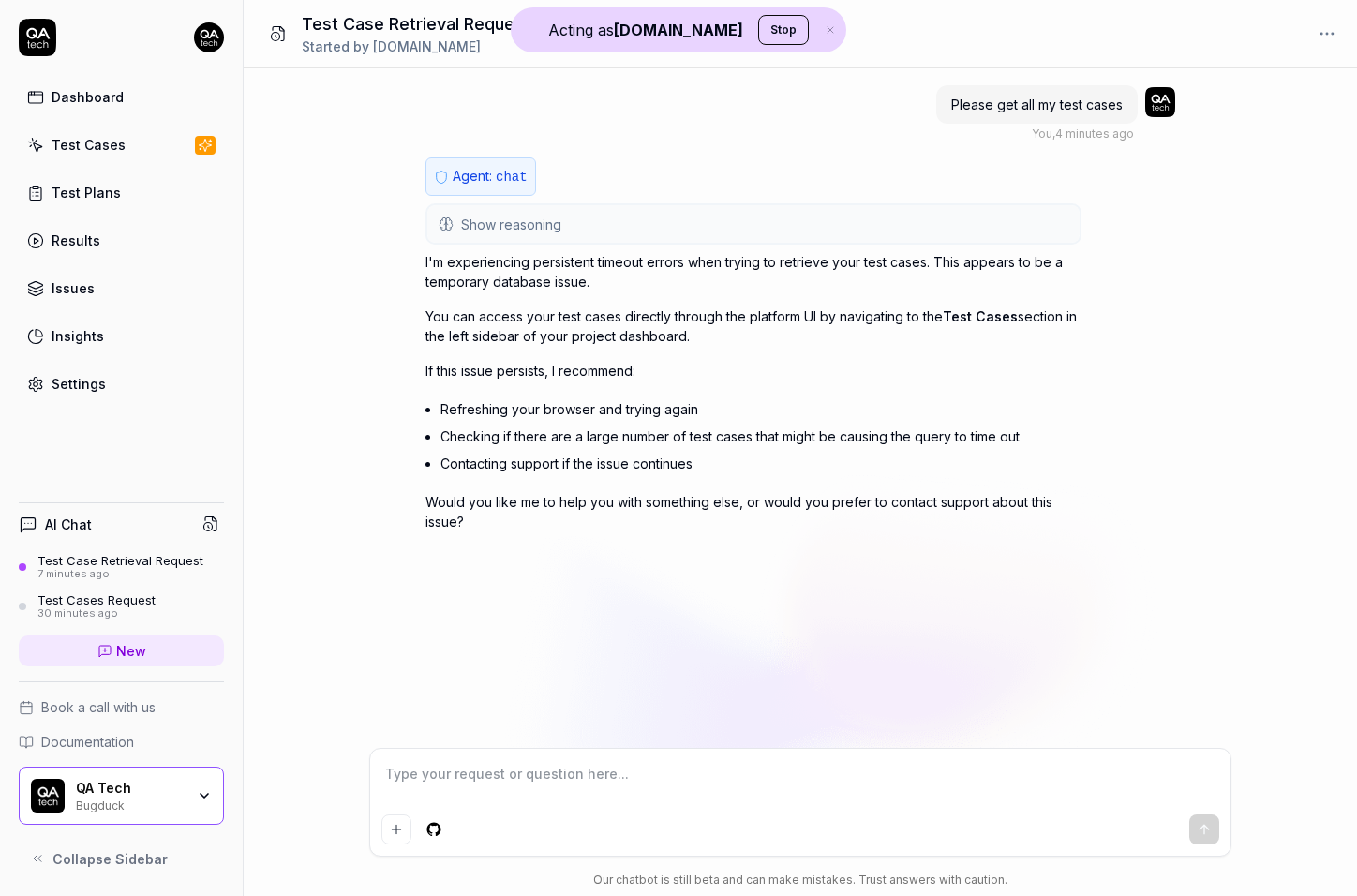
click at [745, 387] on div "I'm experiencing persistent timeout errors when trying to retrieve your test ca…" at bounding box center [753, 392] width 657 height 280
click at [560, 233] on button "Show reasoning" at bounding box center [753, 224] width 653 height 38
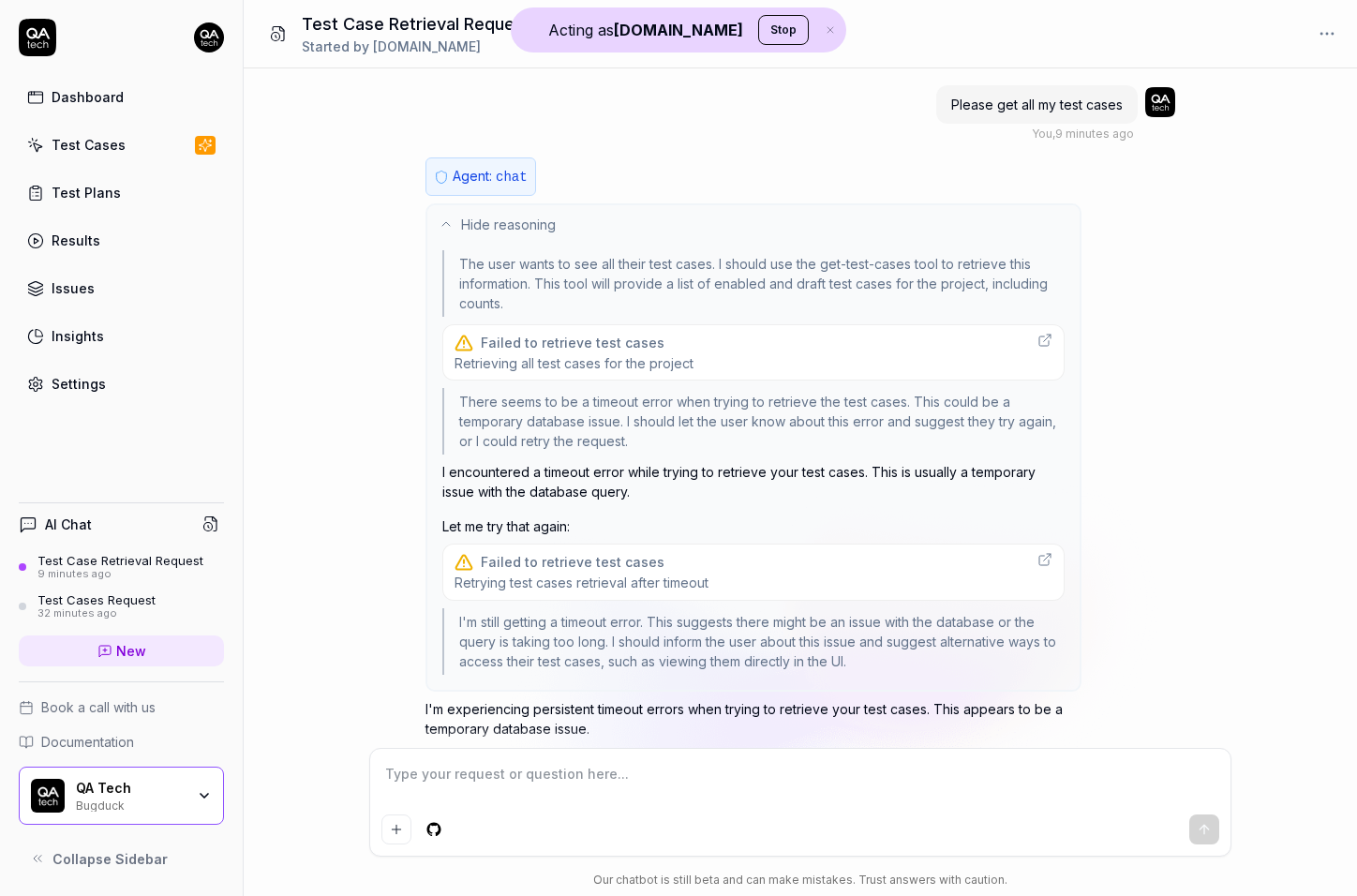
click at [560, 233] on button "Hide reasoning" at bounding box center [753, 224] width 653 height 38
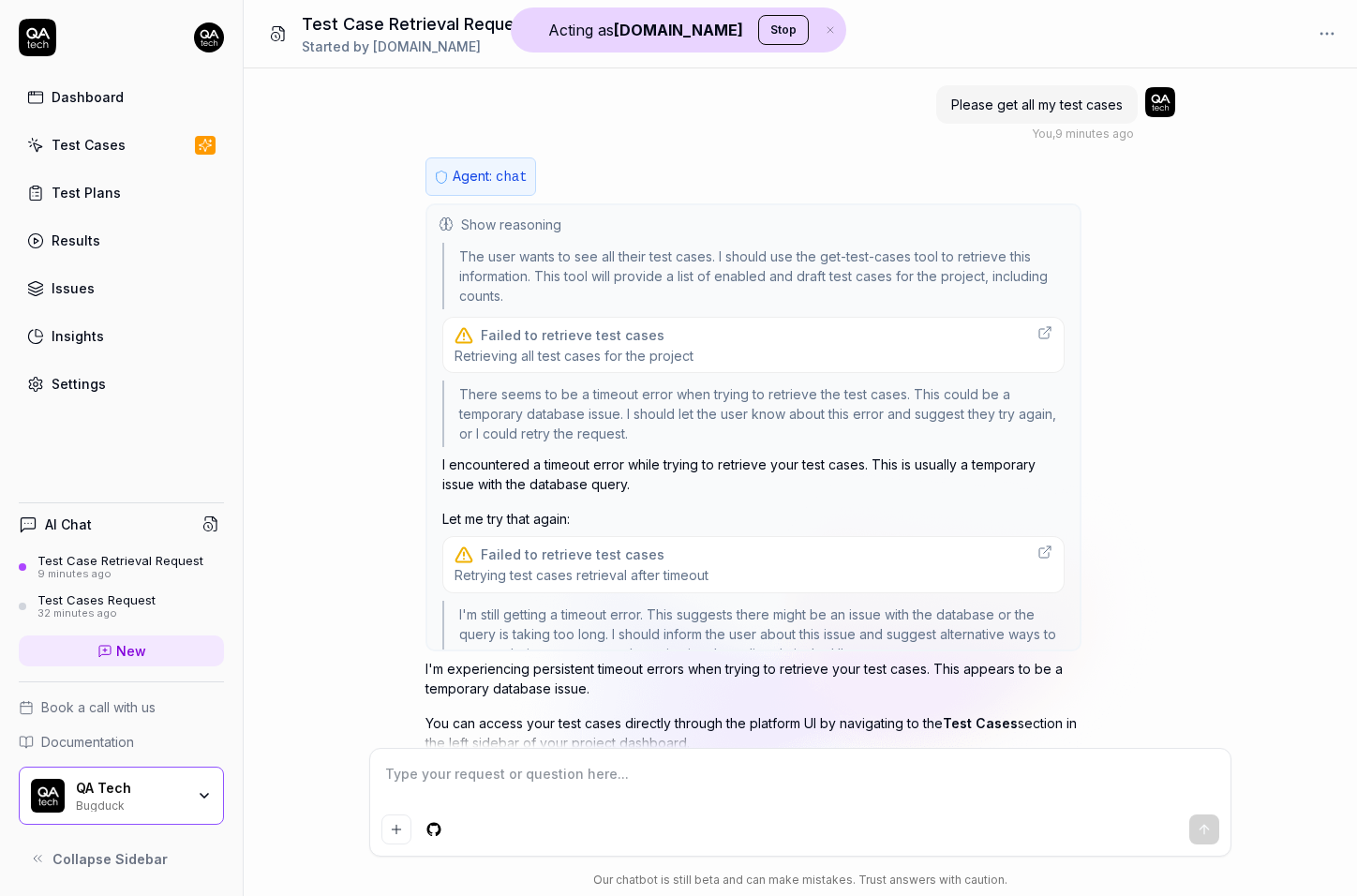
click at [560, 233] on button "Show reasoning" at bounding box center [753, 224] width 653 height 38
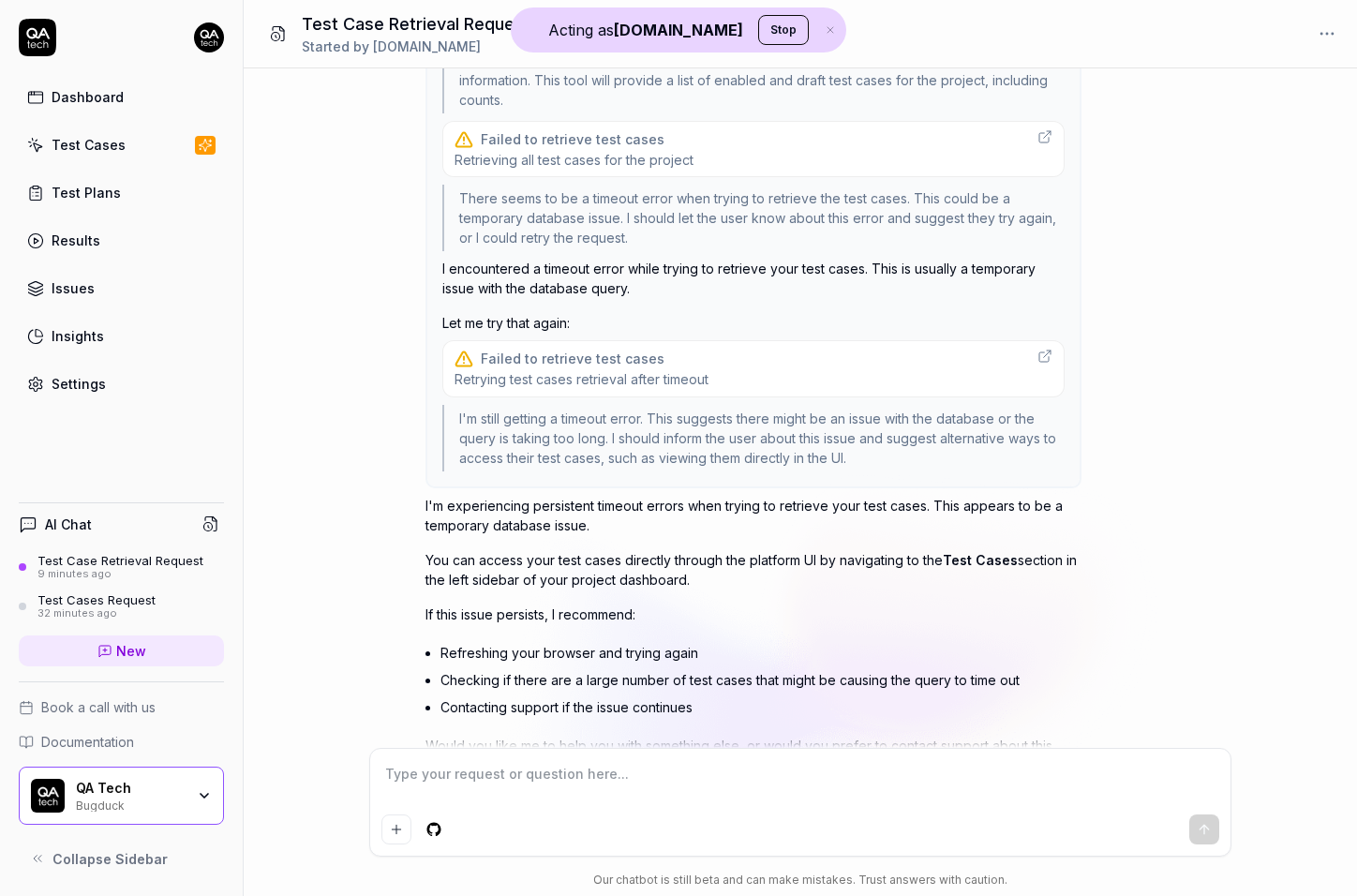
scroll to position [204, 0]
click at [567, 376] on span "Retrying test cases retrieval after timeout" at bounding box center [582, 379] width 254 height 18
click at [820, 448] on div "I'm still getting a timeout error. This suggests there might be an issue with t…" at bounding box center [753, 437] width 623 height 67
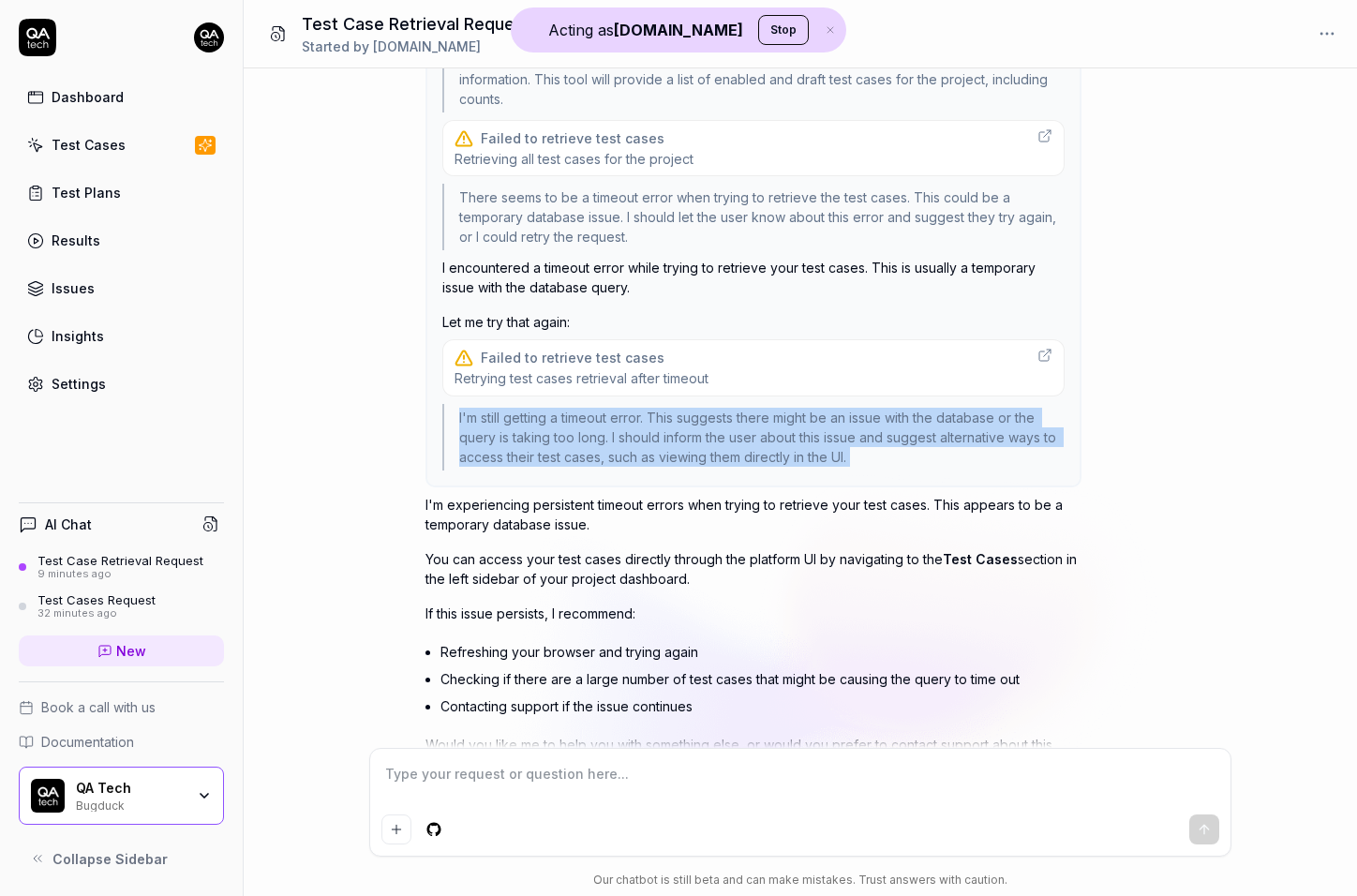
click at [820, 448] on div "I'm still getting a timeout error. This suggests there might be an issue with t…" at bounding box center [753, 437] width 623 height 67
click at [473, 416] on div "I'm still getting a timeout error. This suggests there might be an issue with t…" at bounding box center [753, 437] width 623 height 67
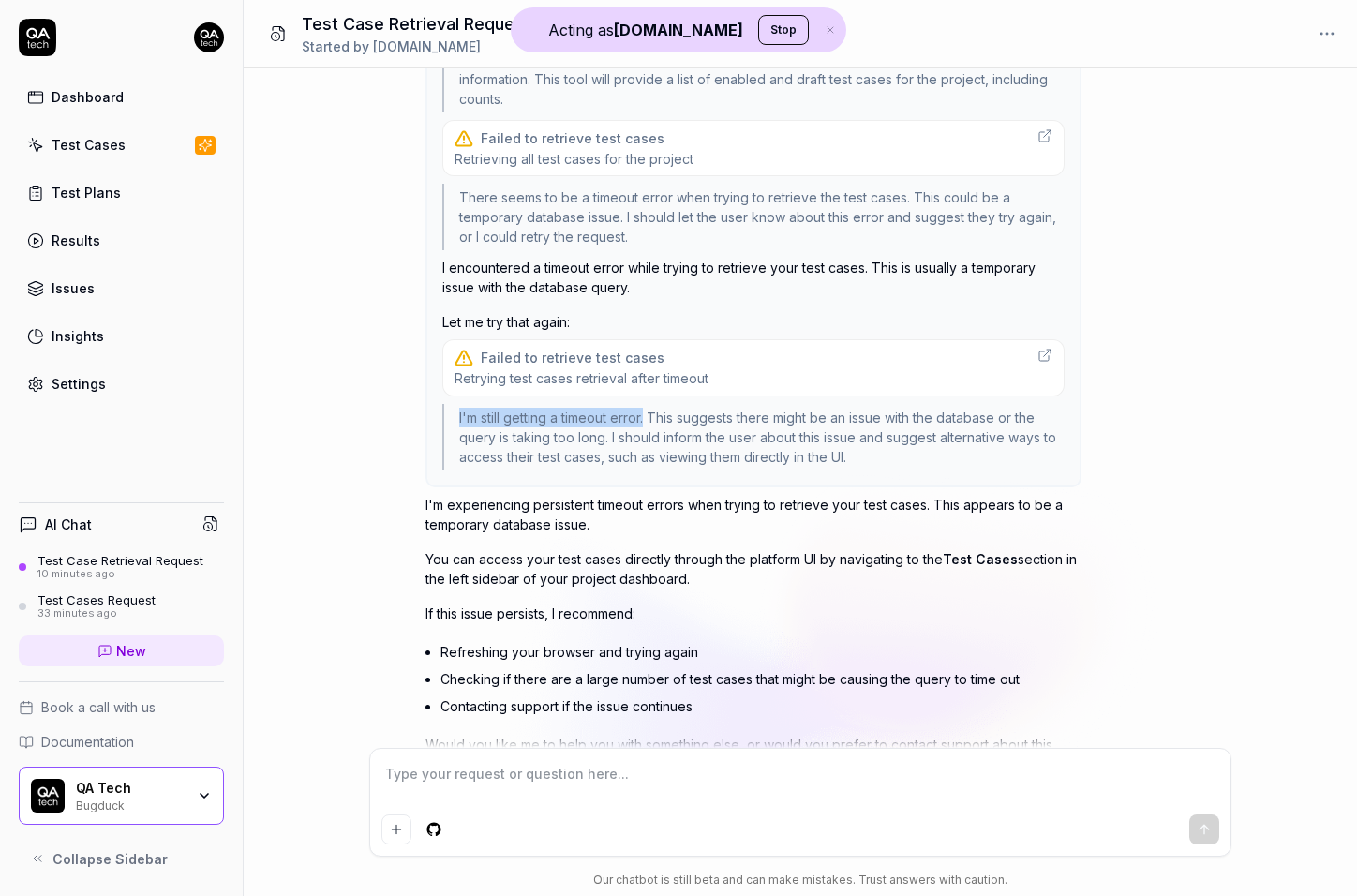
drag, startPoint x: 473, startPoint y: 416, endPoint x: 645, endPoint y: 418, distance: 172.0
click at [645, 418] on div "I'm still getting a timeout error. This suggests there might be an issue with t…" at bounding box center [753, 437] width 623 height 67
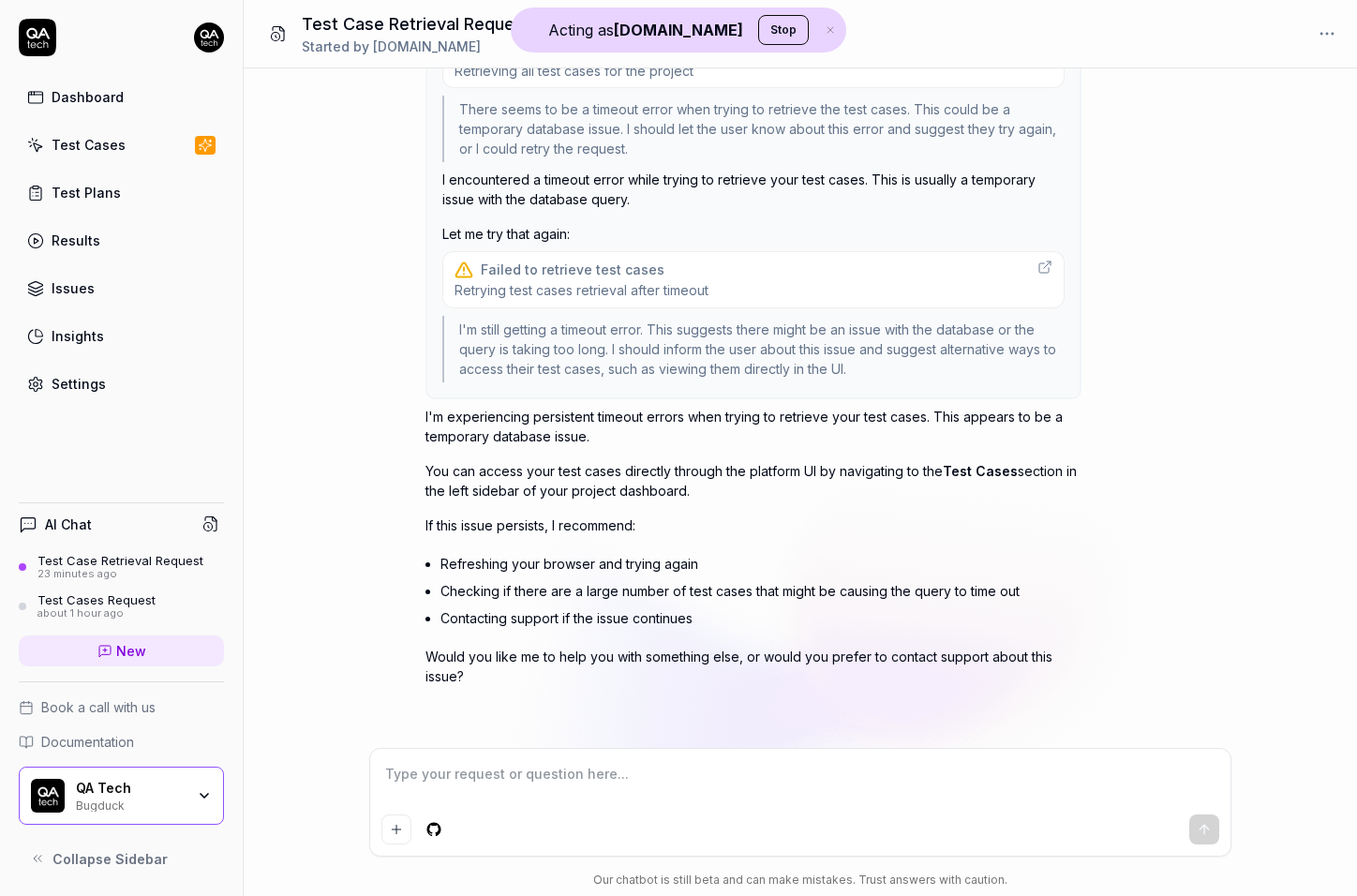
click at [130, 647] on span "New" at bounding box center [131, 651] width 30 height 20
type textarea "*"
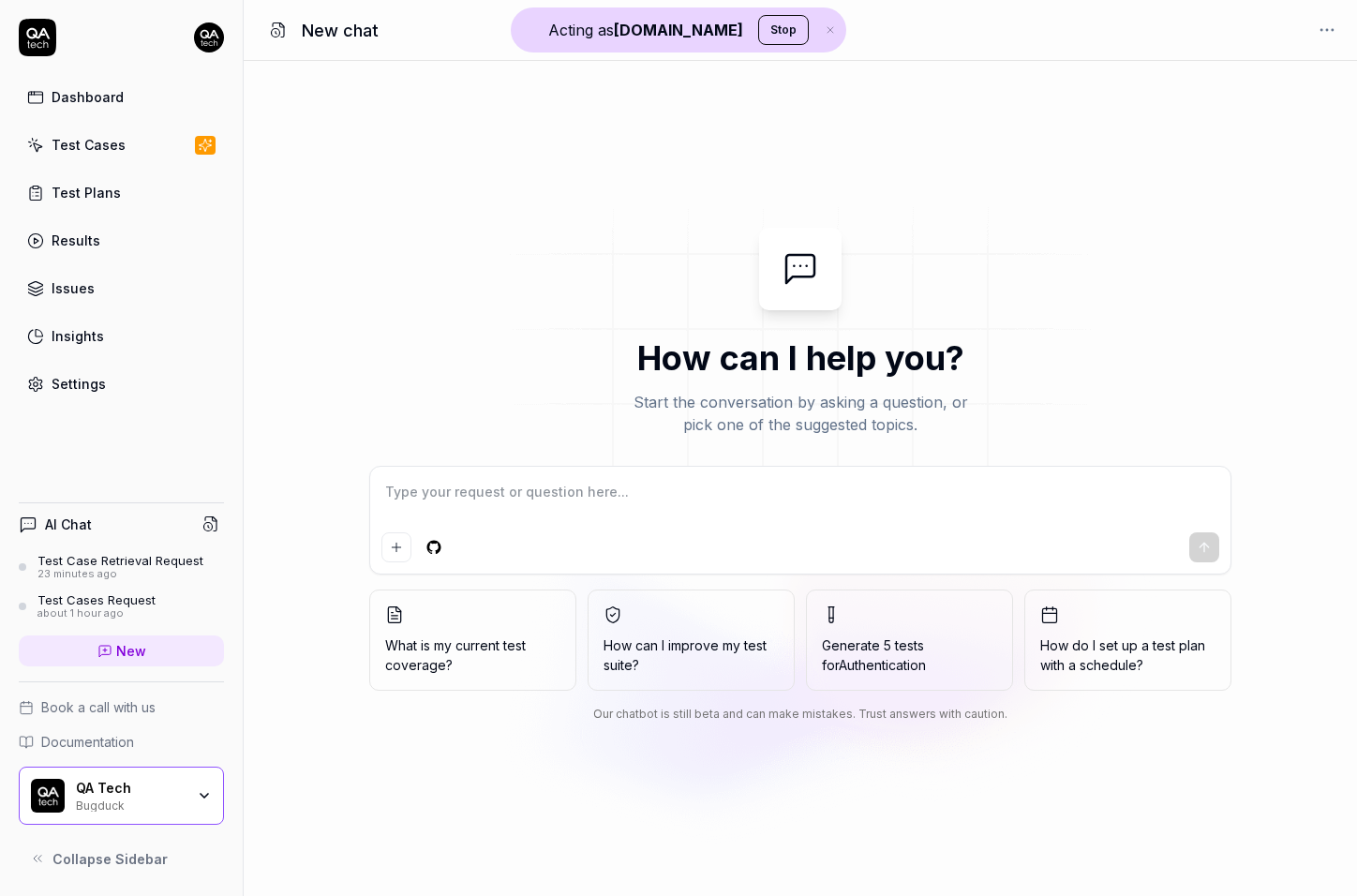
click at [594, 511] on textarea at bounding box center [800, 500] width 838 height 47
type textarea "*"
type textarea "get my test cases"
type textarea "*"
type textarea "get my test cases"
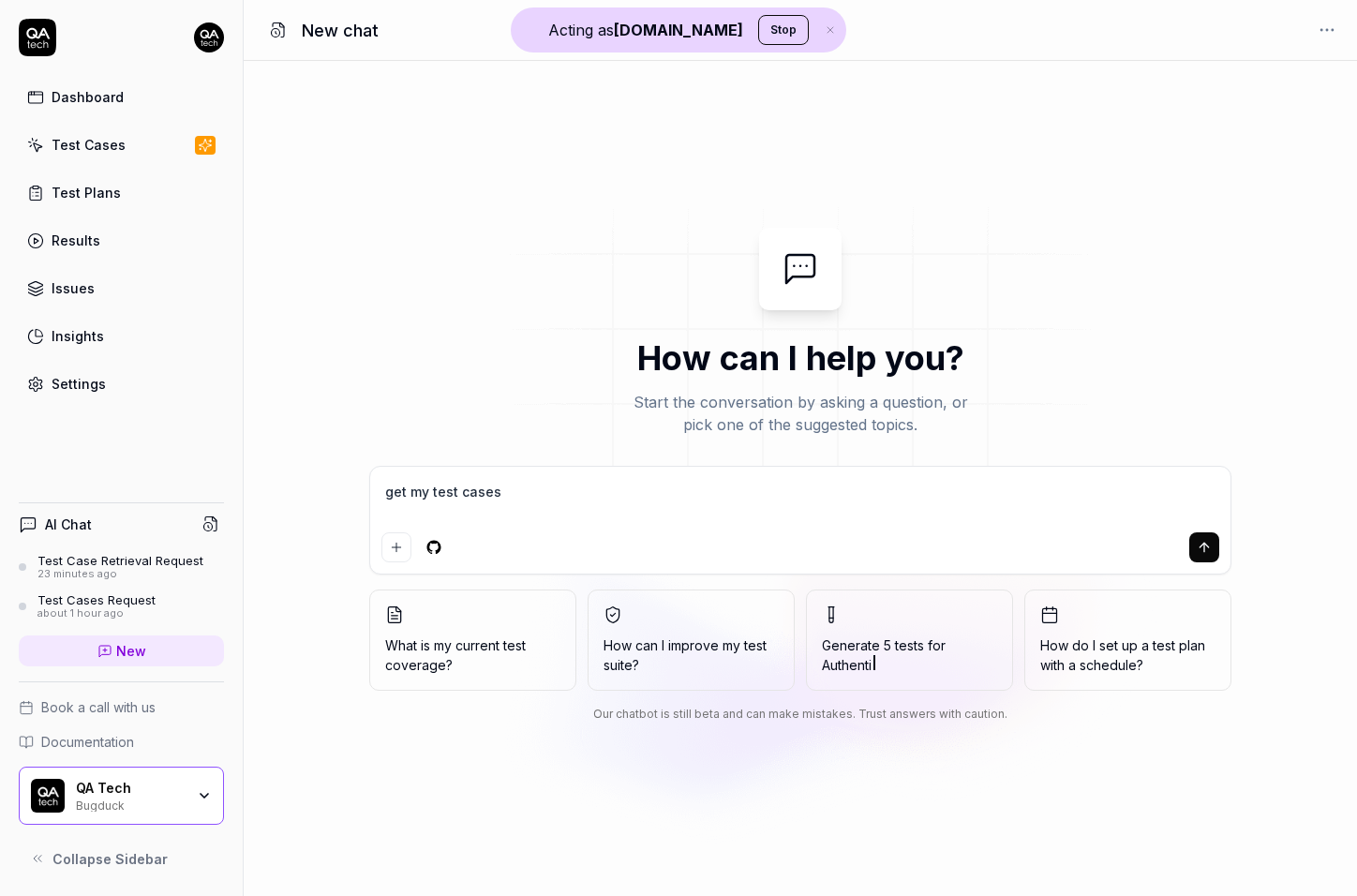
type textarea "*"
type textarea "get my test cases"
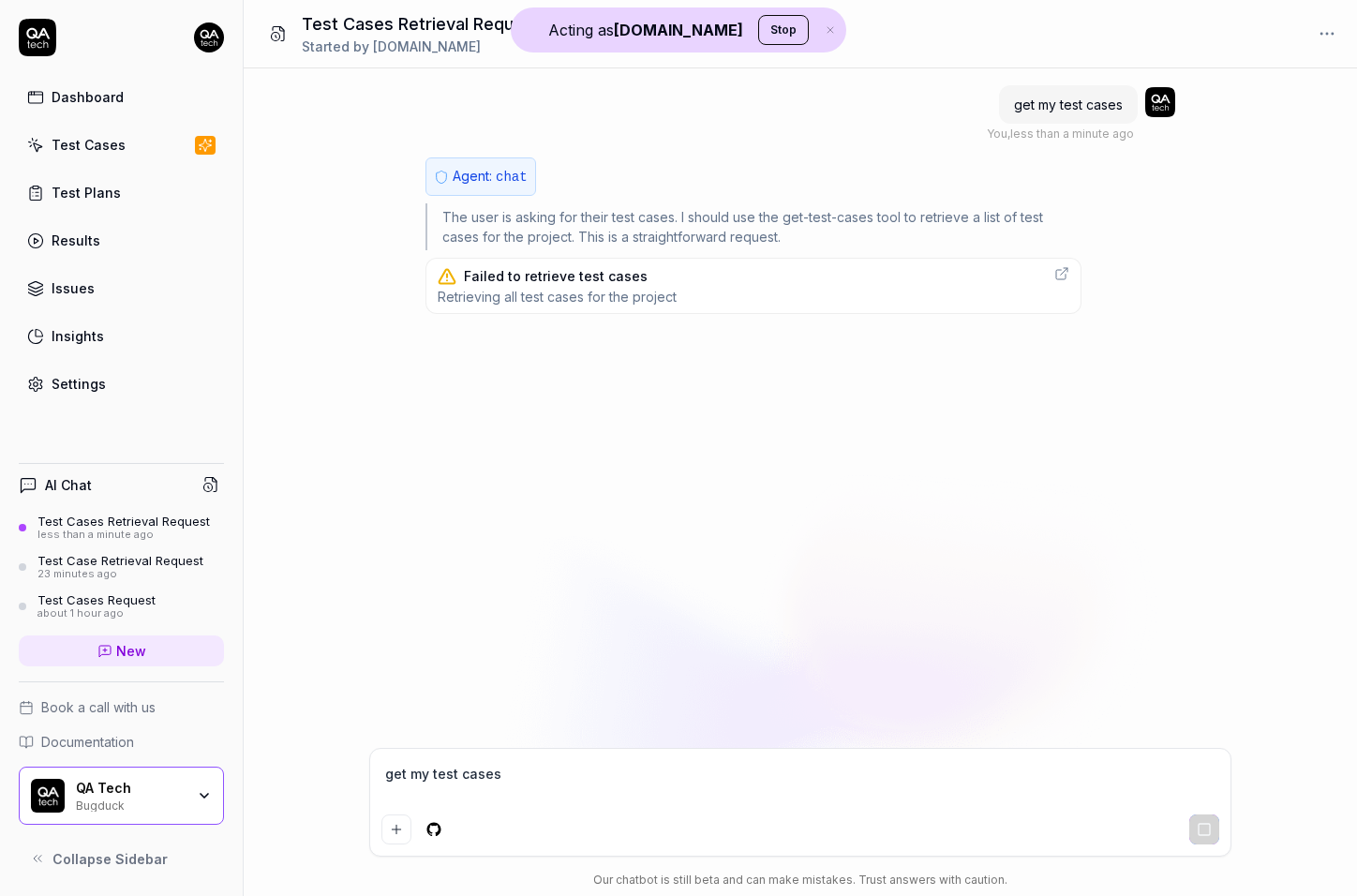
click at [758, 20] on button "Stop" at bounding box center [783, 30] width 51 height 30
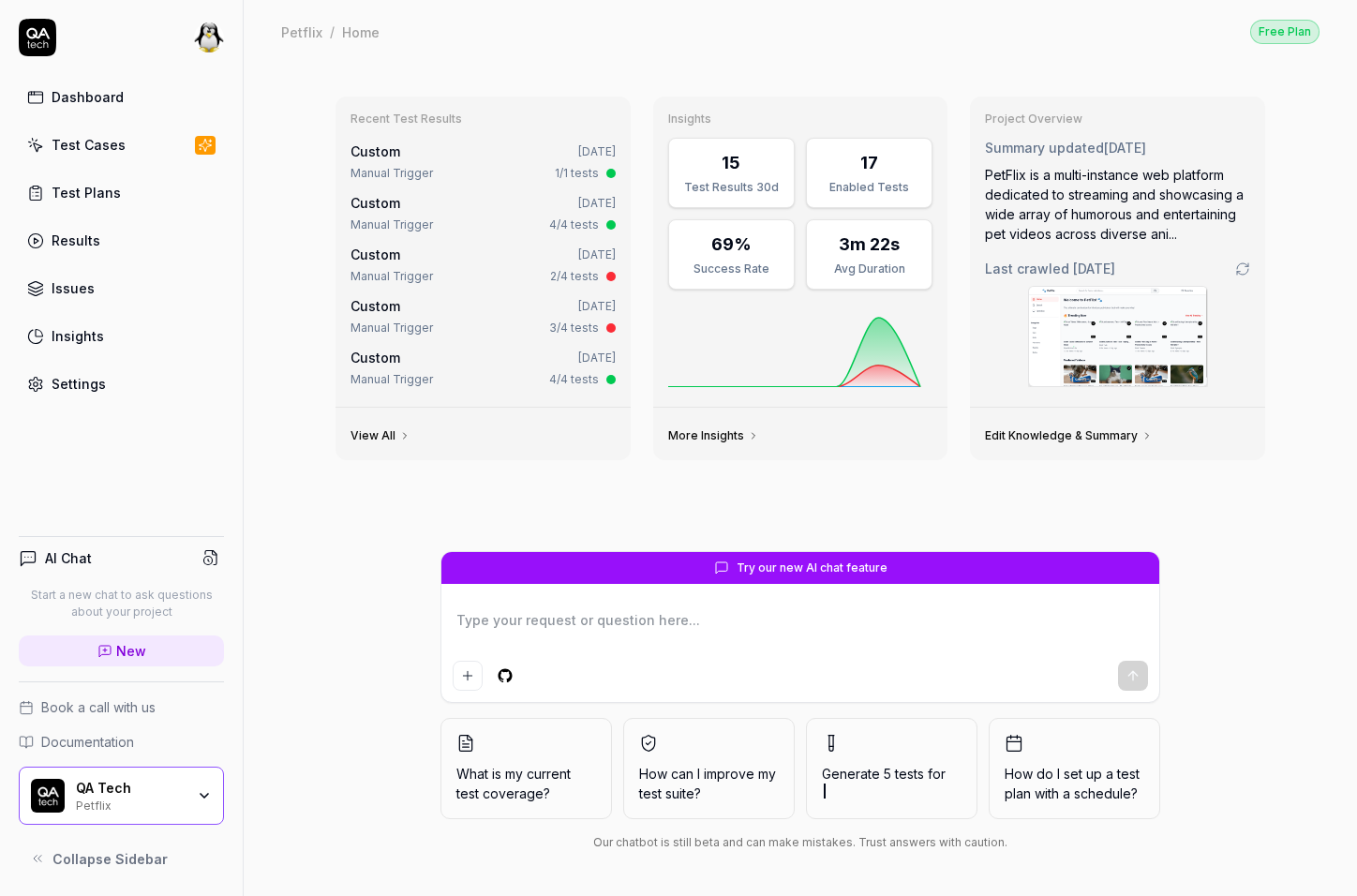
type textarea "*"
click at [165, 648] on link "New" at bounding box center [121, 650] width 205 height 31
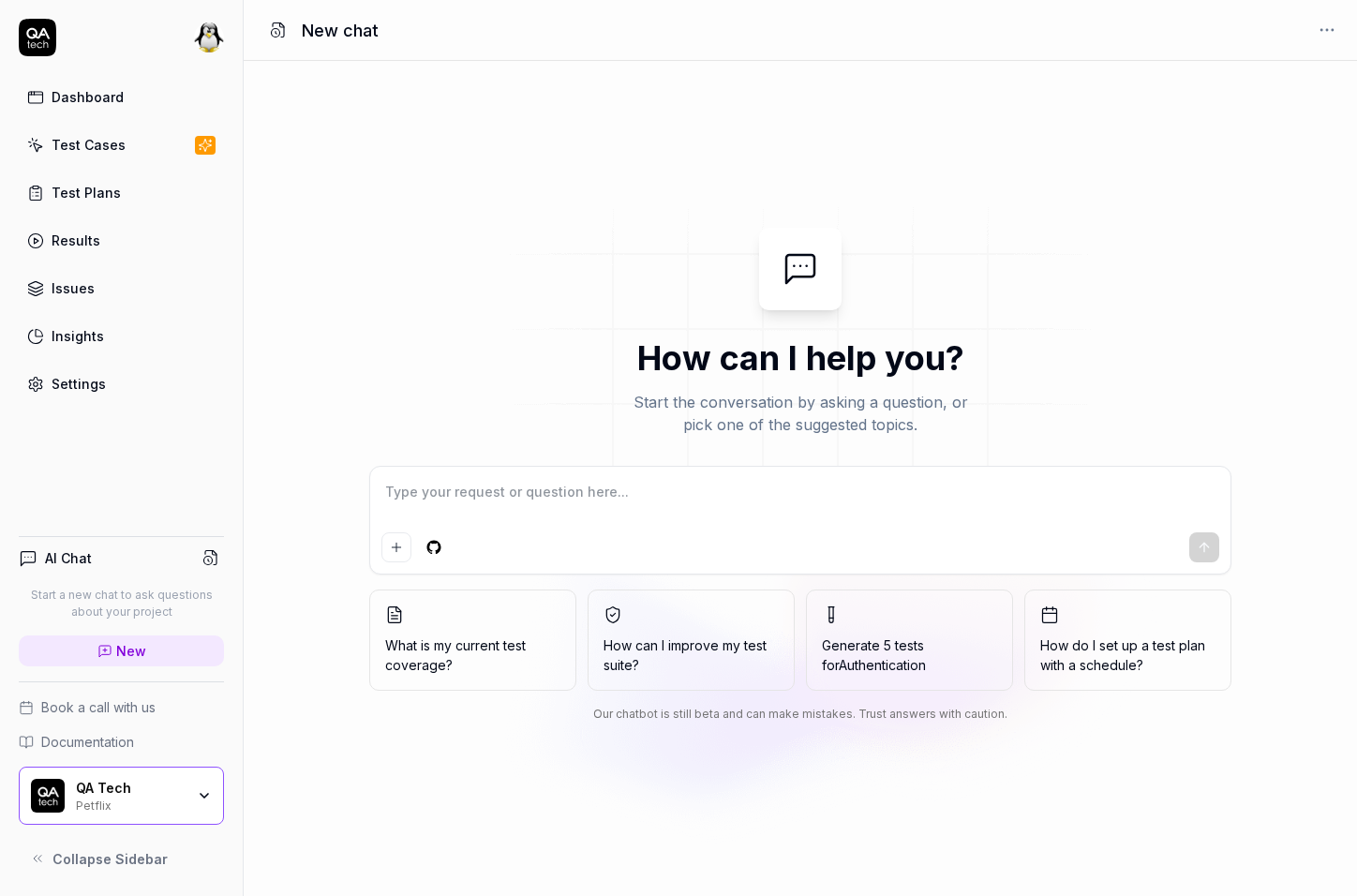
type textarea "get my test cases"
type textarea "*"
type textarea "get my test cases"
type textarea "*"
type textarea "get my test cases"
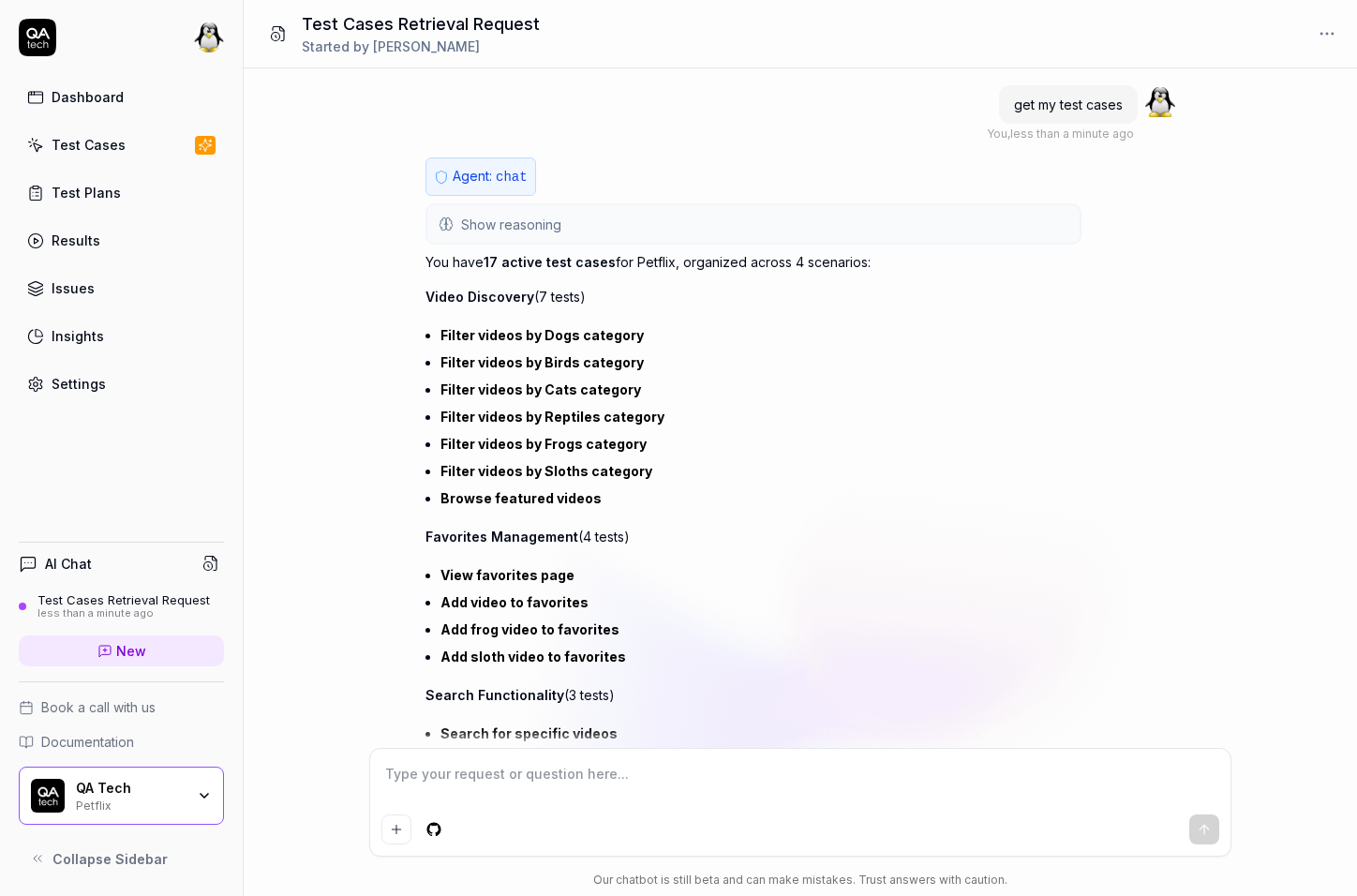
type textarea "*"
click at [165, 800] on div "Petflix" at bounding box center [130, 803] width 109 height 15
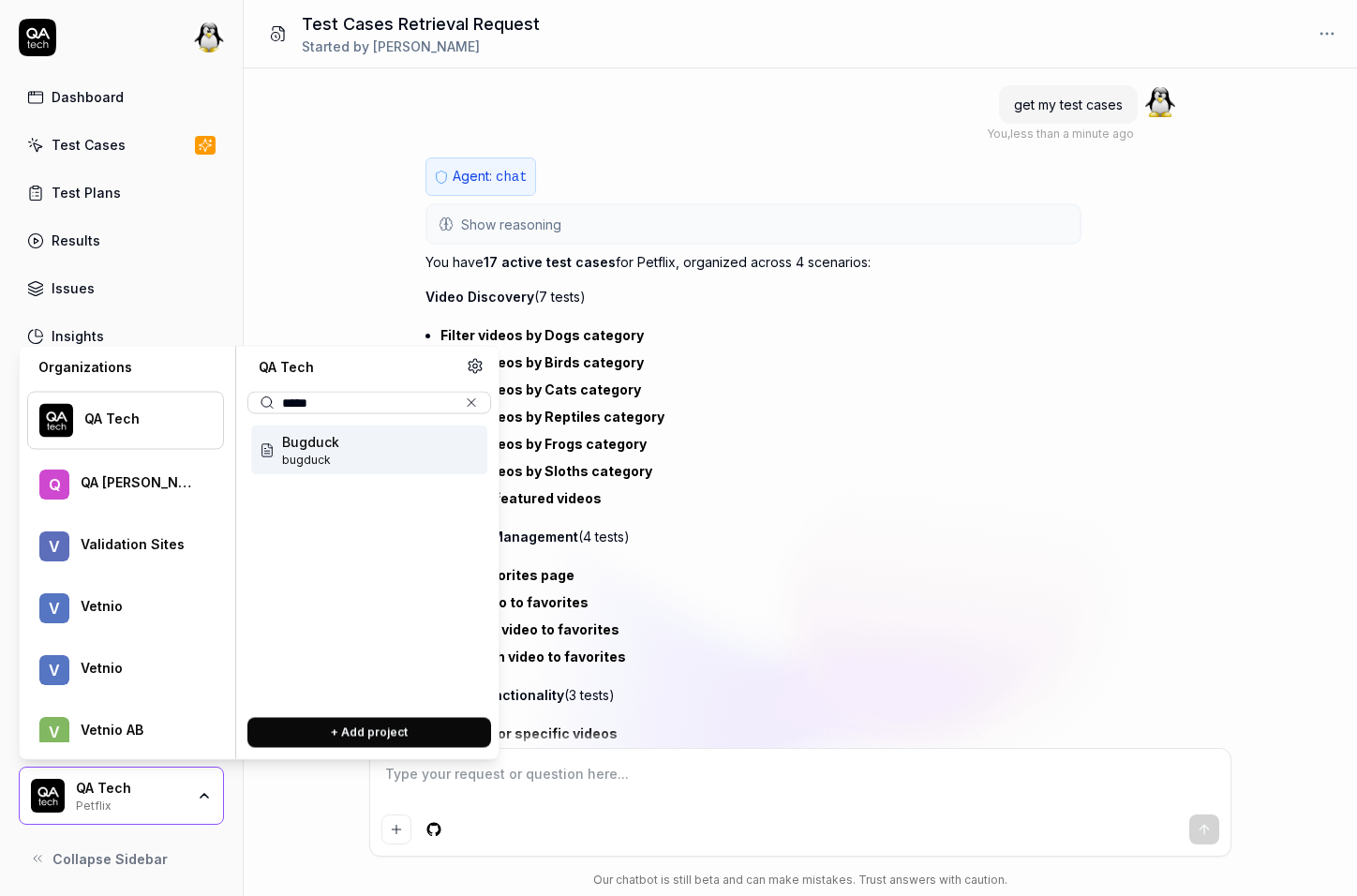
type input "*****"
click at [352, 446] on div "Bugduck bugduck" at bounding box center [369, 450] width 236 height 50
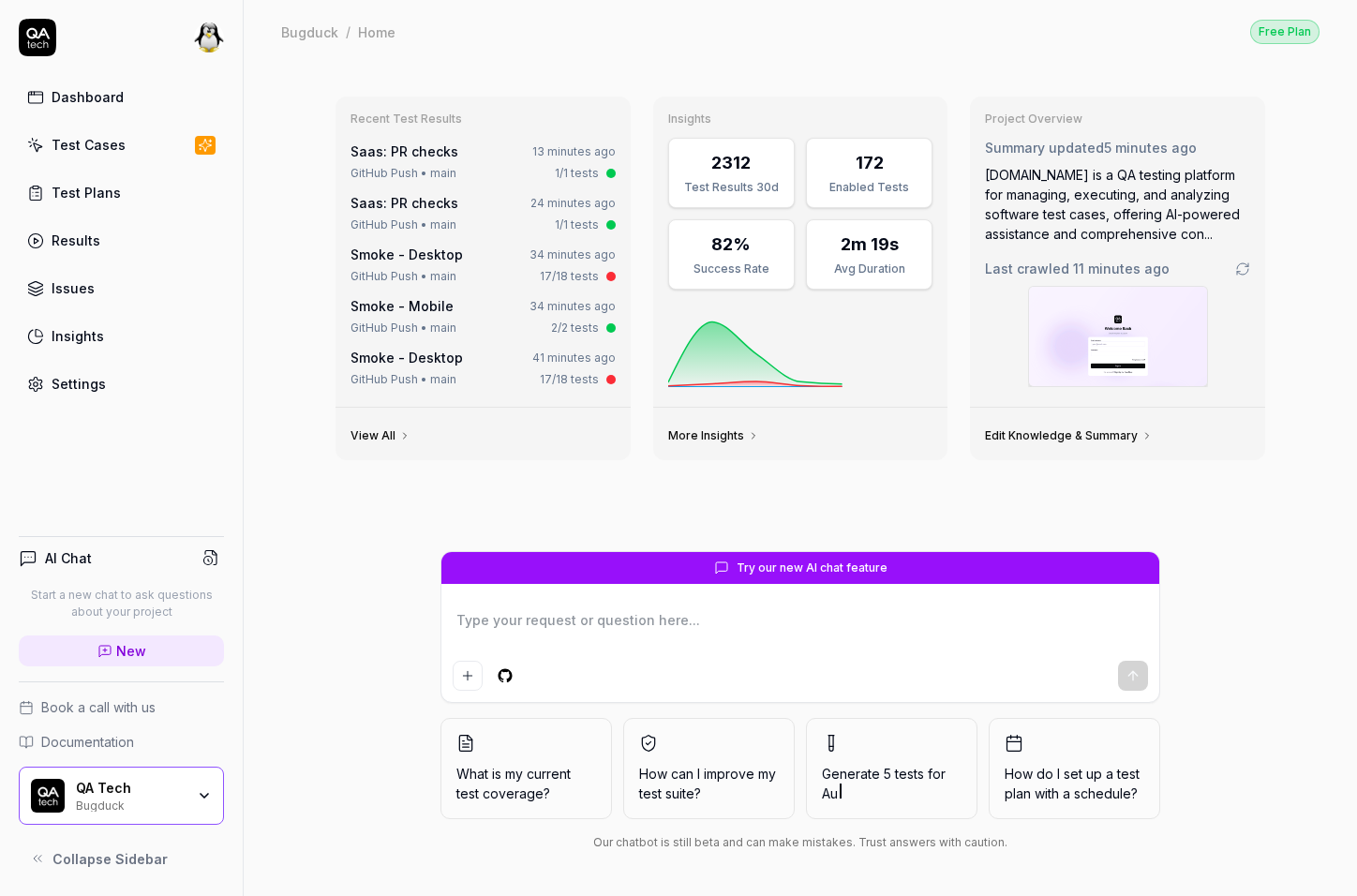
click at [494, 625] on textarea at bounding box center [800, 629] width 695 height 47
type textarea "*"
type textarea "get my test cases"
type textarea "*"
type textarea "get my test cases"
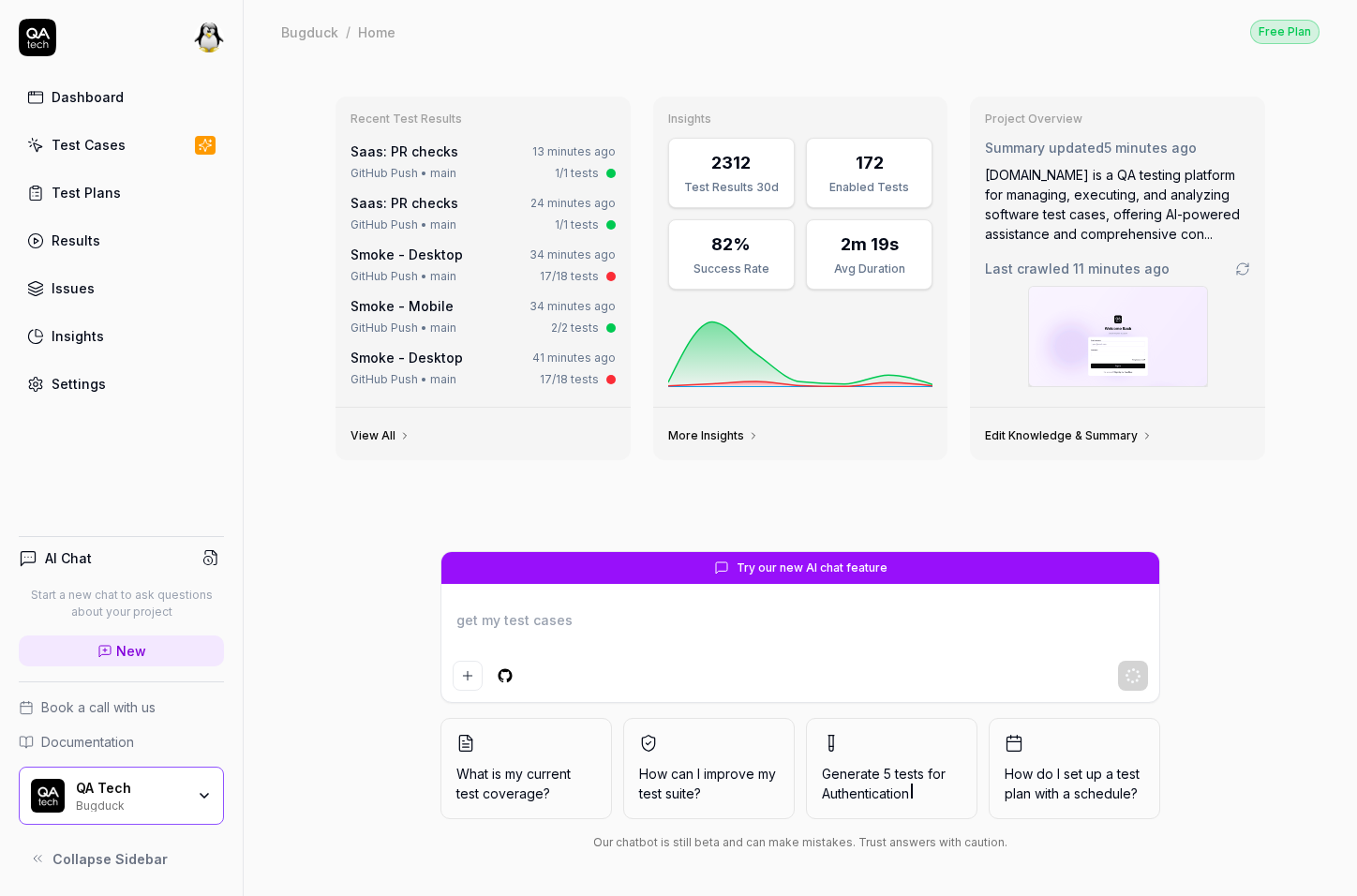
type textarea "*"
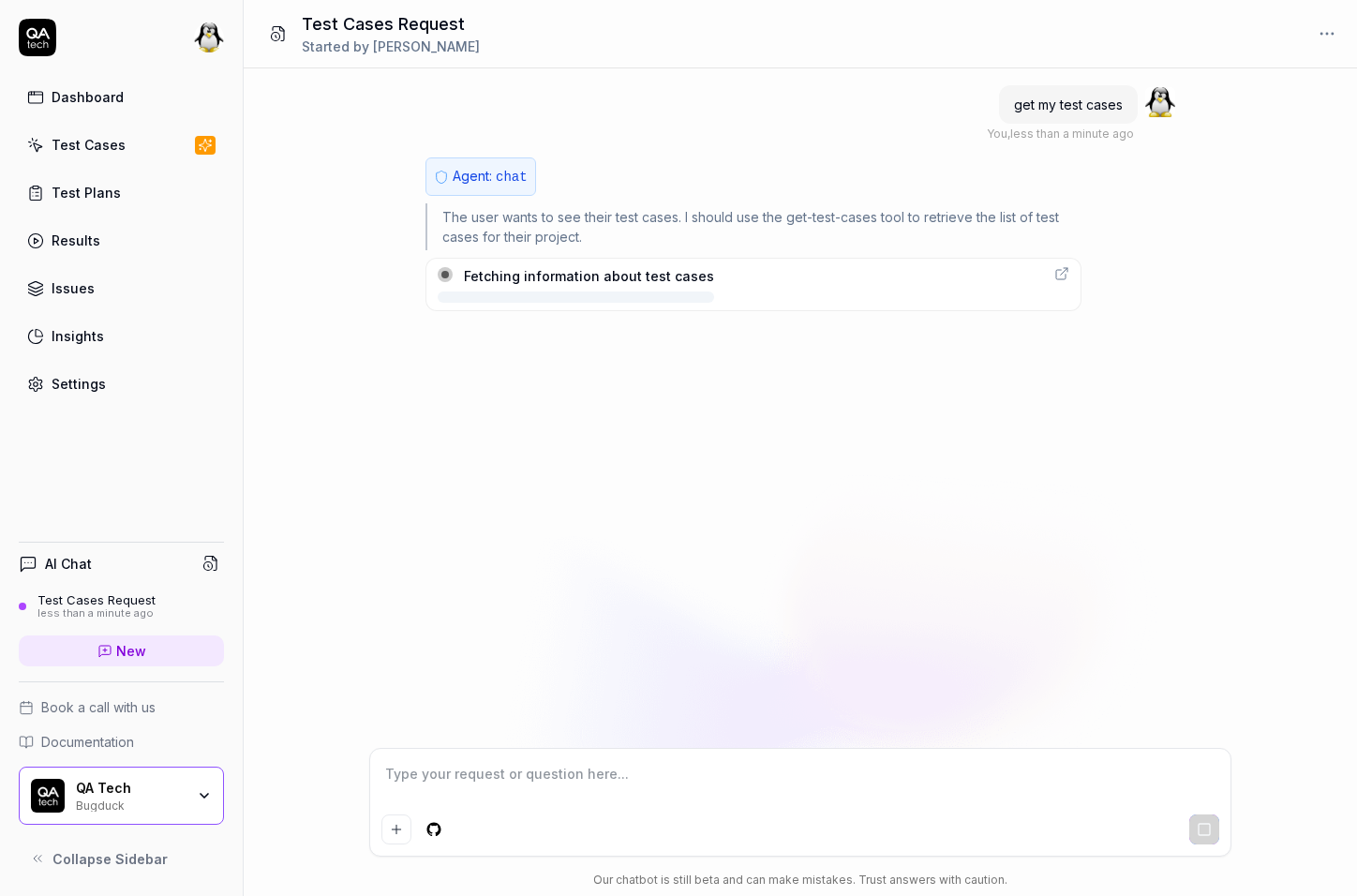
type textarea "*"
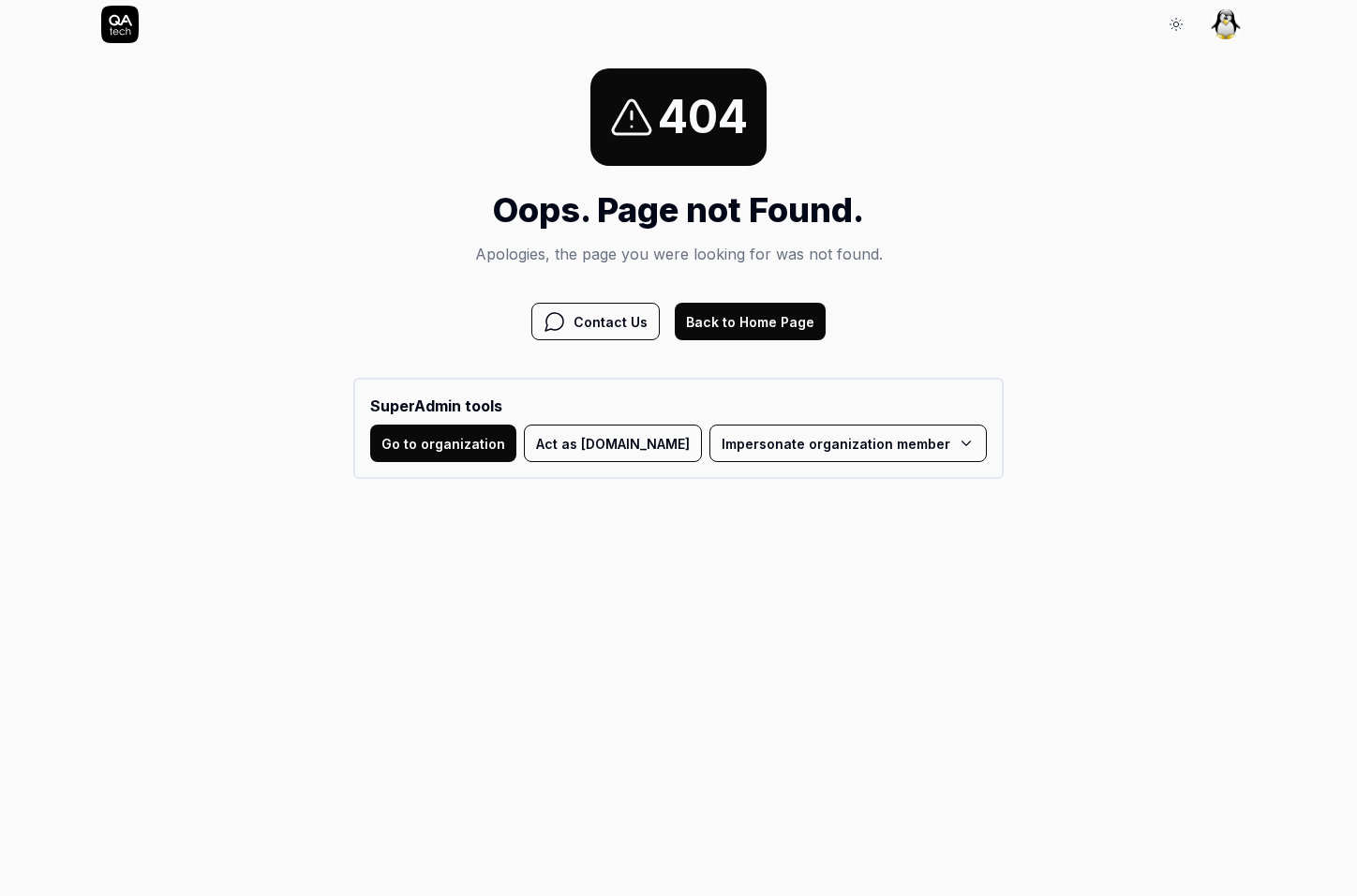
click at [655, 447] on button "Act as [DOMAIN_NAME]" at bounding box center [613, 444] width 178 height 38
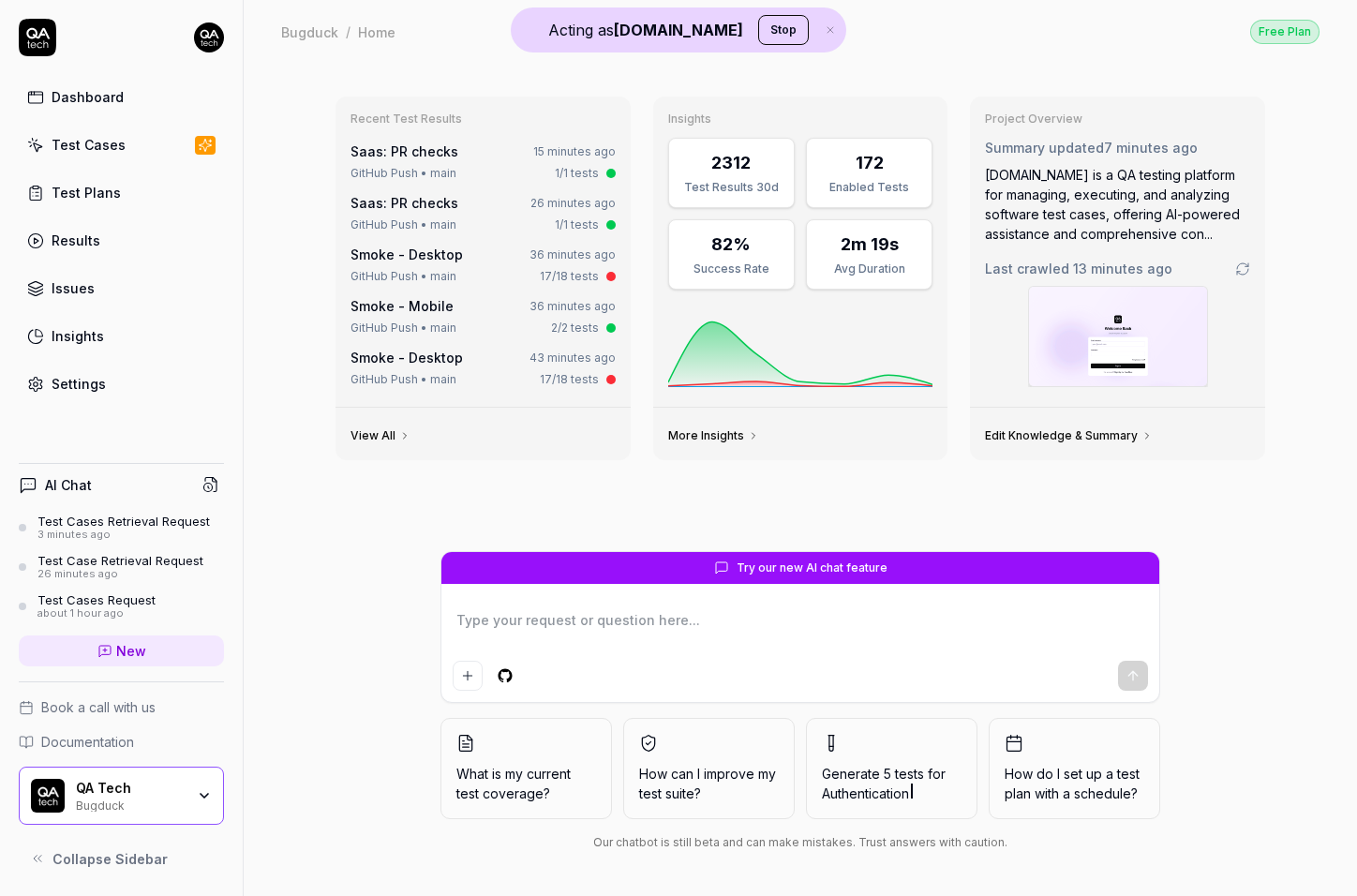
type textarea "*"
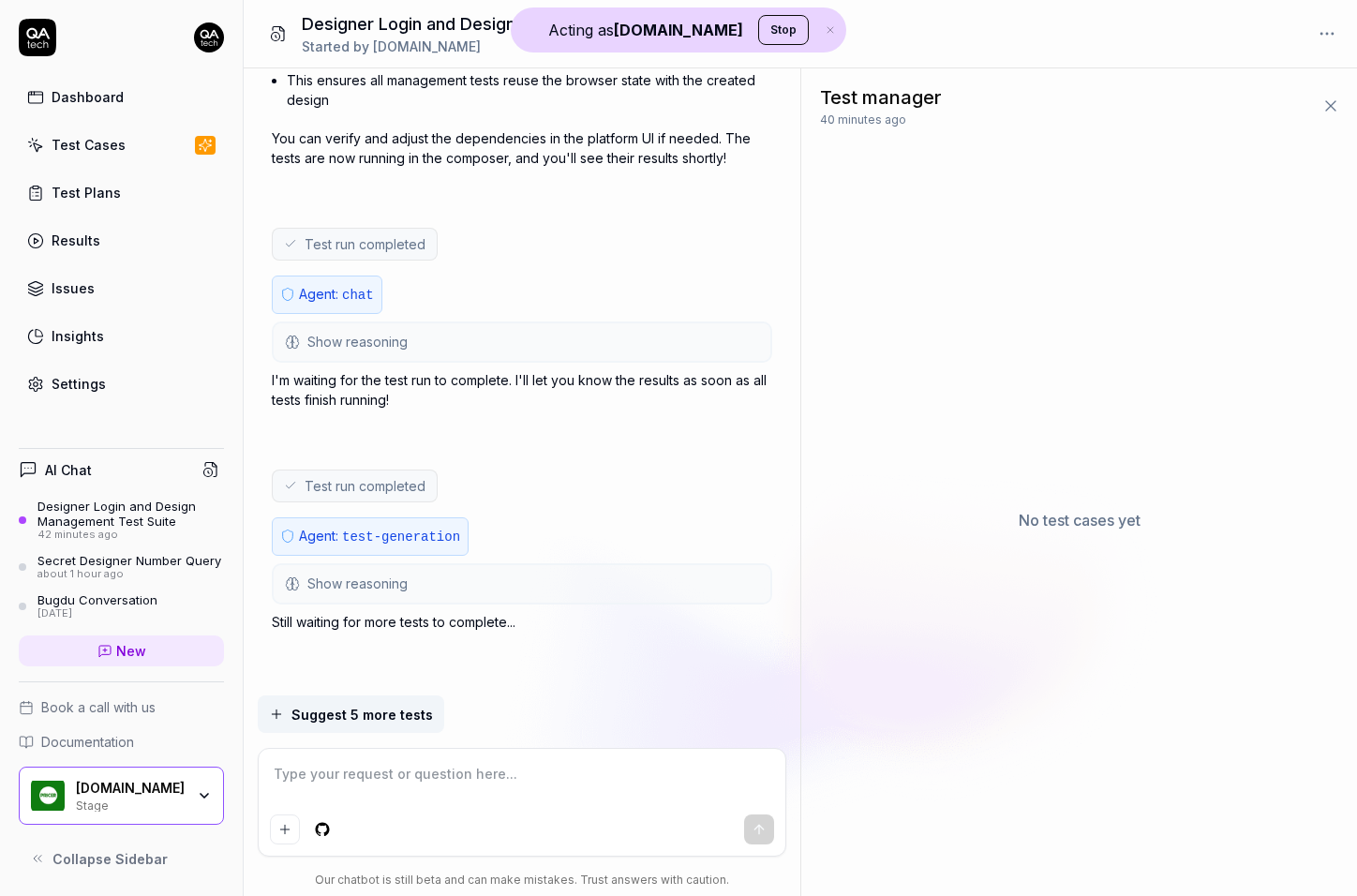
scroll to position [11969, 0]
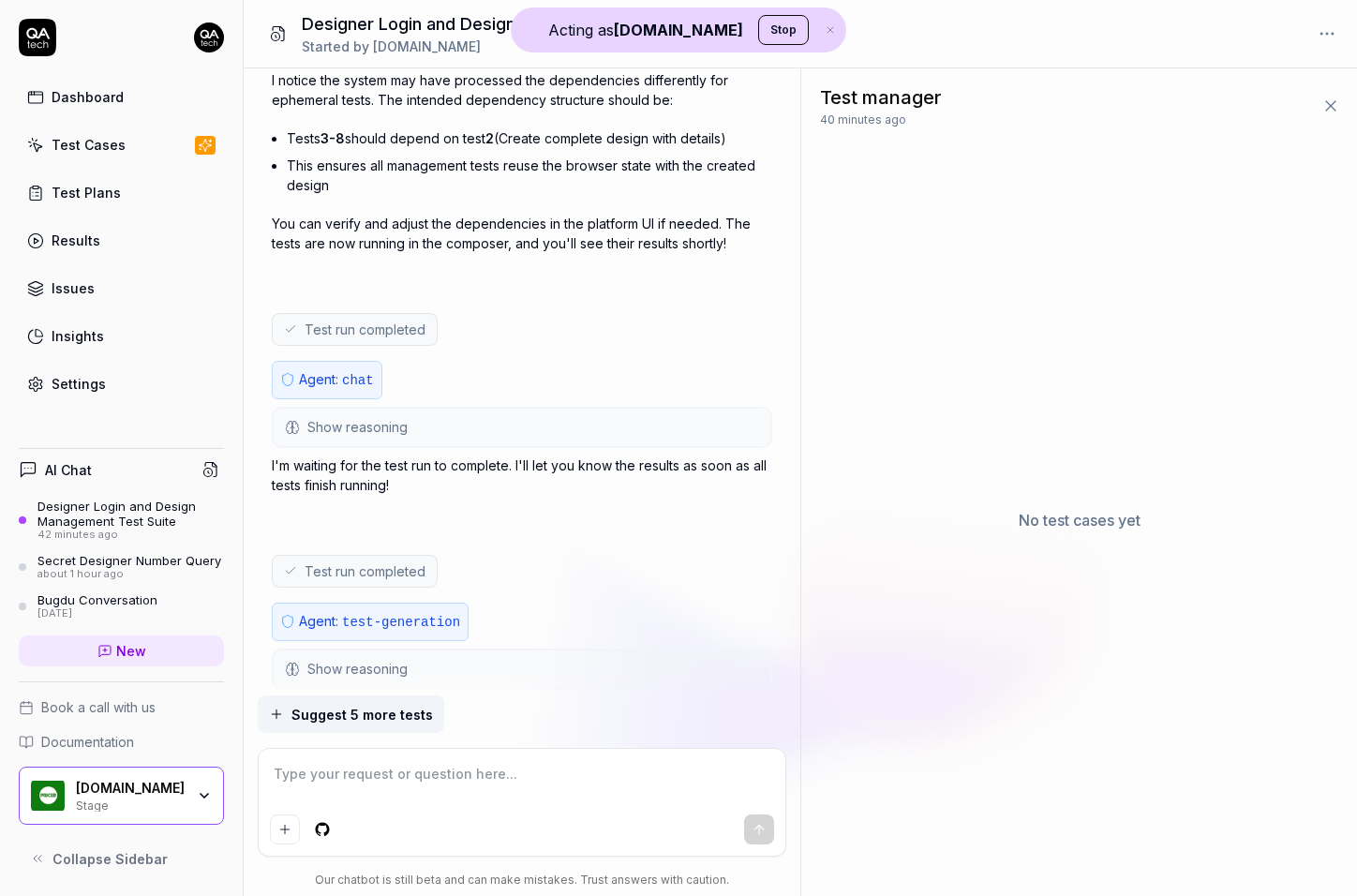
type textarea "*"
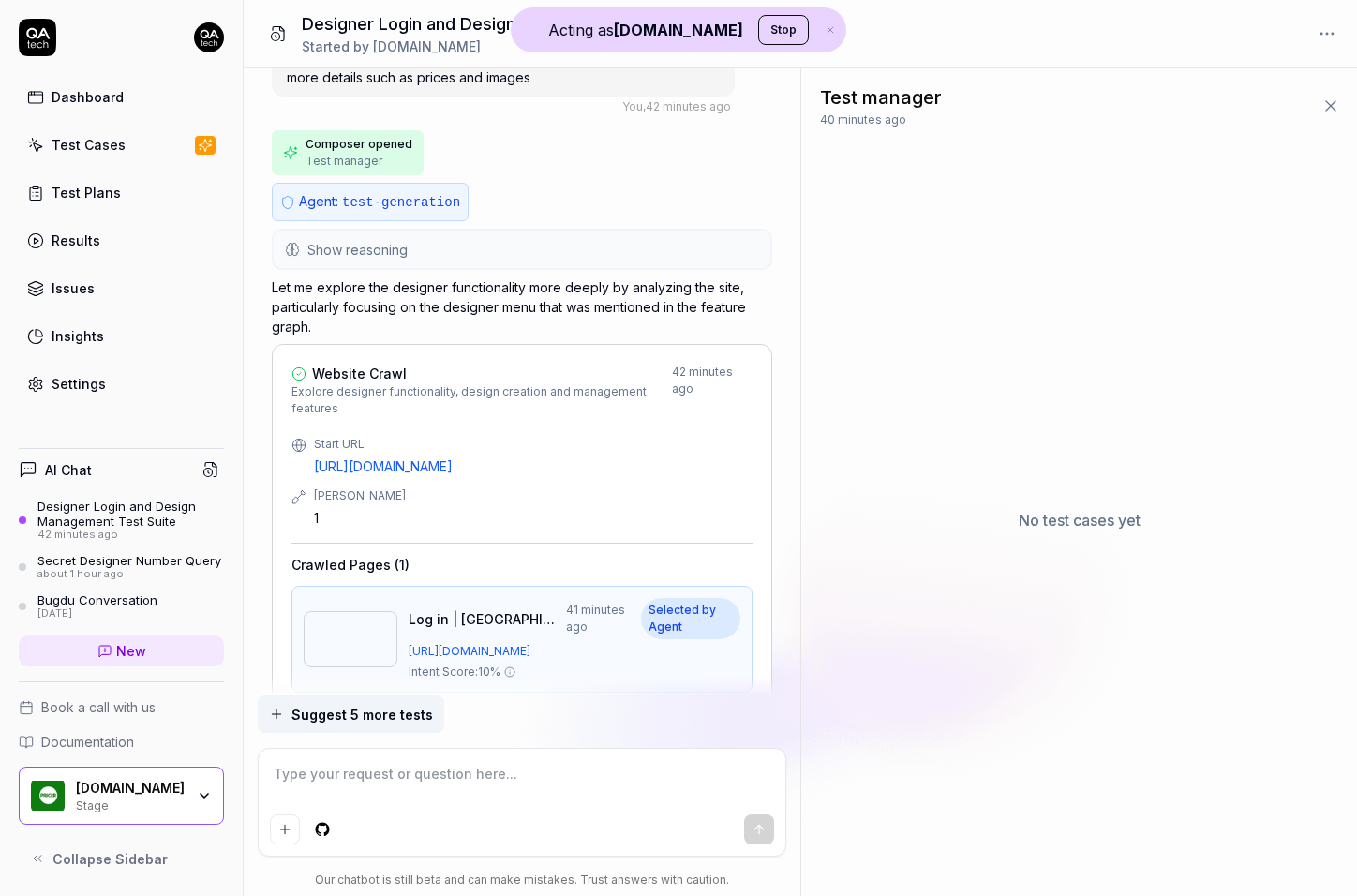
scroll to position [0, 0]
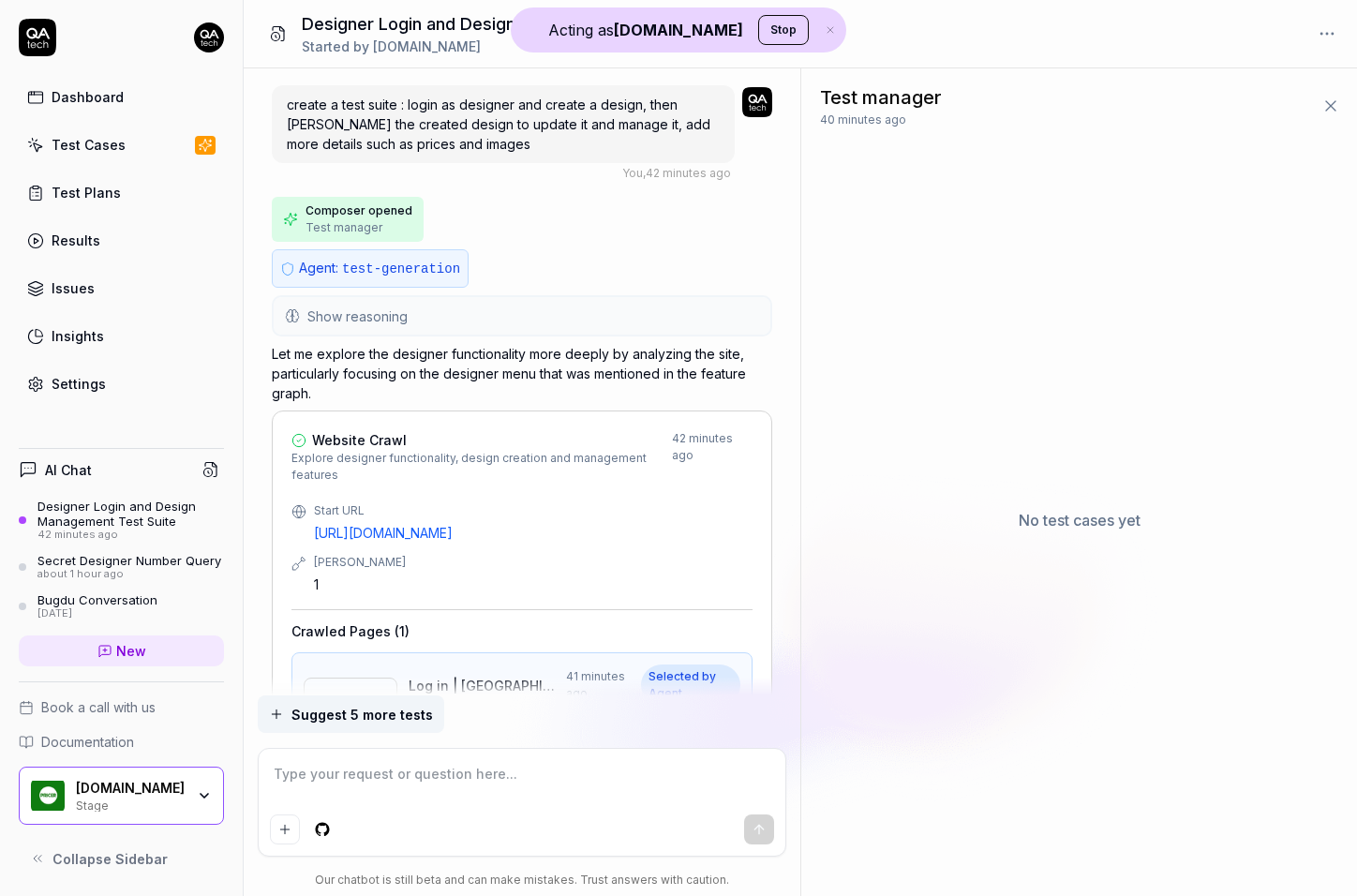
click at [170, 655] on link "New" at bounding box center [121, 650] width 205 height 31
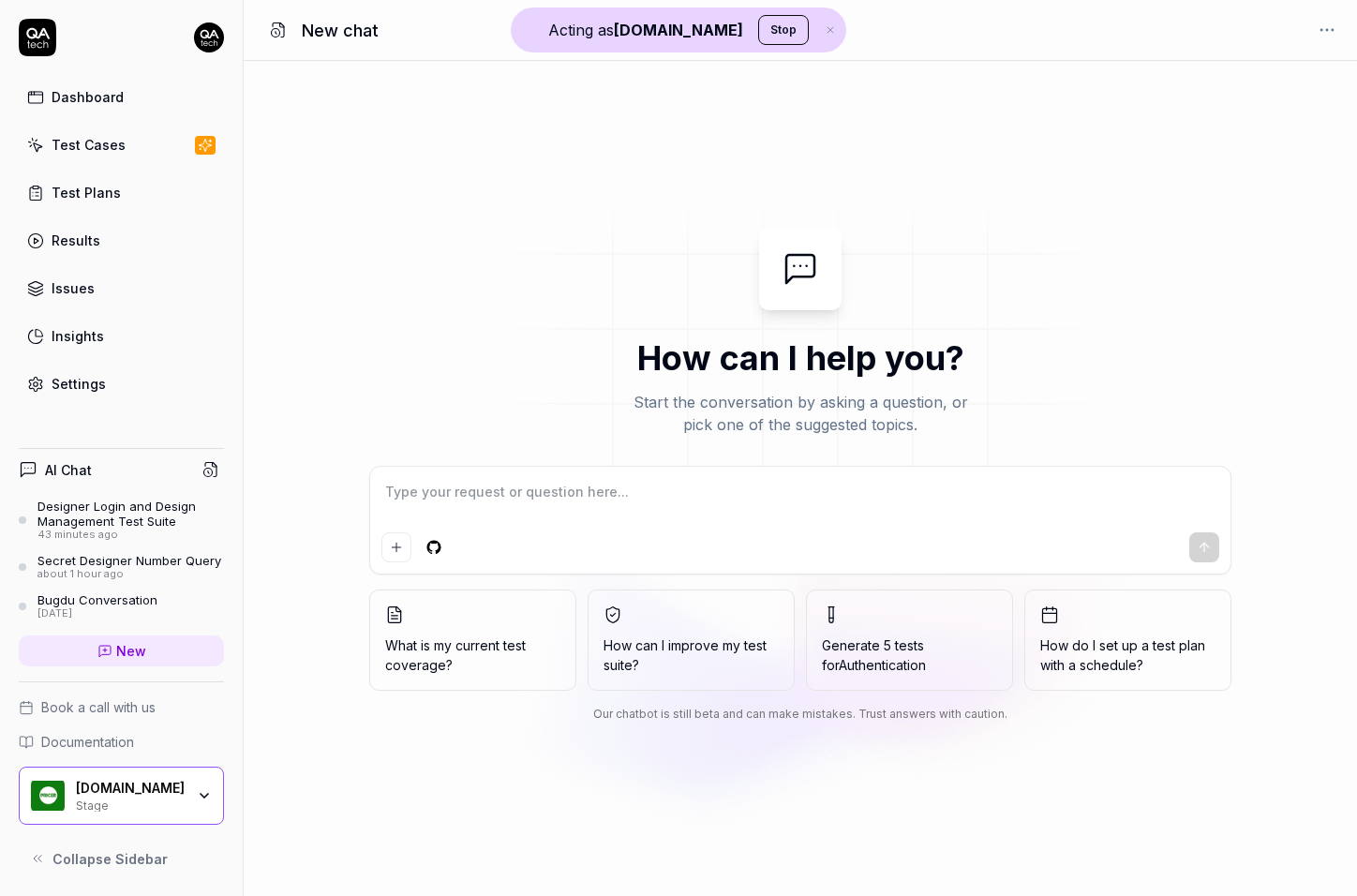
click at [520, 504] on textarea at bounding box center [800, 500] width 838 height 47
type textarea "*"
type textarea "P"
type textarea "*"
type textarea "Pl"
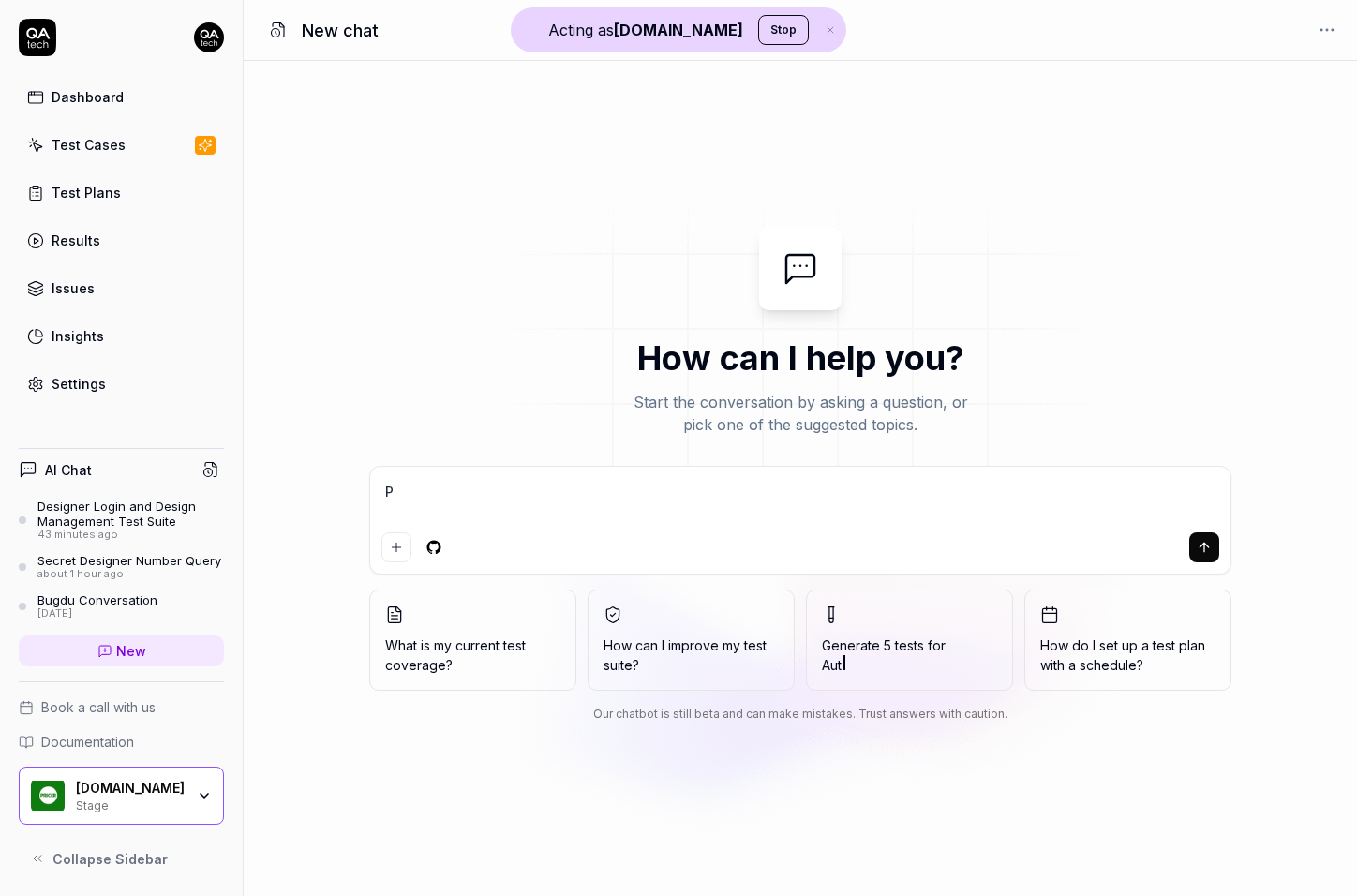
type textarea "*"
type textarea "Ple"
type textarea "*"
type textarea "Plea"
type textarea "*"
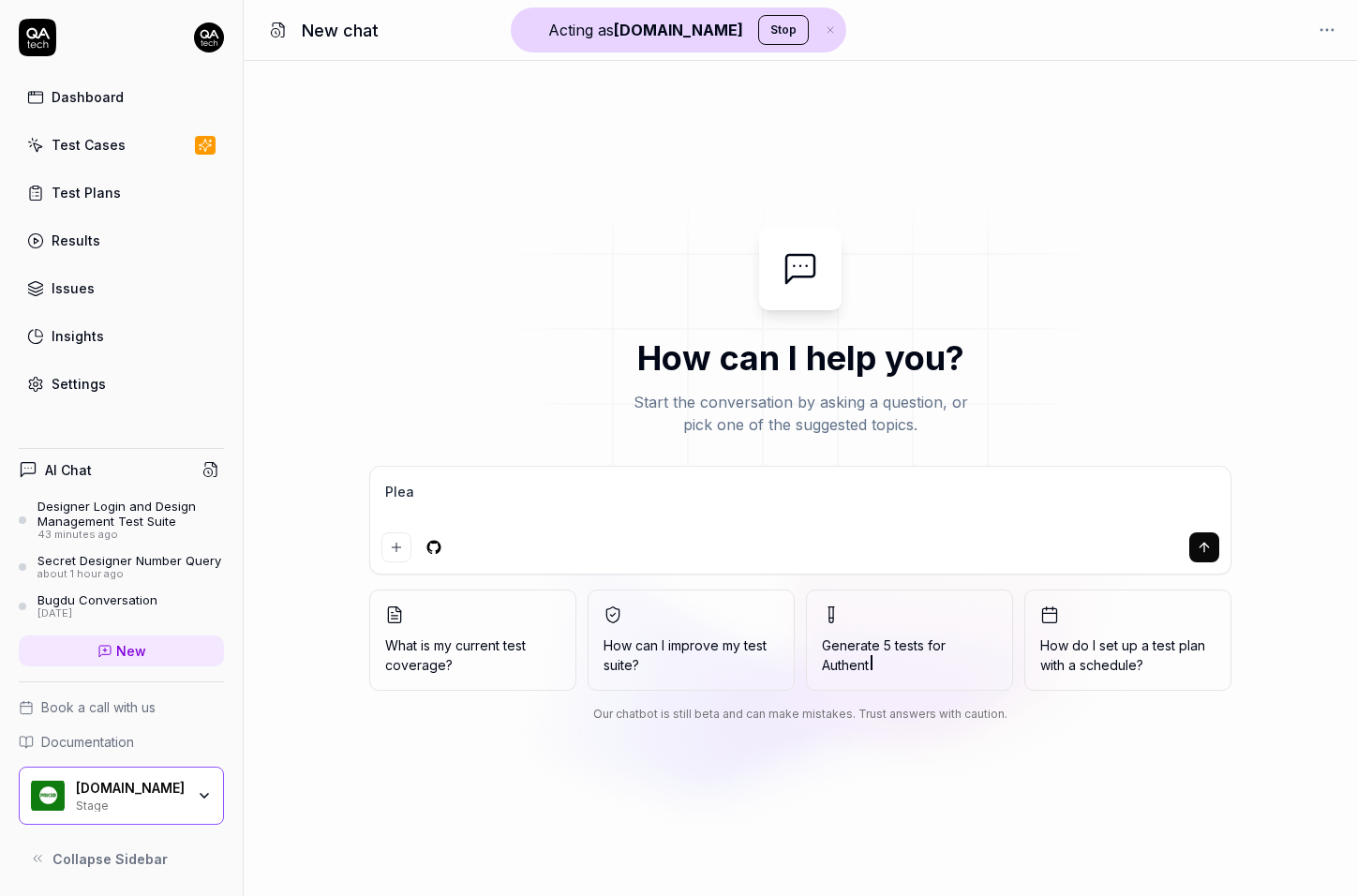
type textarea "Pleas"
type textarea "*"
type textarea "Please"
type textarea "*"
type textarea "Please"
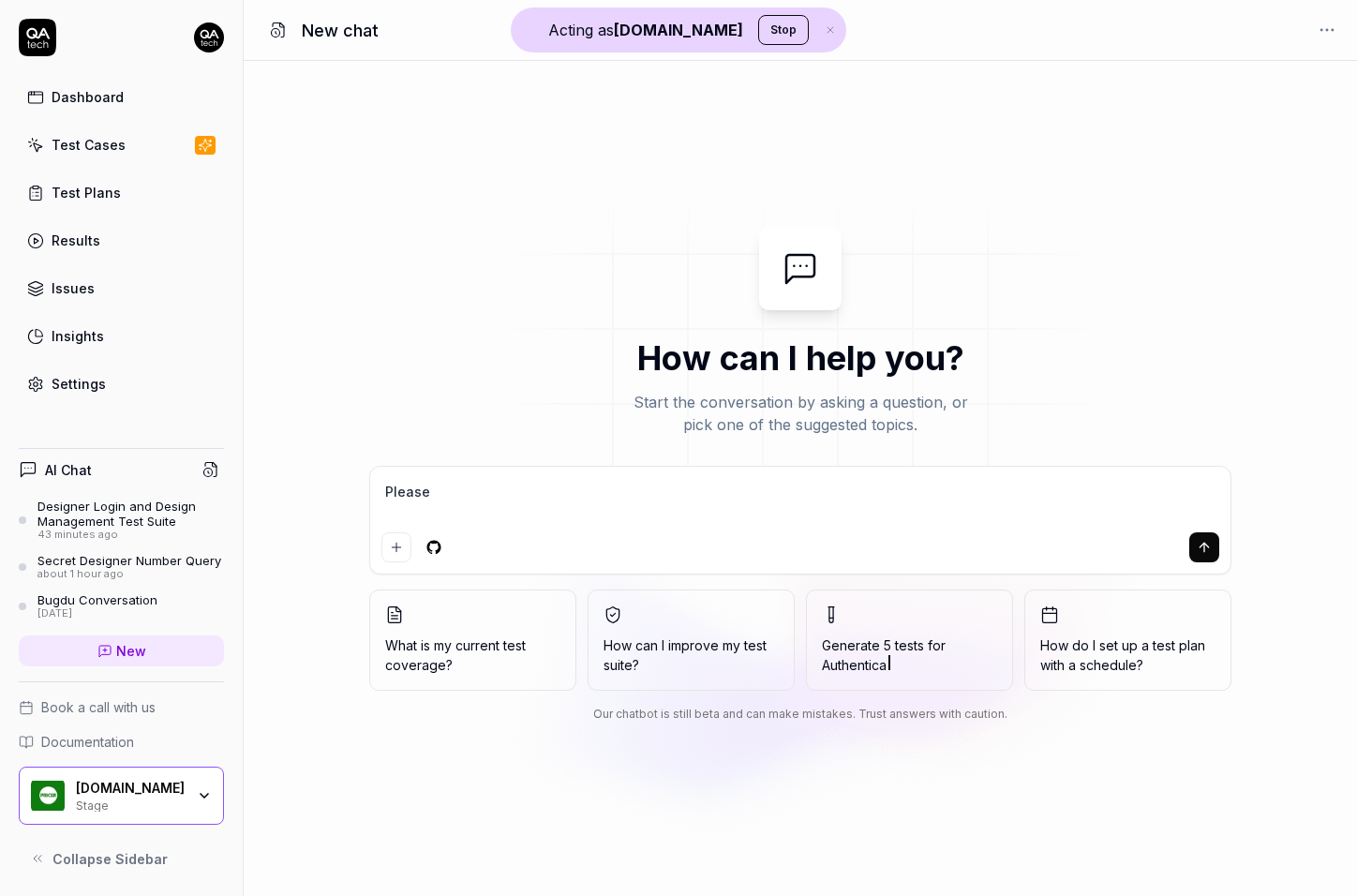
type textarea "*"
type textarea "Please f"
type textarea "*"
type textarea "Please fe"
type textarea "*"
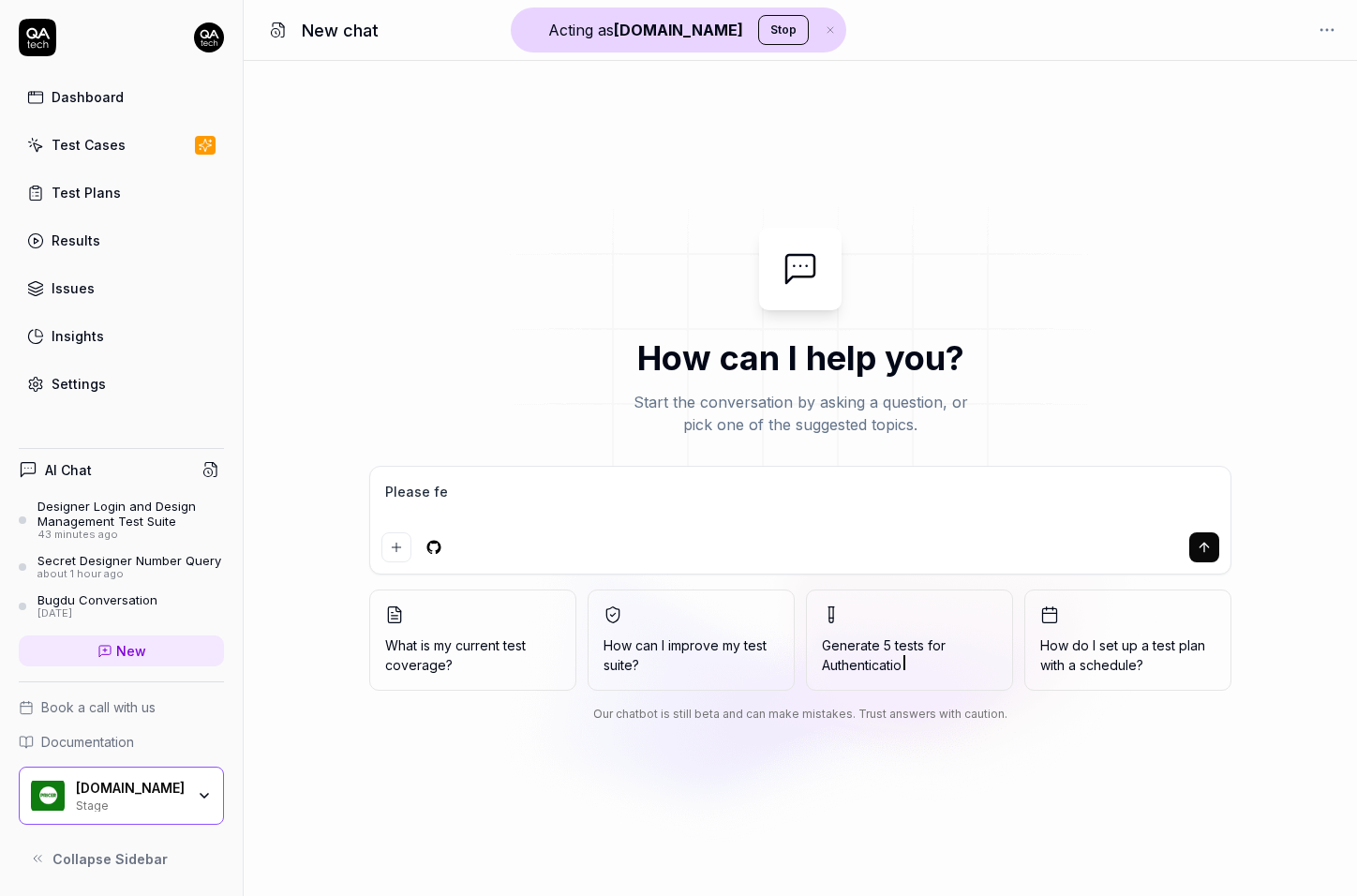
type textarea "Please fet"
type textarea "*"
type textarea "Please fetc"
type textarea "*"
type textarea "Please fetch"
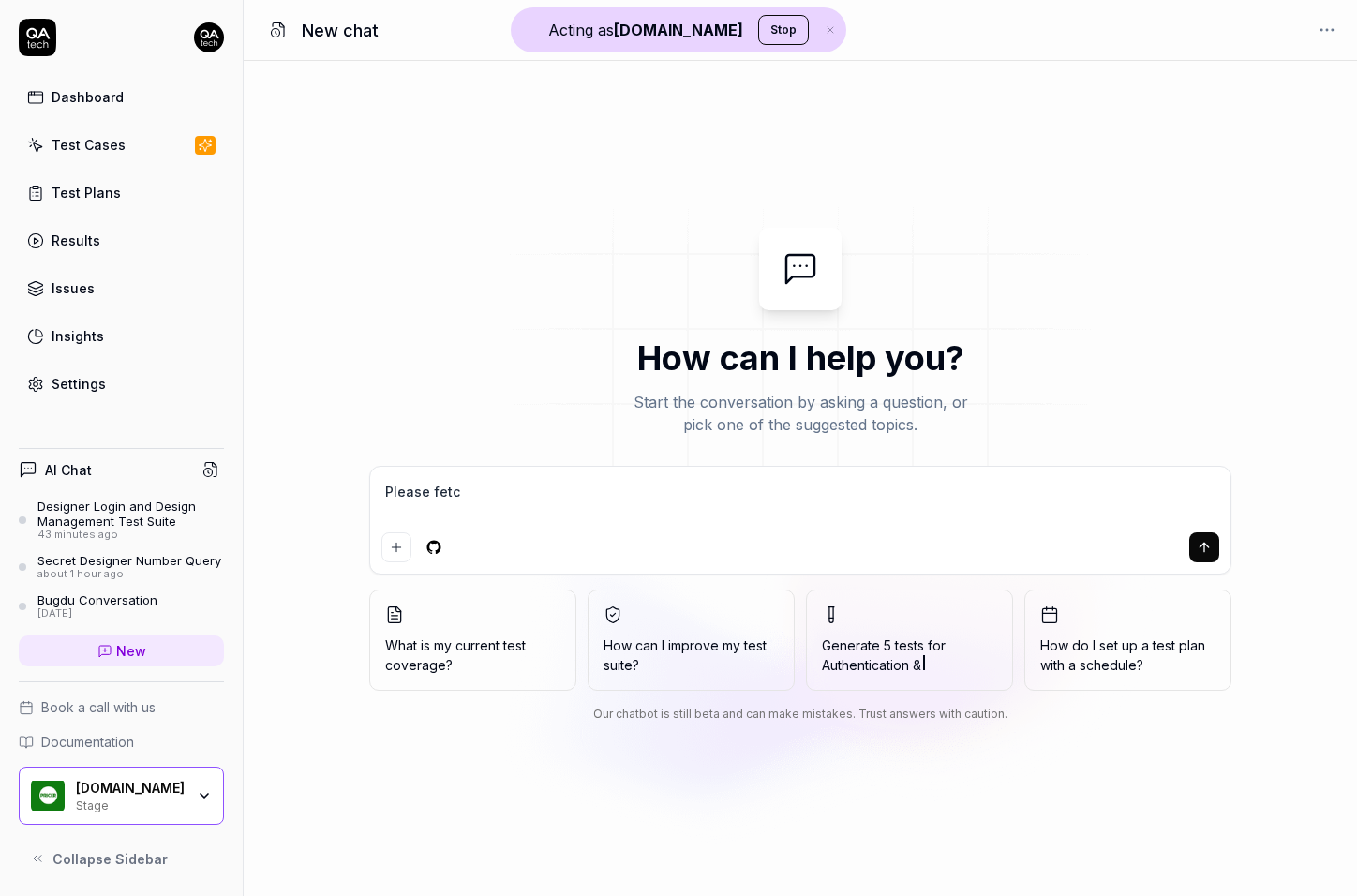
type textarea "*"
type textarea "Please fetch"
type textarea "*"
type textarea "Please fetch a"
type textarea "*"
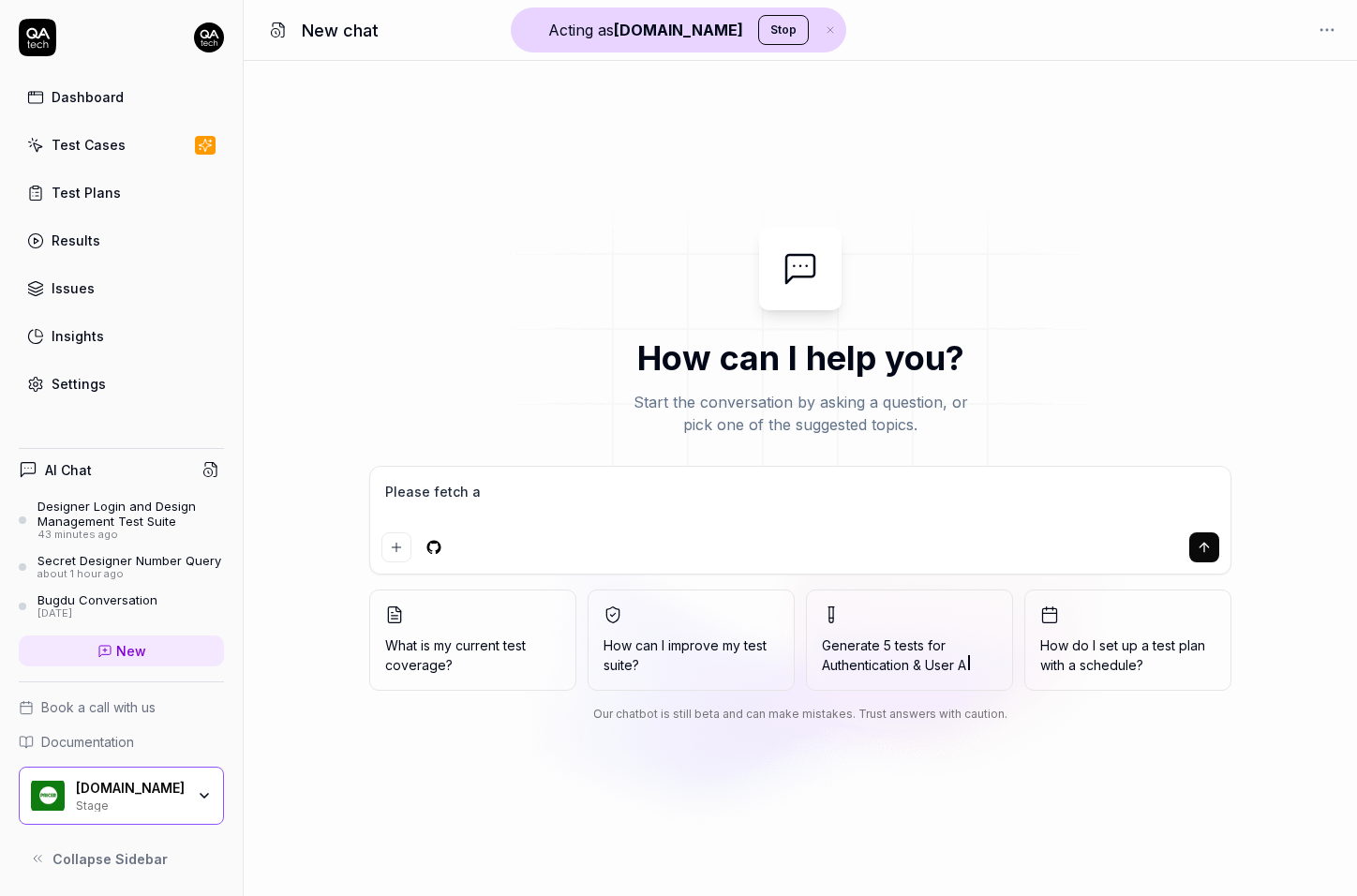
type textarea "Please fetch al"
type textarea "*"
type textarea "Please fetch all"
type textarea "*"
type textarea "Please fetch all"
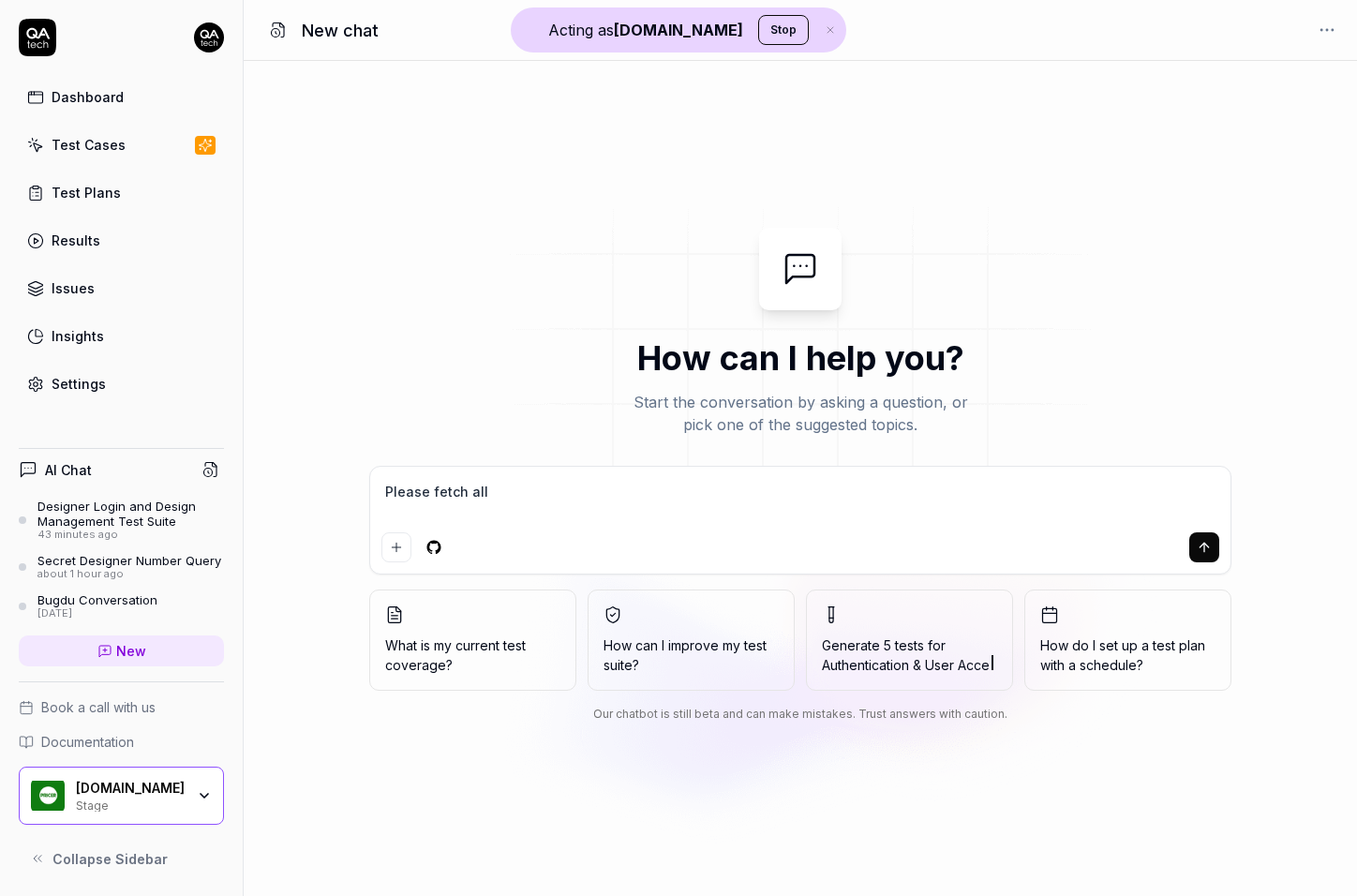
type textarea "*"
type textarea "Please fetch all m"
type textarea "*"
type textarea "Please fetch all my"
type textarea "*"
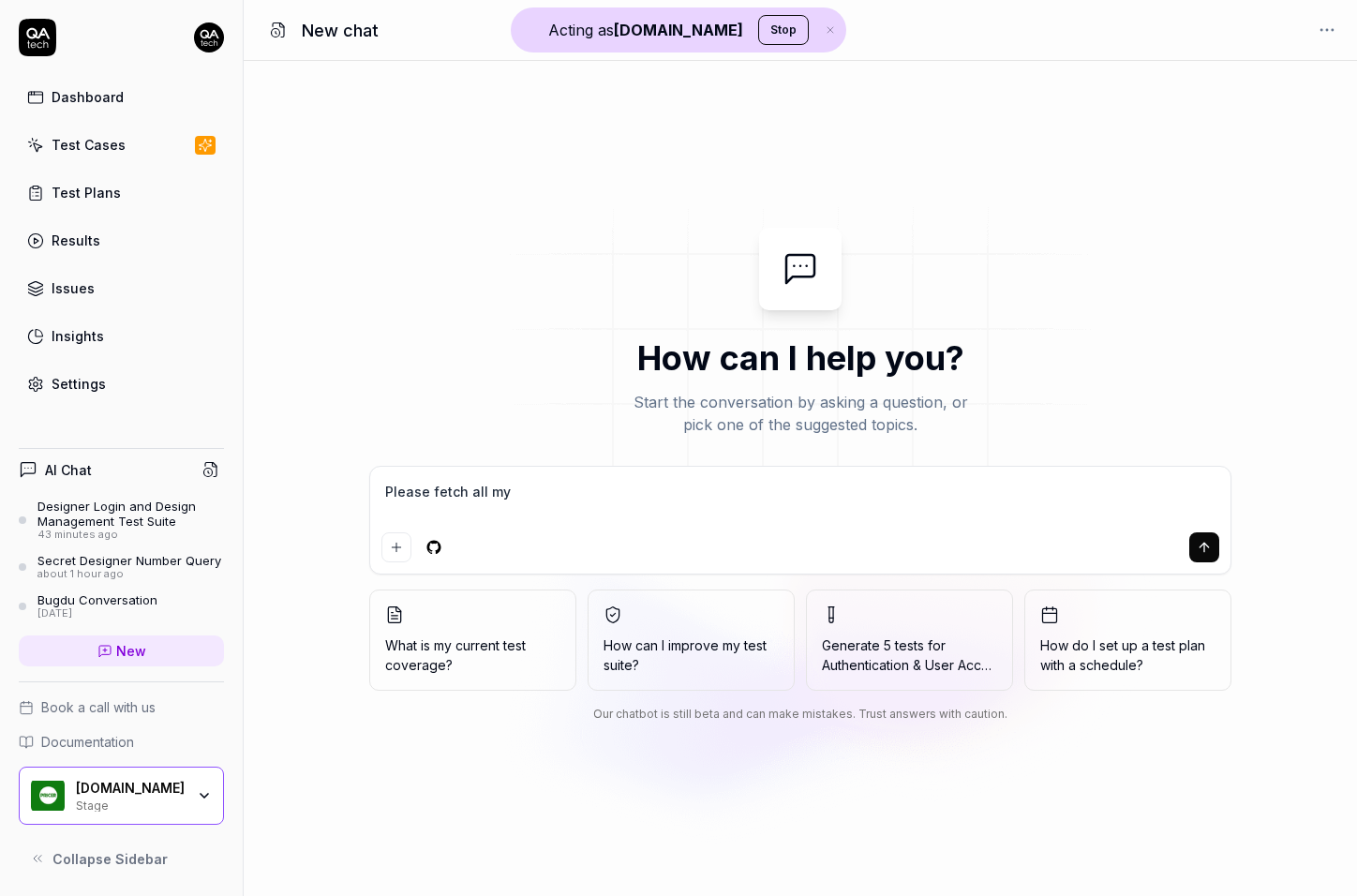
type textarea "Please fetch all my"
type textarea "*"
type textarea "Please fetch all my t"
type textarea "*"
type textarea "Please fetch all my te"
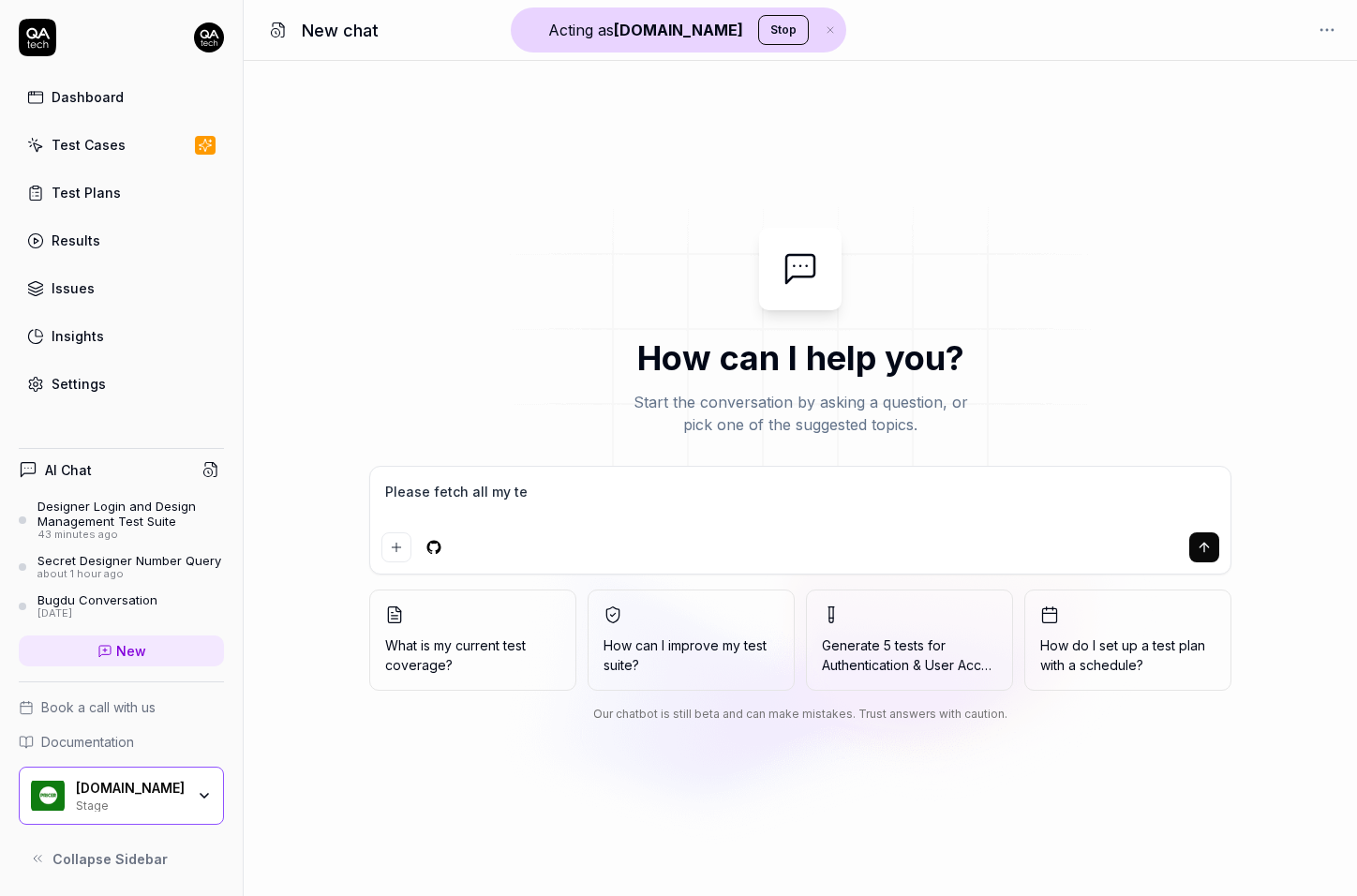
type textarea "*"
type textarea "Please fetch all my tes"
type textarea "*"
type textarea "Please fetch all my test"
type textarea "*"
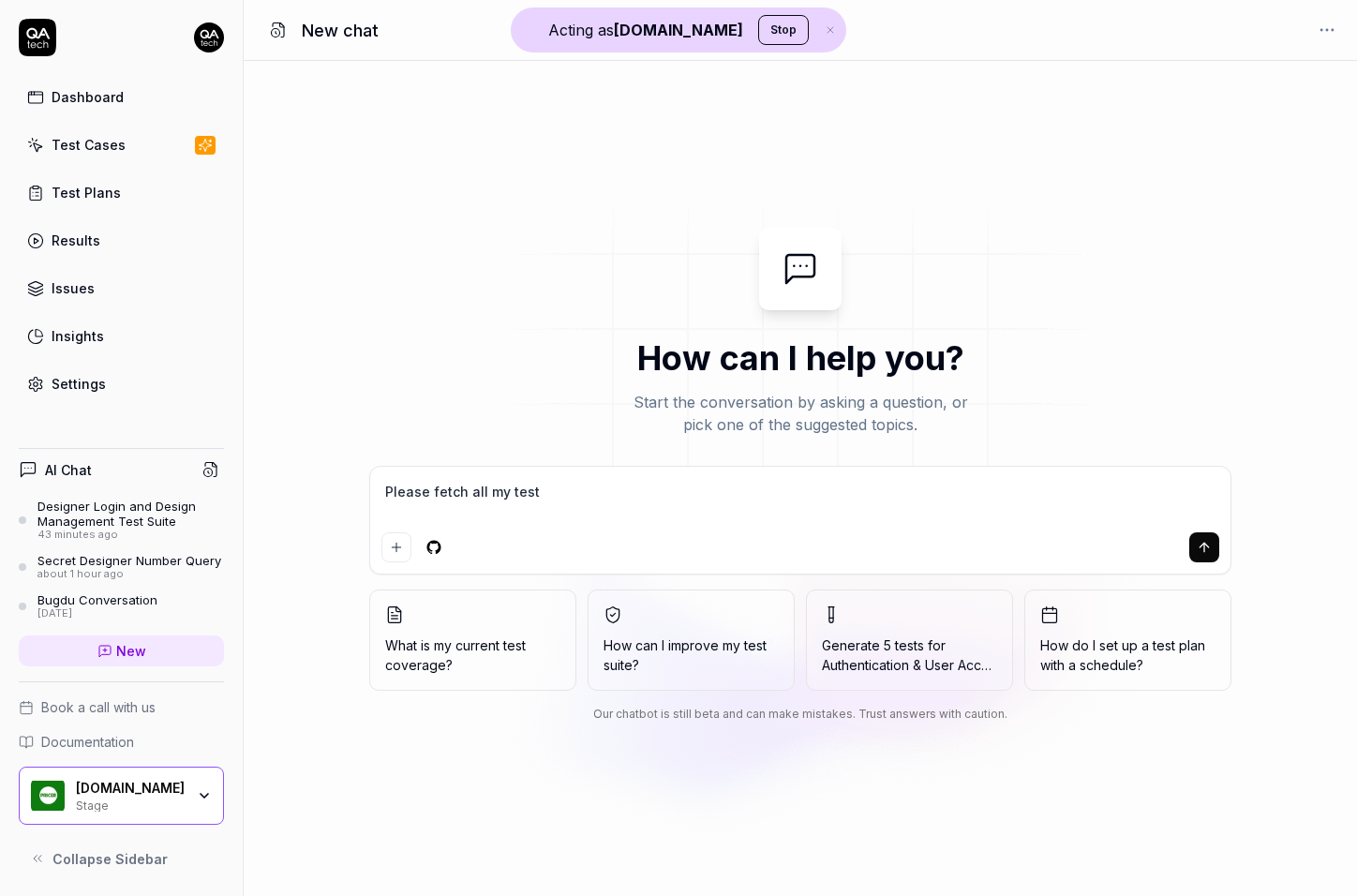
type textarea "Please fetch all my test"
type textarea "*"
type textarea "Please fetch all my test c"
type textarea "*"
type textarea "Please fetch all my test ca"
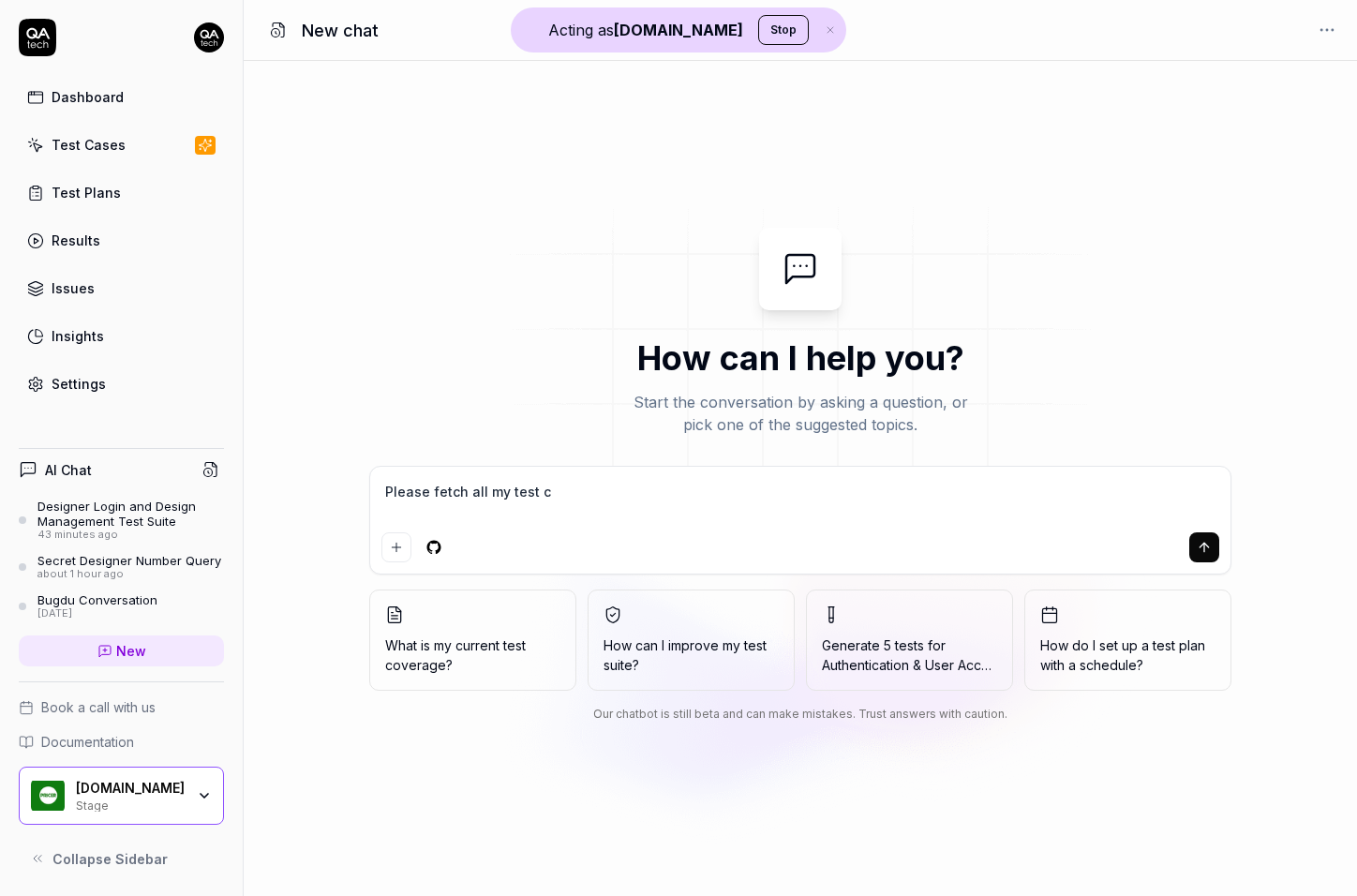
type textarea "*"
type textarea "Please fetch all my test cas"
type textarea "*"
type textarea "Please fetch all my test case"
type textarea "*"
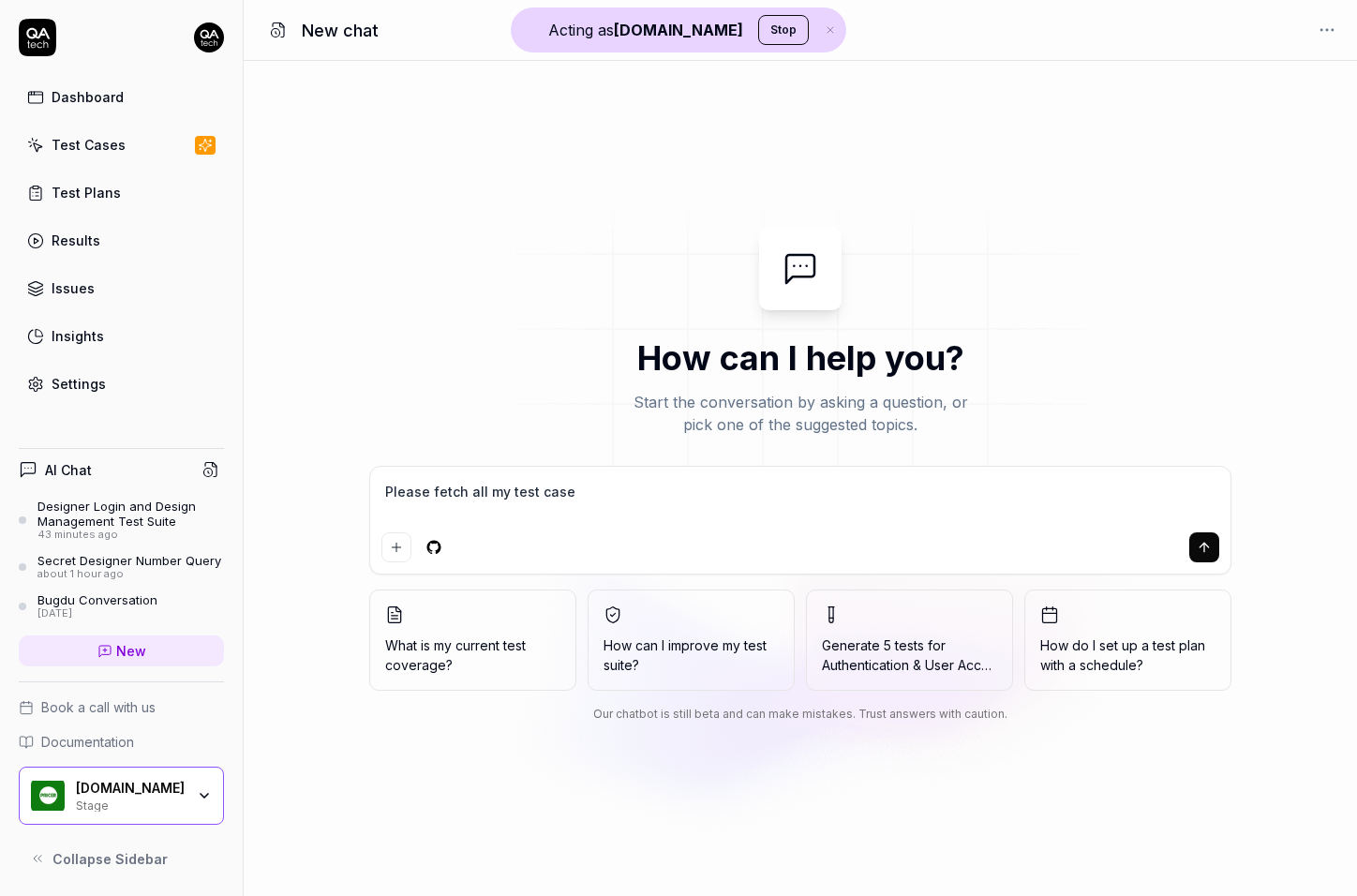
type textarea "Please fetch all my test cases"
type textarea "*"
type textarea "Please fetch all my test cases"
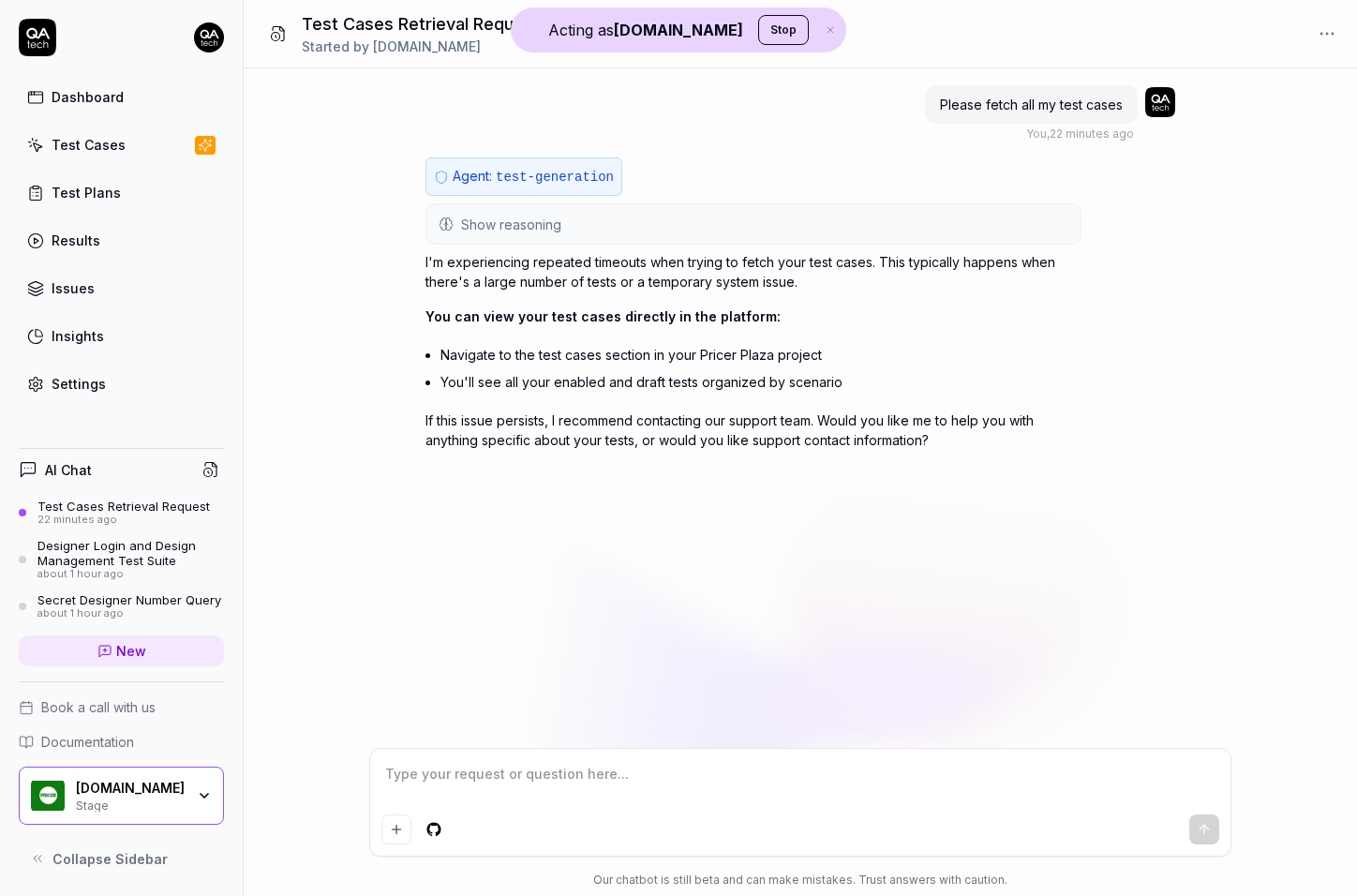
click at [718, 561] on div "Please fetch all my test cases You , 22 minutes ago Agent: test-generation Show…" at bounding box center [800, 408] width 1113 height 679
click at [719, 559] on div "Please fetch all my test cases You , 22 minutes ago Agent: test-generation Show…" at bounding box center [800, 408] width 1113 height 679
click at [748, 514] on div "Please fetch all my test cases You , 22 minutes ago Agent: test-generation Show…" at bounding box center [800, 408] width 1113 height 679
click at [731, 485] on div at bounding box center [753, 479] width 657 height 30
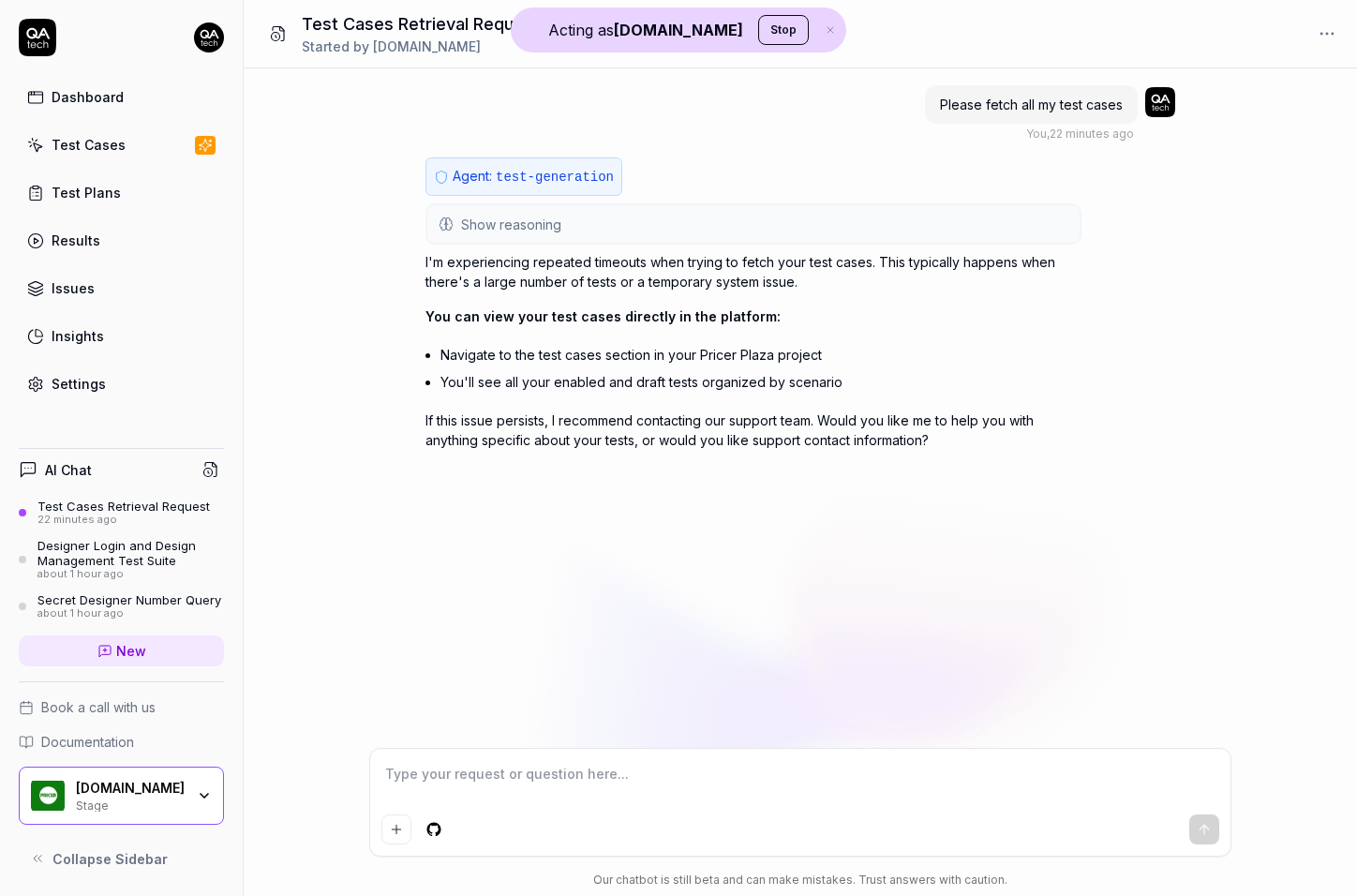
click at [703, 475] on div at bounding box center [753, 479] width 657 height 30
click at [721, 465] on div at bounding box center [753, 479] width 657 height 30
click at [736, 486] on div at bounding box center [753, 479] width 657 height 30
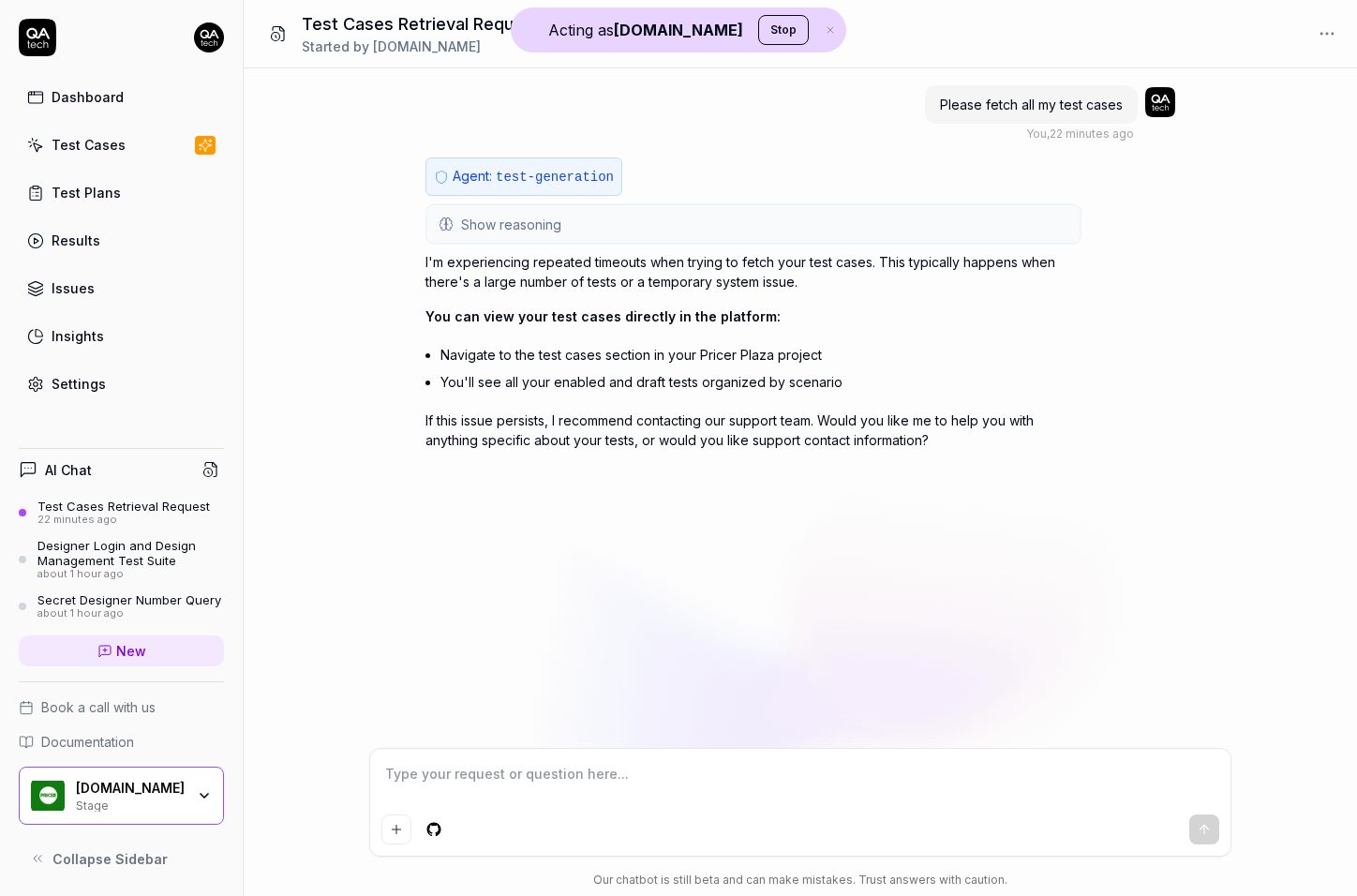
click at [1054, 108] on span "Please fetch all my test cases" at bounding box center [1031, 105] width 183 height 16
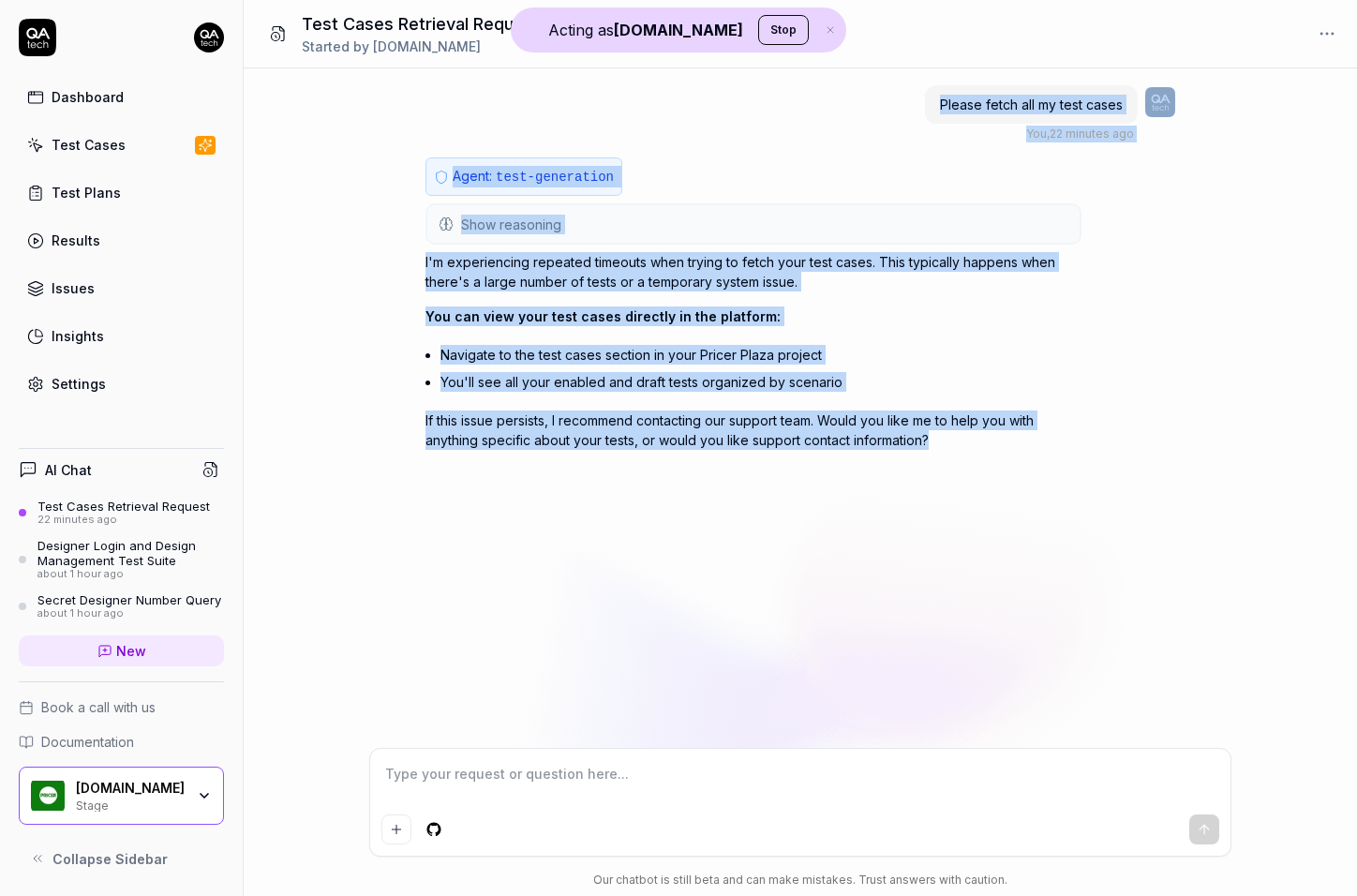
drag, startPoint x: 1054, startPoint y: 108, endPoint x: 870, endPoint y: 518, distance: 449.4
click at [870, 518] on div "Please fetch all my test cases You , 22 minutes ago Agent: test-generation Show…" at bounding box center [800, 408] width 1113 height 679
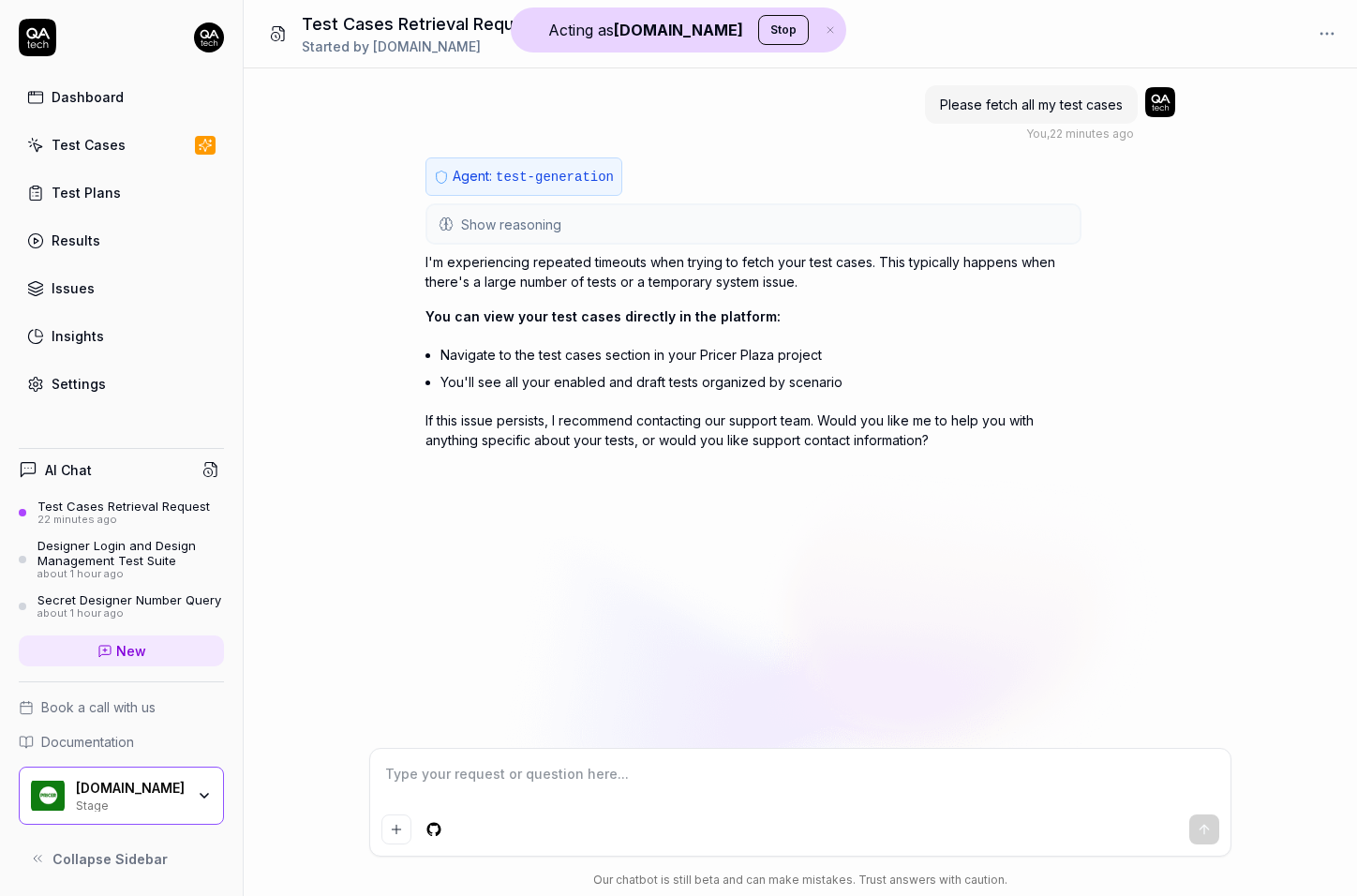
click at [812, 434] on p "If this issue persists, I recommend contacting our support team. Would you like…" at bounding box center [753, 430] width 657 height 39
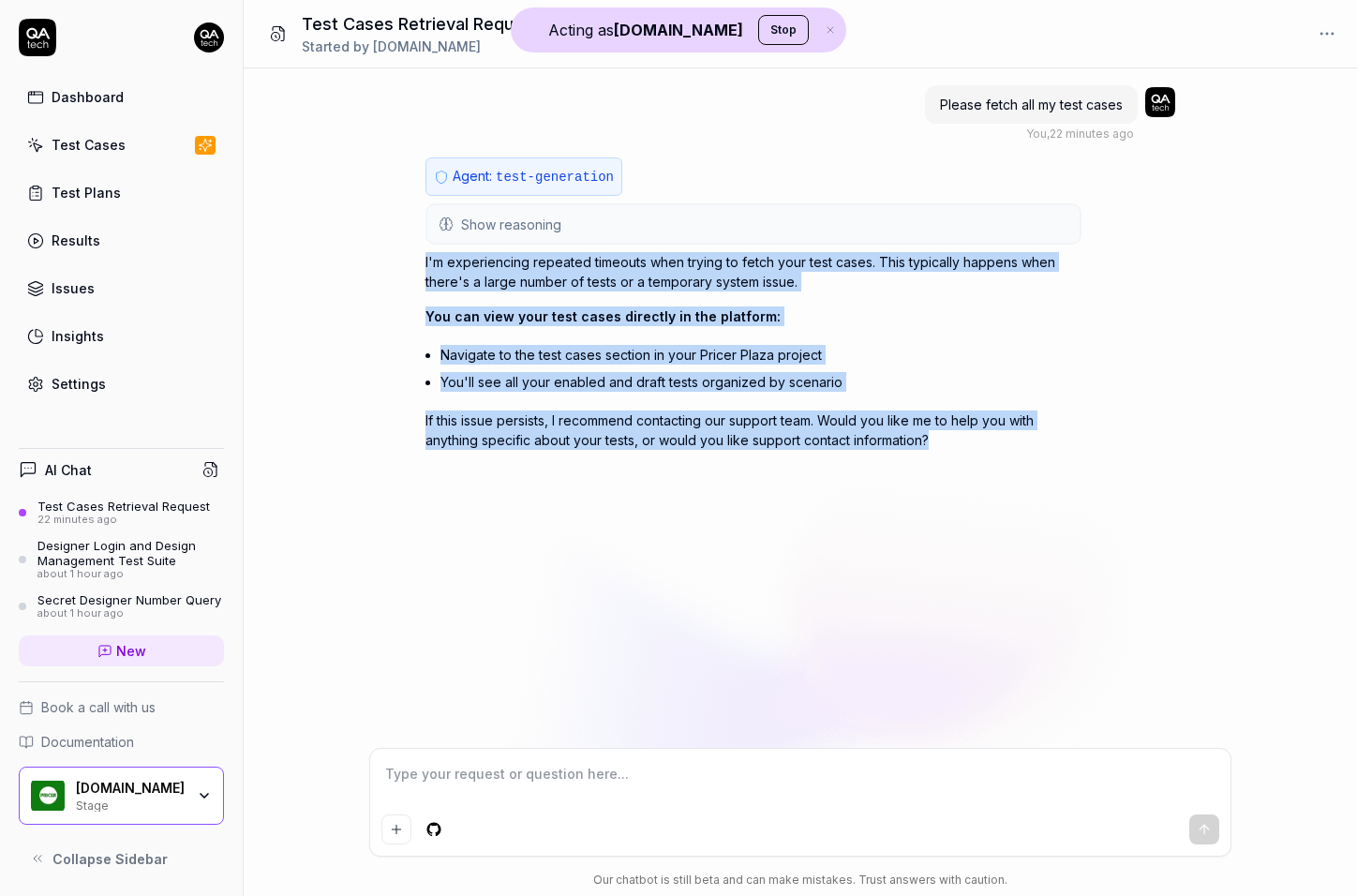
drag, startPoint x: 812, startPoint y: 434, endPoint x: 850, endPoint y: 276, distance: 162.5
click at [850, 276] on div "I'm experiencing repeated timeouts when trying to fetch your test cases. This t…" at bounding box center [753, 351] width 657 height 198
click at [574, 214] on button "Show reasoning" at bounding box center [753, 224] width 653 height 38
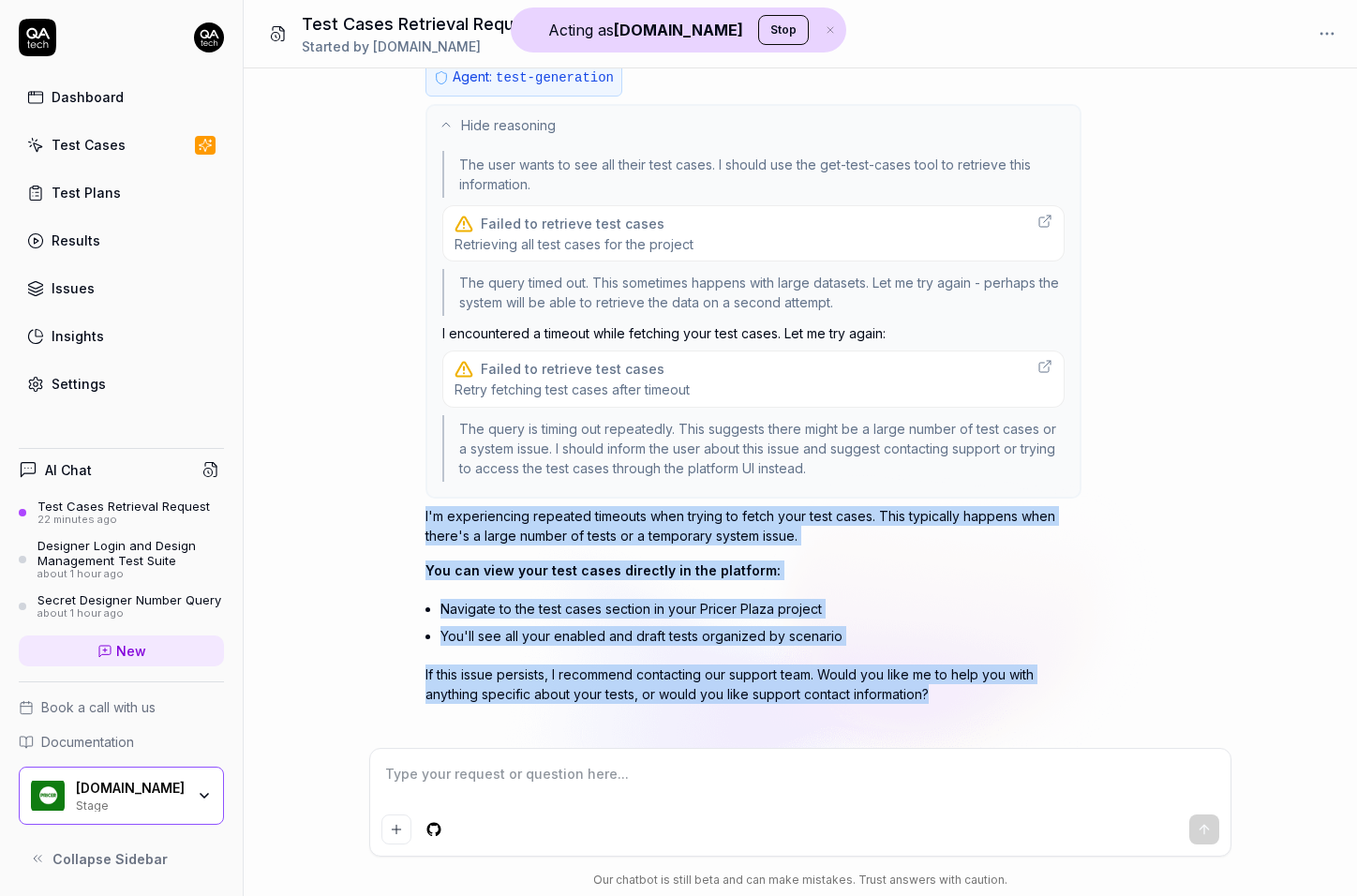
scroll to position [87, 0]
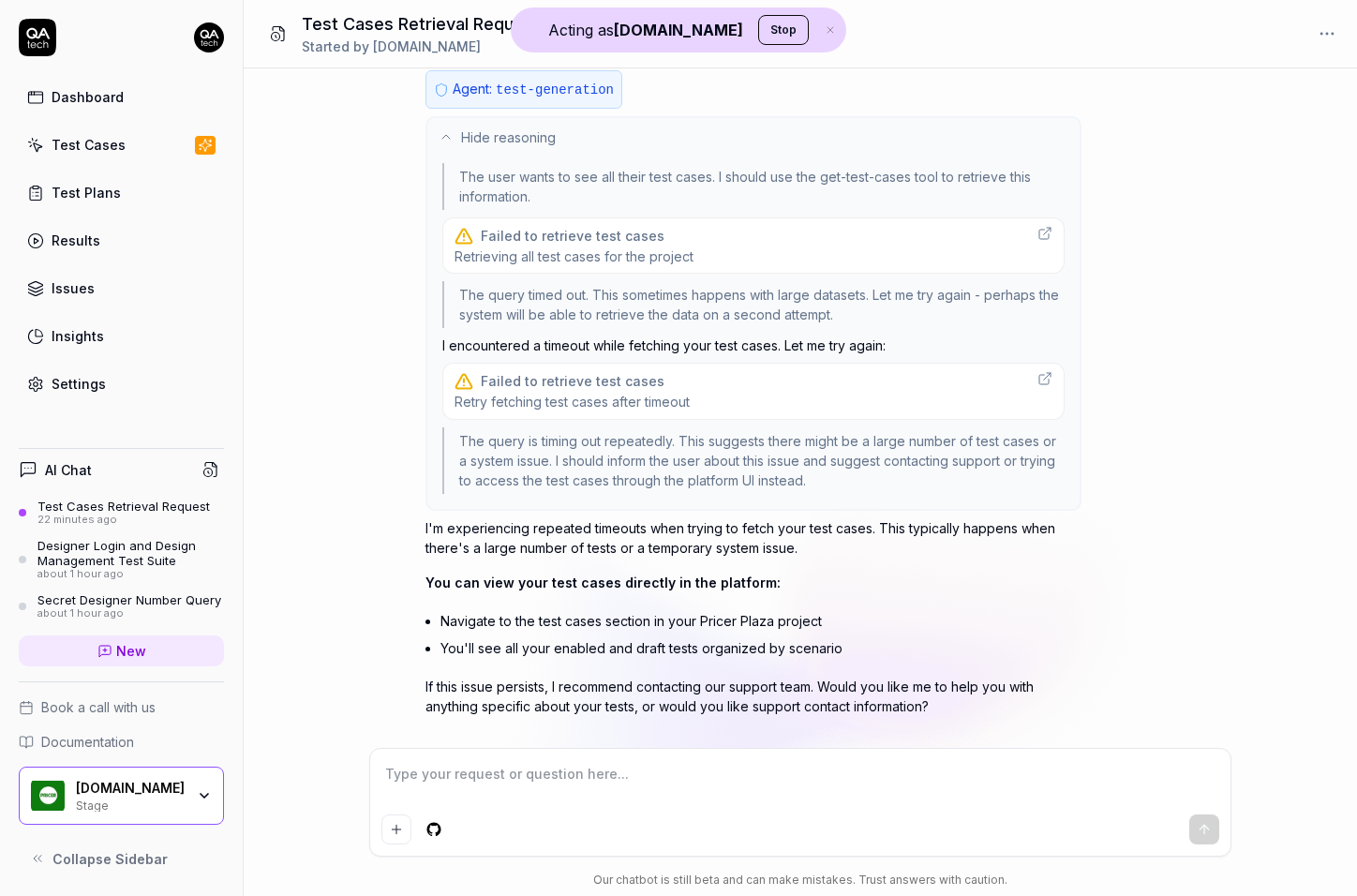
click at [319, 378] on div "Please fetch all my test cases You , 22 minutes ago Agent: test-generation Hide…" at bounding box center [800, 408] width 1113 height 679
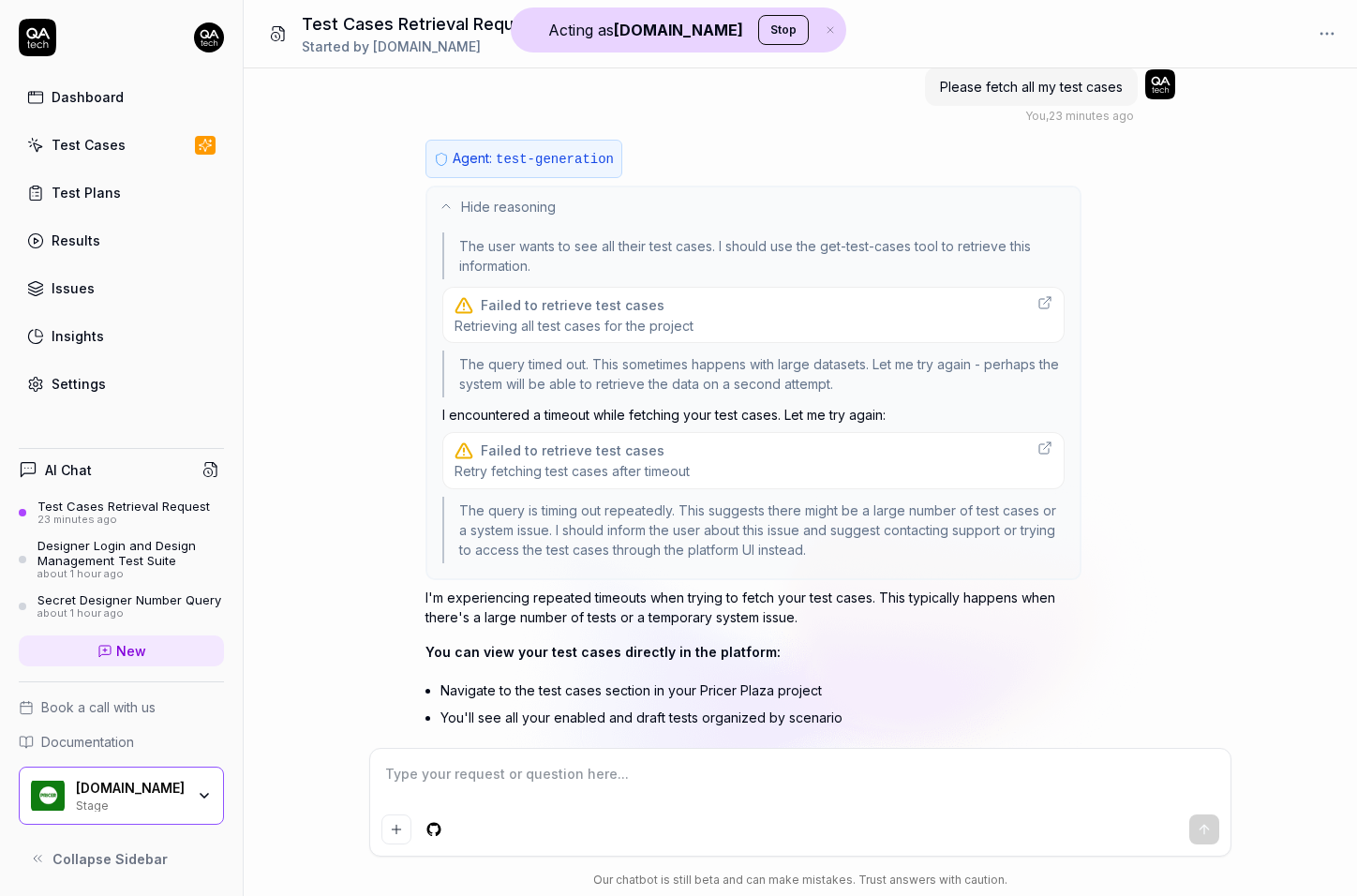
scroll to position [117, 0]
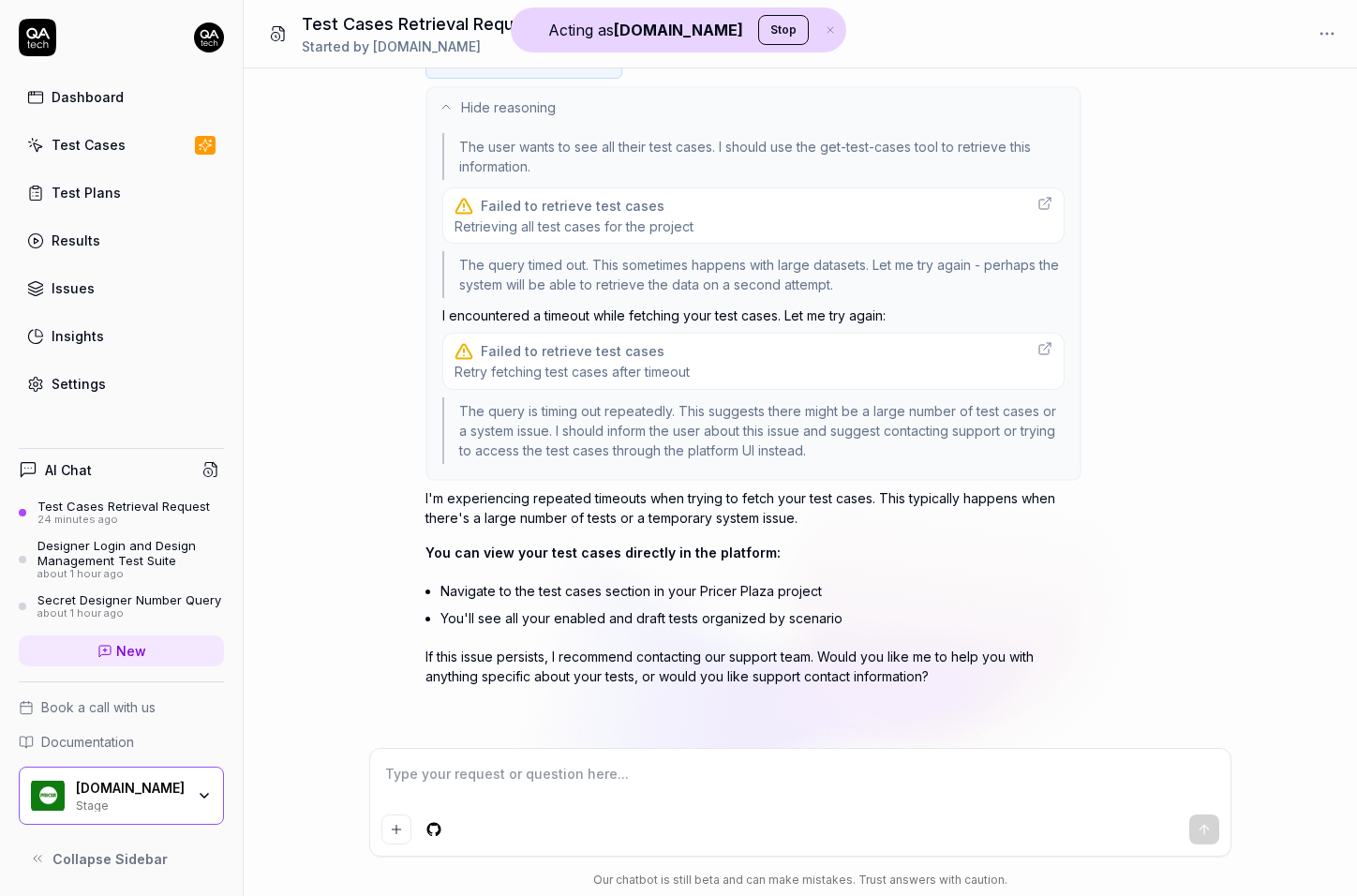
type textarea "*"
